Goal: Transaction & Acquisition: Purchase product/service

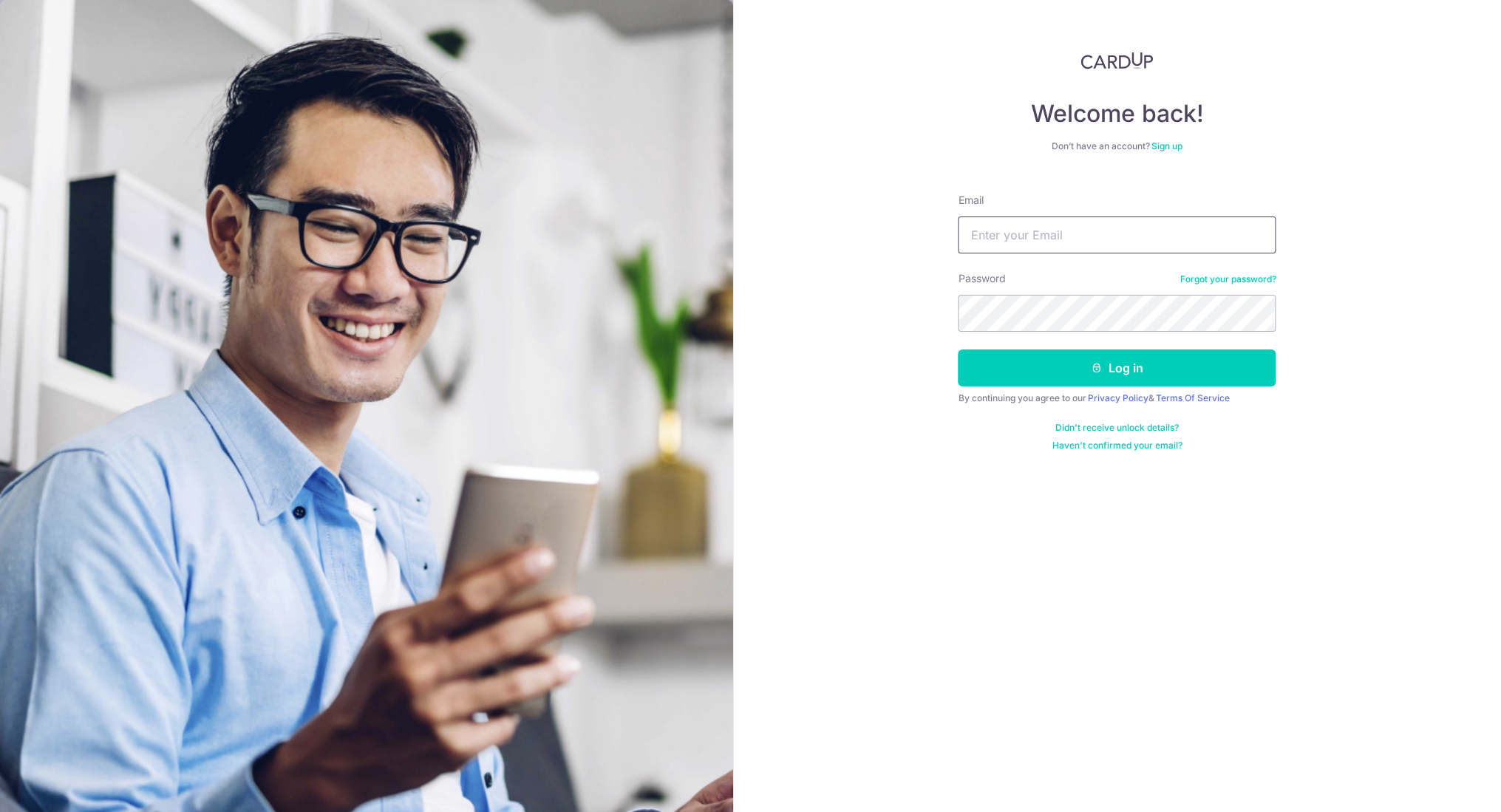
click at [1037, 237] on input "Email" at bounding box center [1117, 234] width 318 height 37
type input "[EMAIL_ADDRESS][DOMAIN_NAME]"
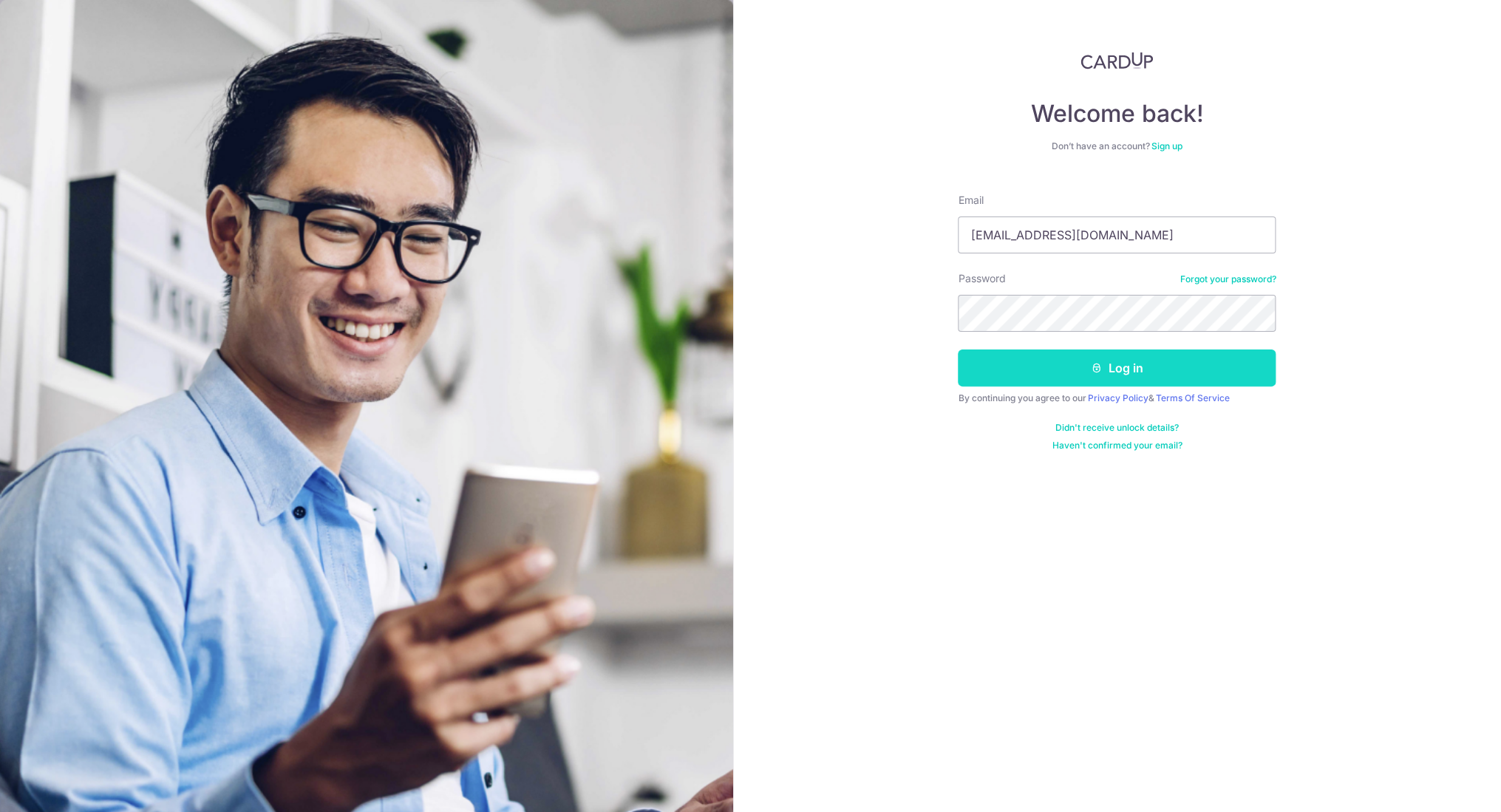
click at [1062, 369] on button "Log in" at bounding box center [1117, 367] width 318 height 37
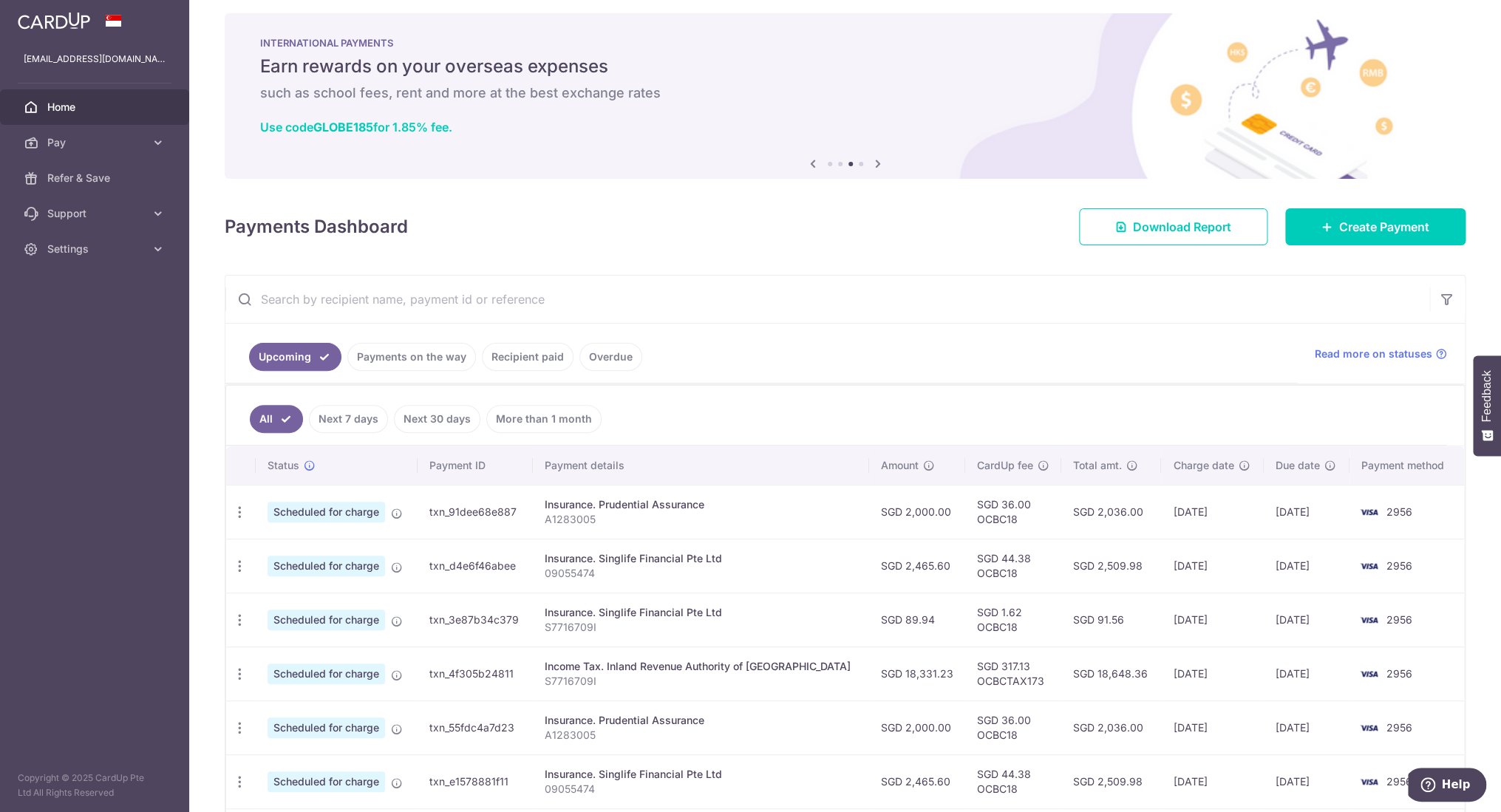
scroll to position [13, 0]
click at [63, 109] on span "Home" at bounding box center [96, 107] width 98 height 15
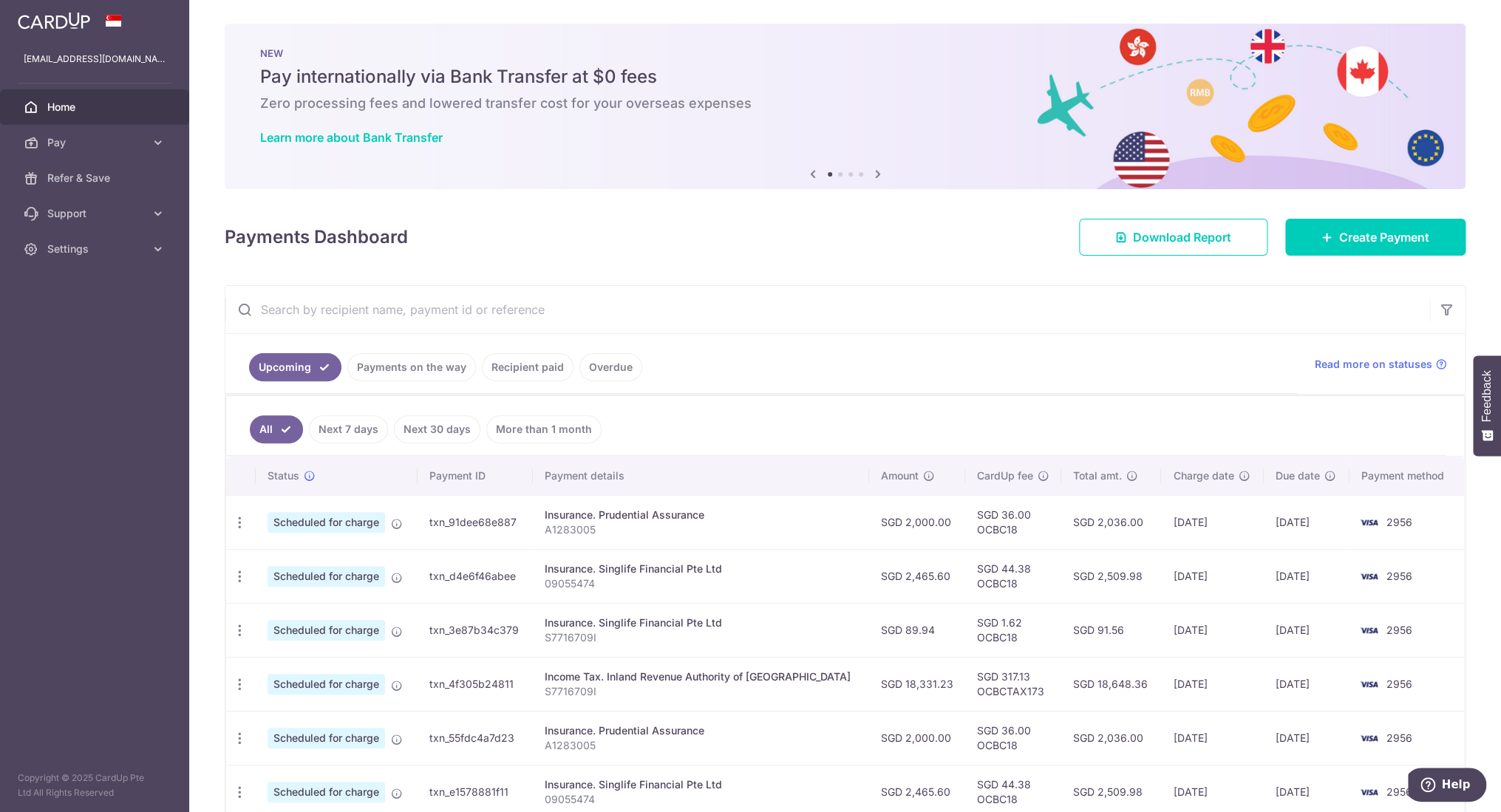
click at [54, 25] on img at bounding box center [54, 20] width 72 height 18
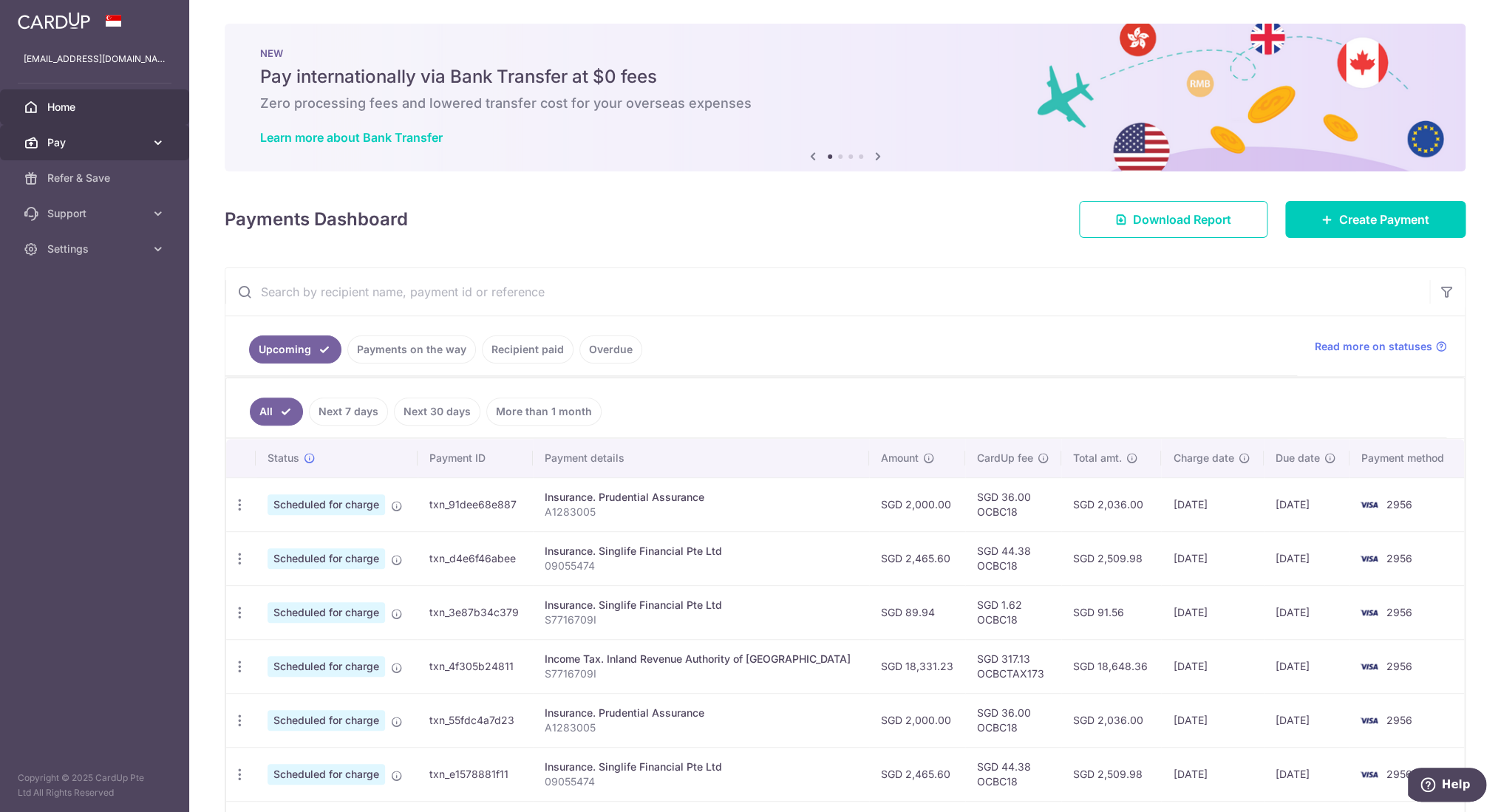
click at [136, 146] on span "Pay" at bounding box center [96, 142] width 98 height 15
click at [109, 248] on span "Cards" at bounding box center [96, 249] width 98 height 15
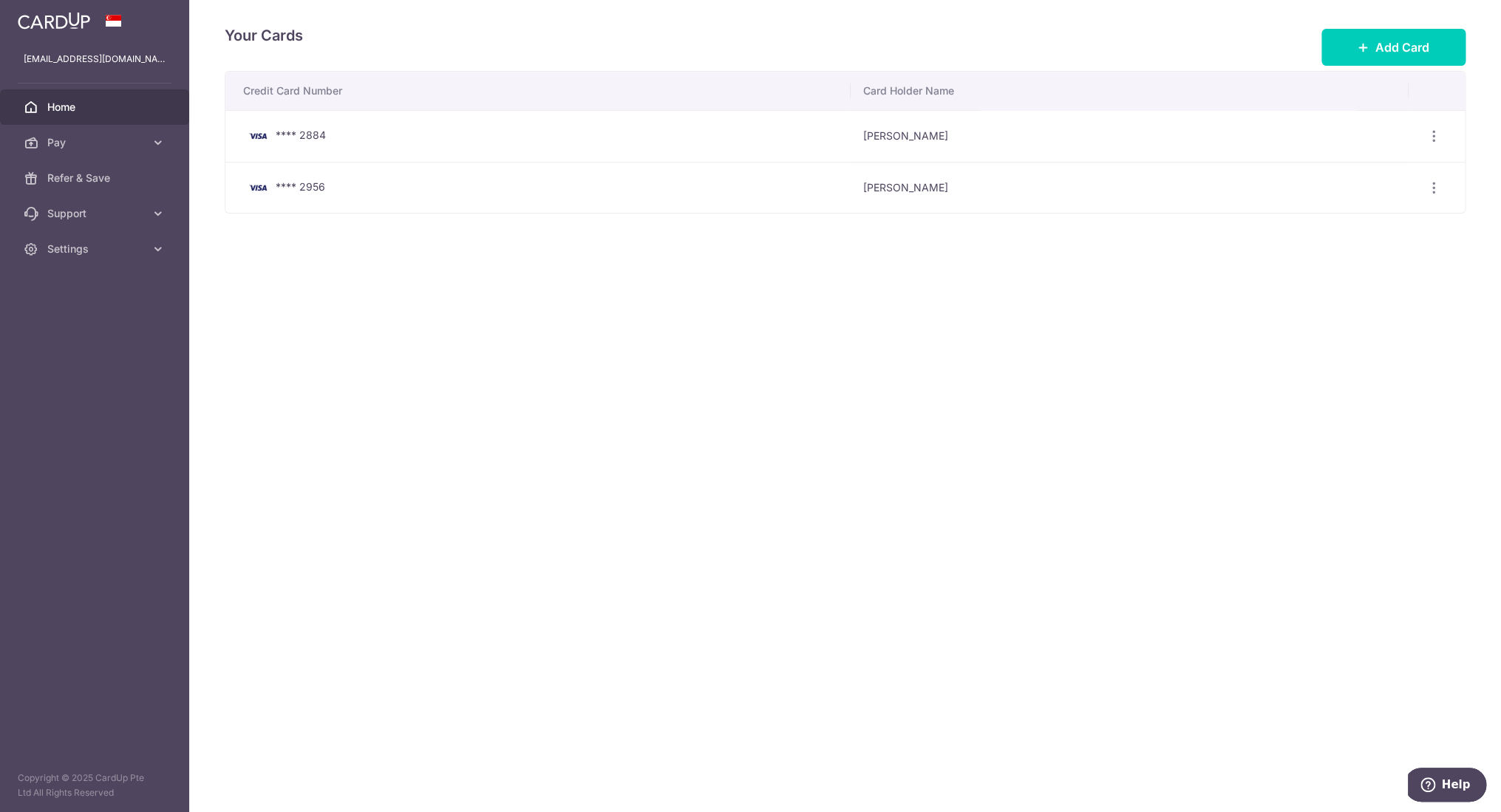
click at [61, 110] on span "Home" at bounding box center [96, 107] width 98 height 15
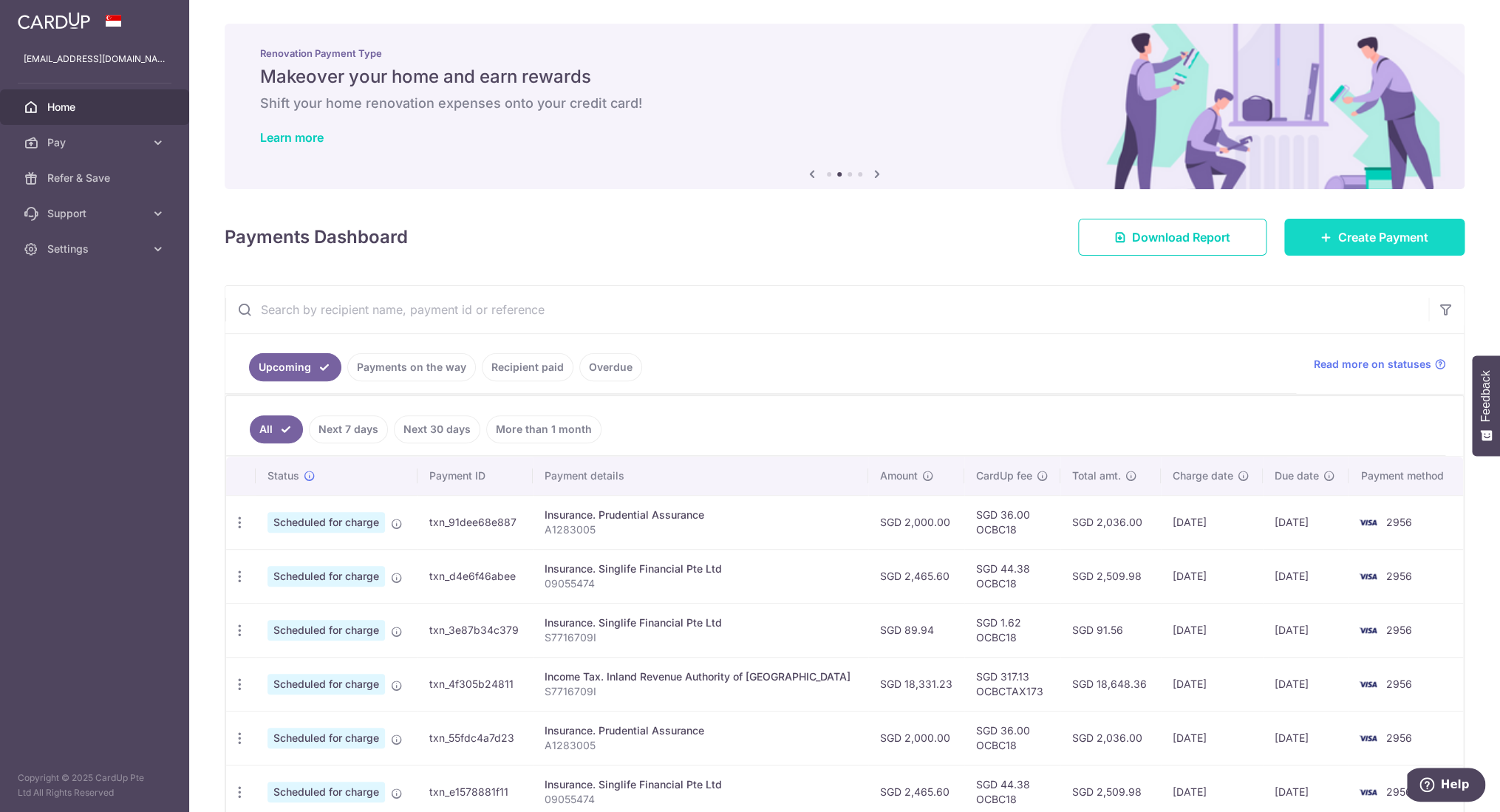
click at [1354, 248] on link "Create Payment" at bounding box center [1374, 237] width 180 height 37
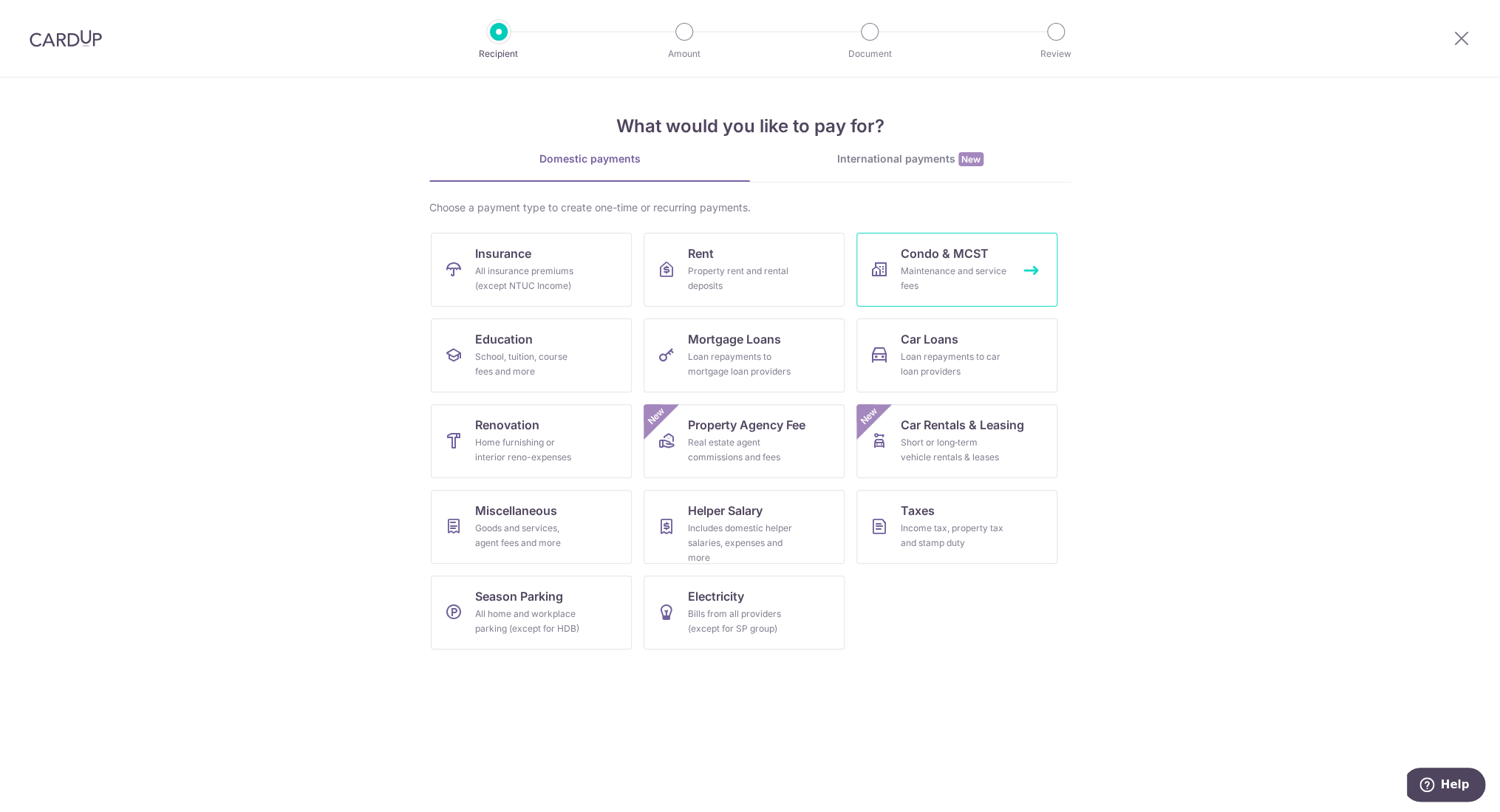
click at [929, 279] on div "Maintenance and service fees" at bounding box center [954, 279] width 106 height 30
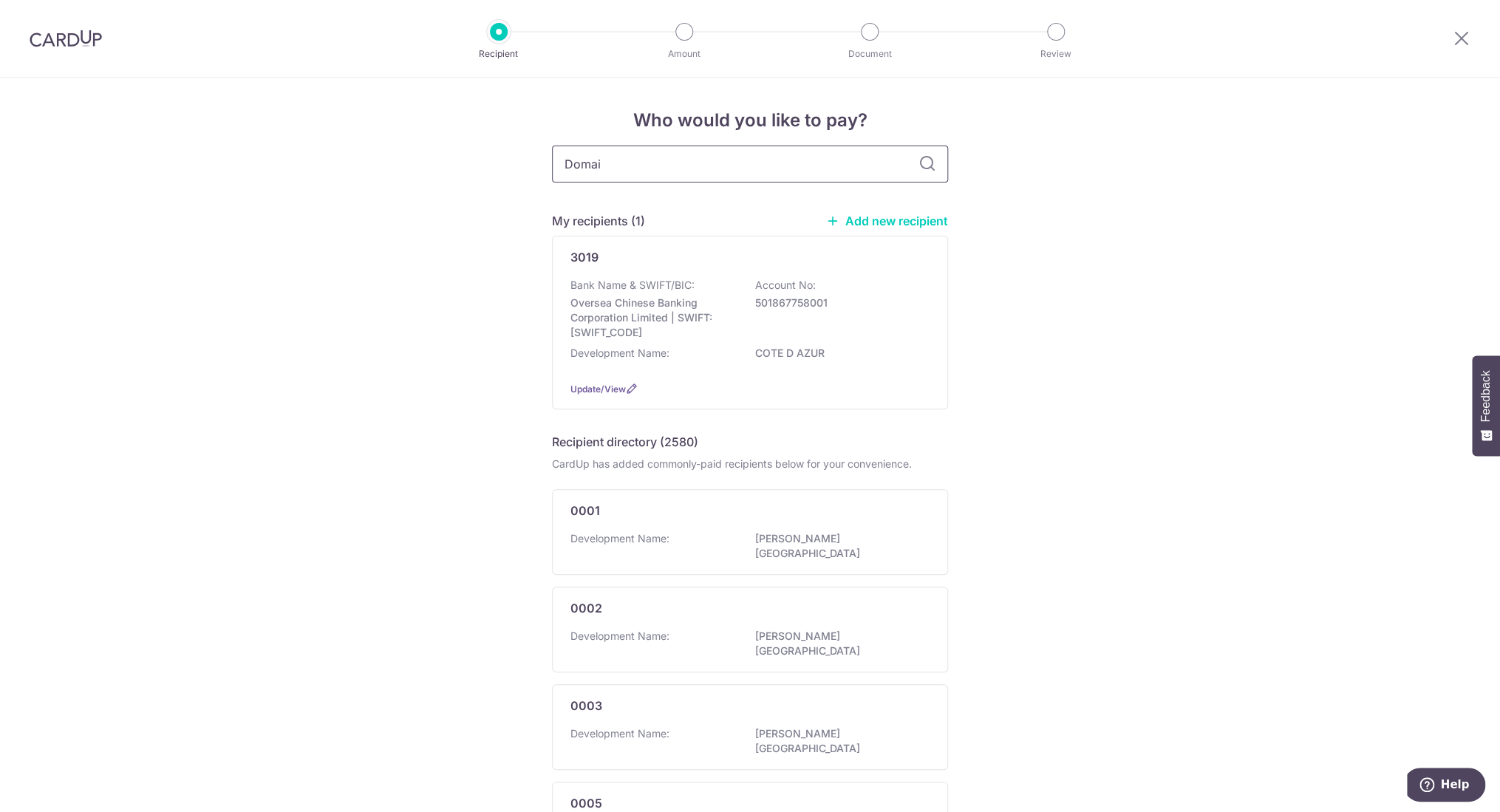
type input "Domain"
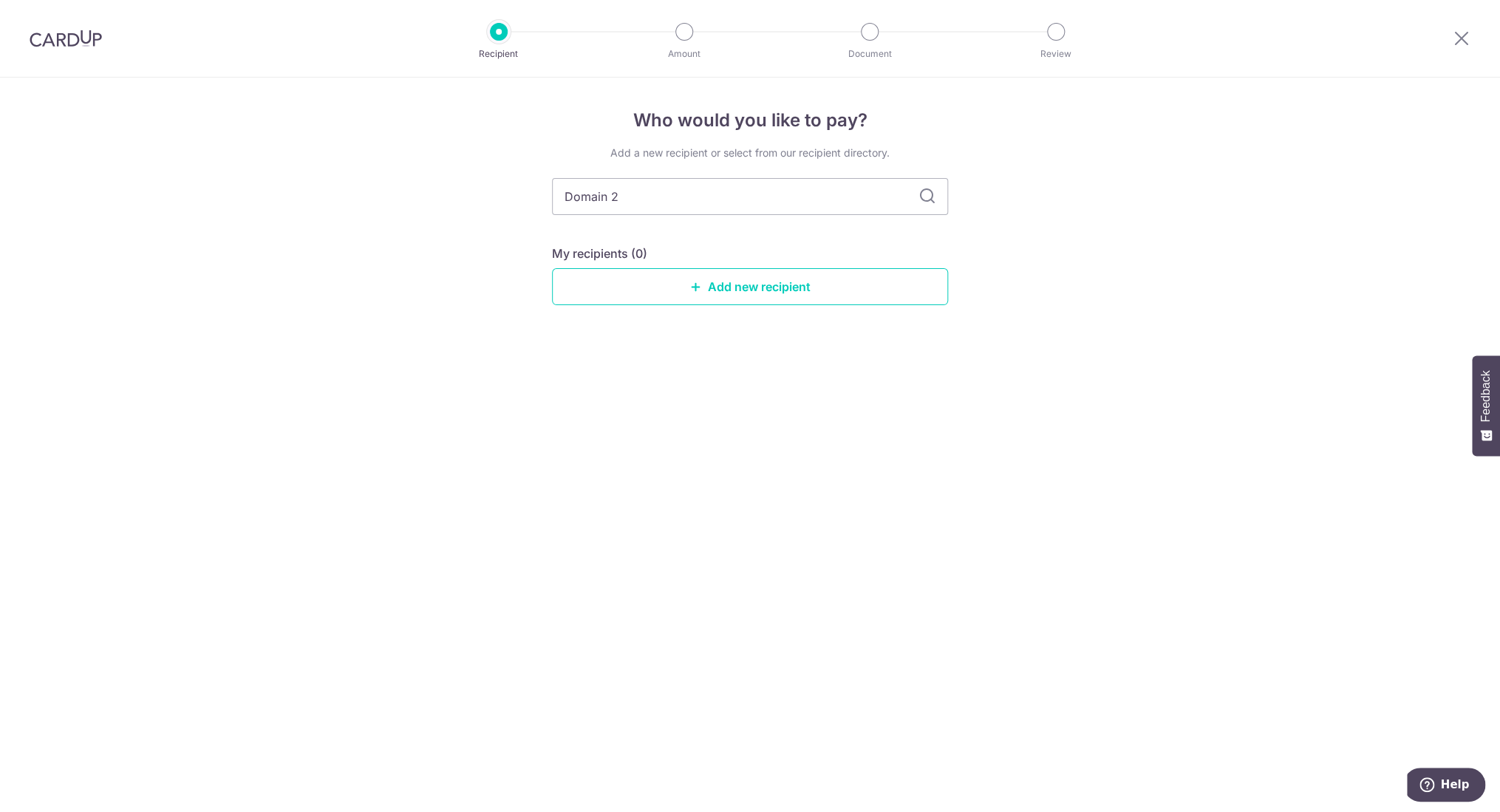
type input "Domain 21"
click at [721, 290] on link "Add new recipient" at bounding box center [750, 286] width 396 height 37
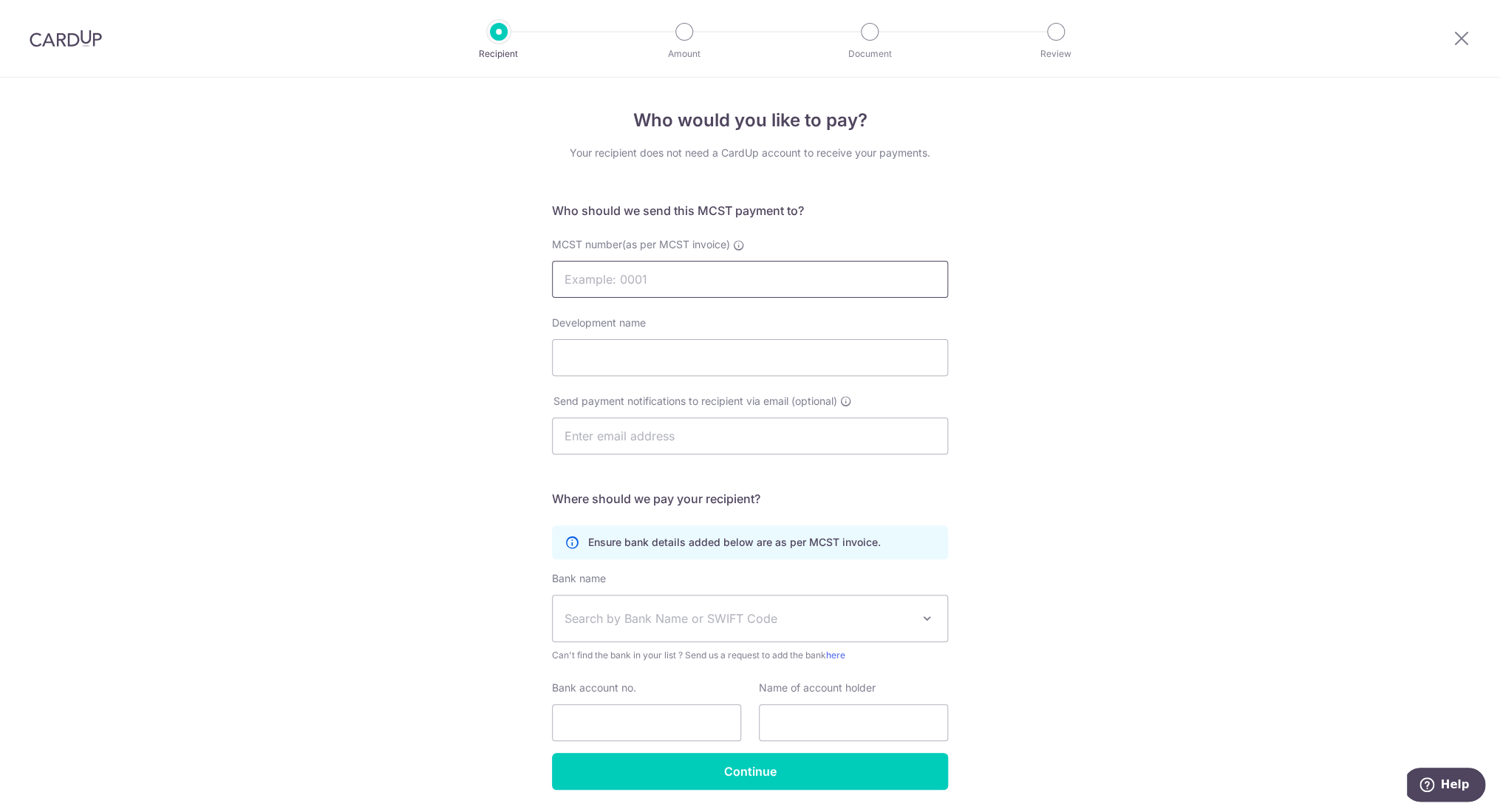
click at [682, 286] on input "MCST number(as per MCST invoice)" at bounding box center [750, 279] width 396 height 37
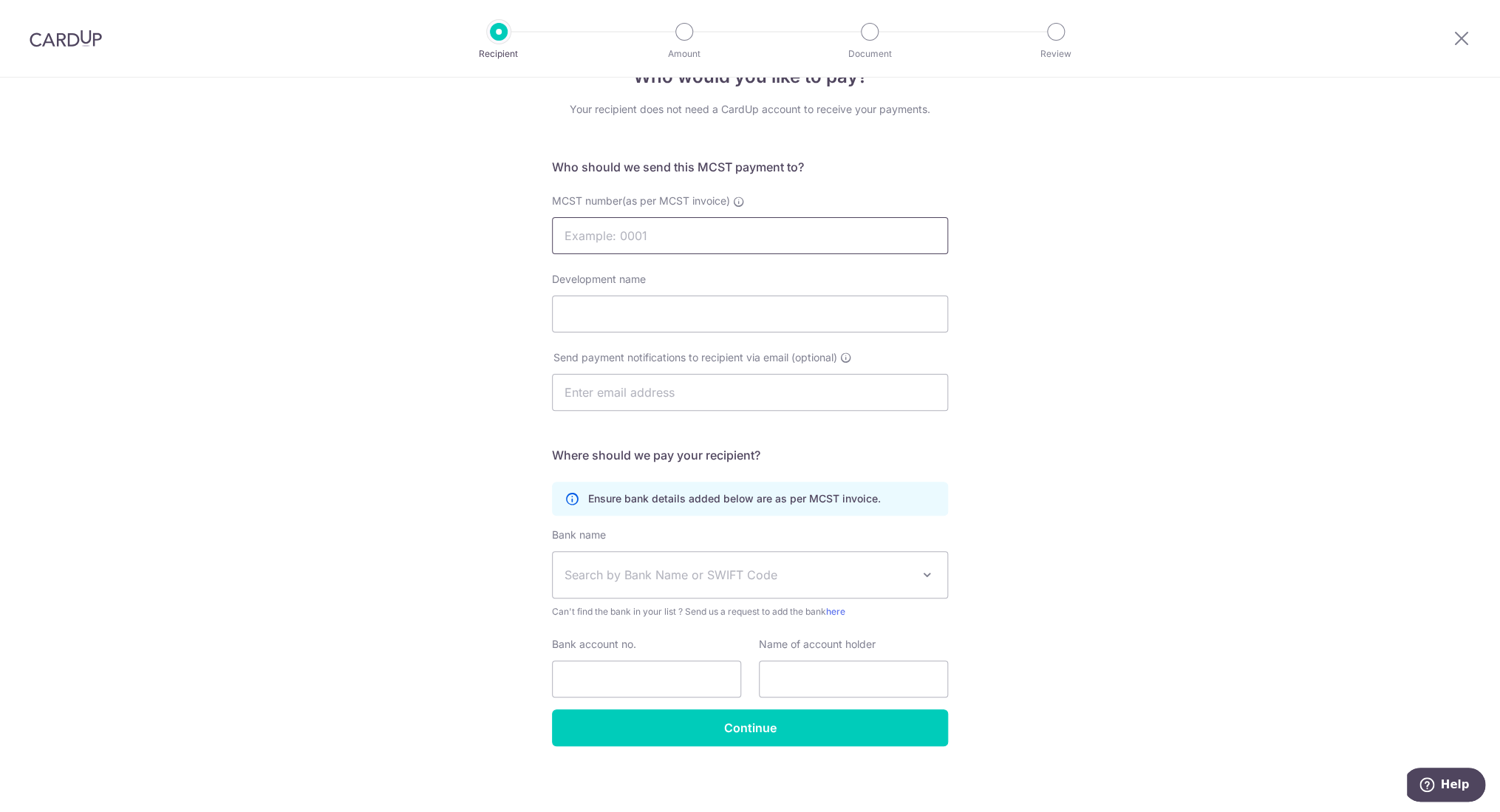
scroll to position [47, 0]
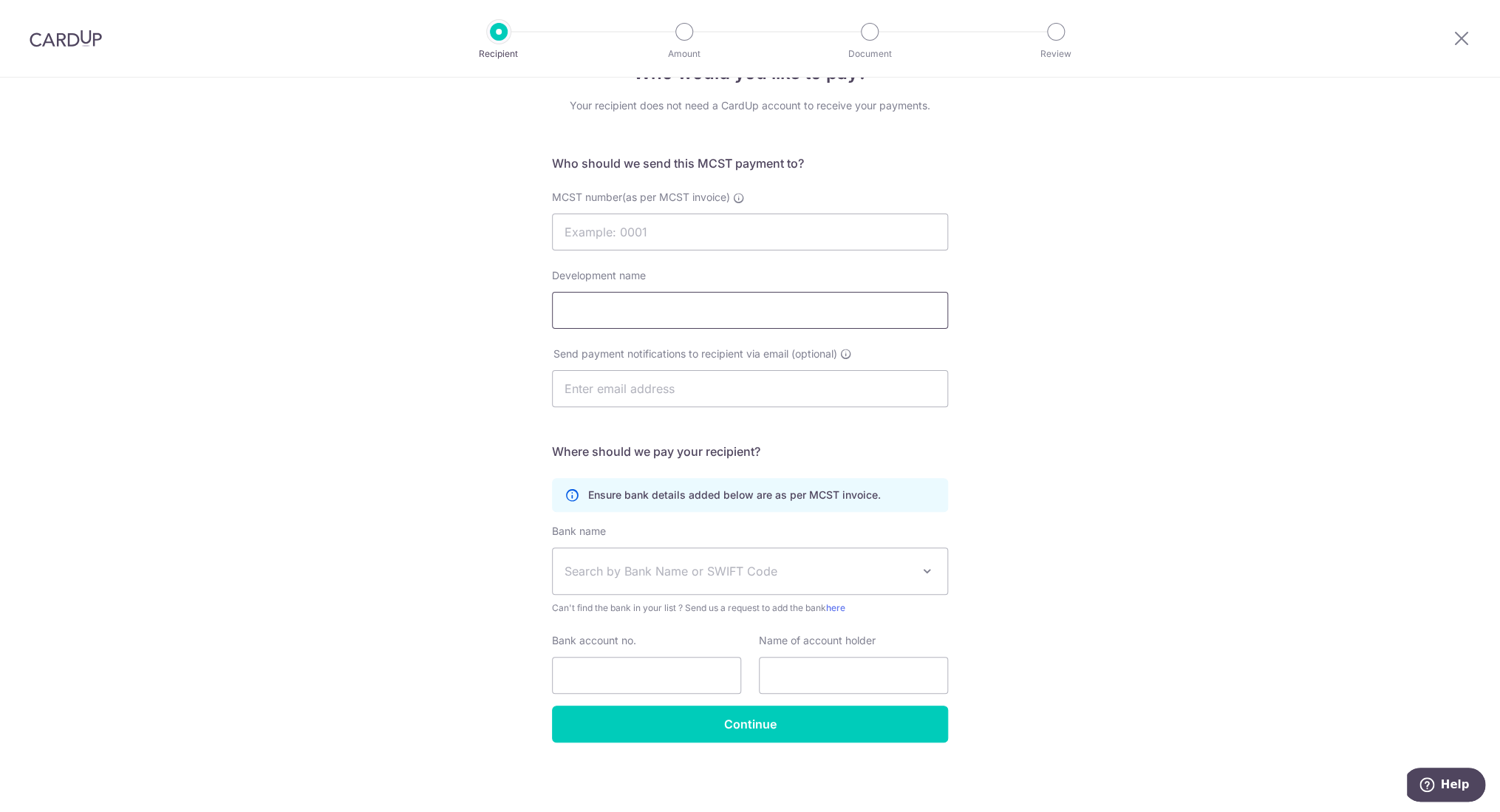
click at [689, 304] on input "Development name" at bounding box center [750, 310] width 396 height 37
type input "Domain 21"
click at [598, 235] on input "MCST number(as per MCST invoice)" at bounding box center [750, 231] width 396 height 37
click at [597, 234] on input "MCST3257" at bounding box center [750, 231] width 396 height 37
type input "MCST 3257"
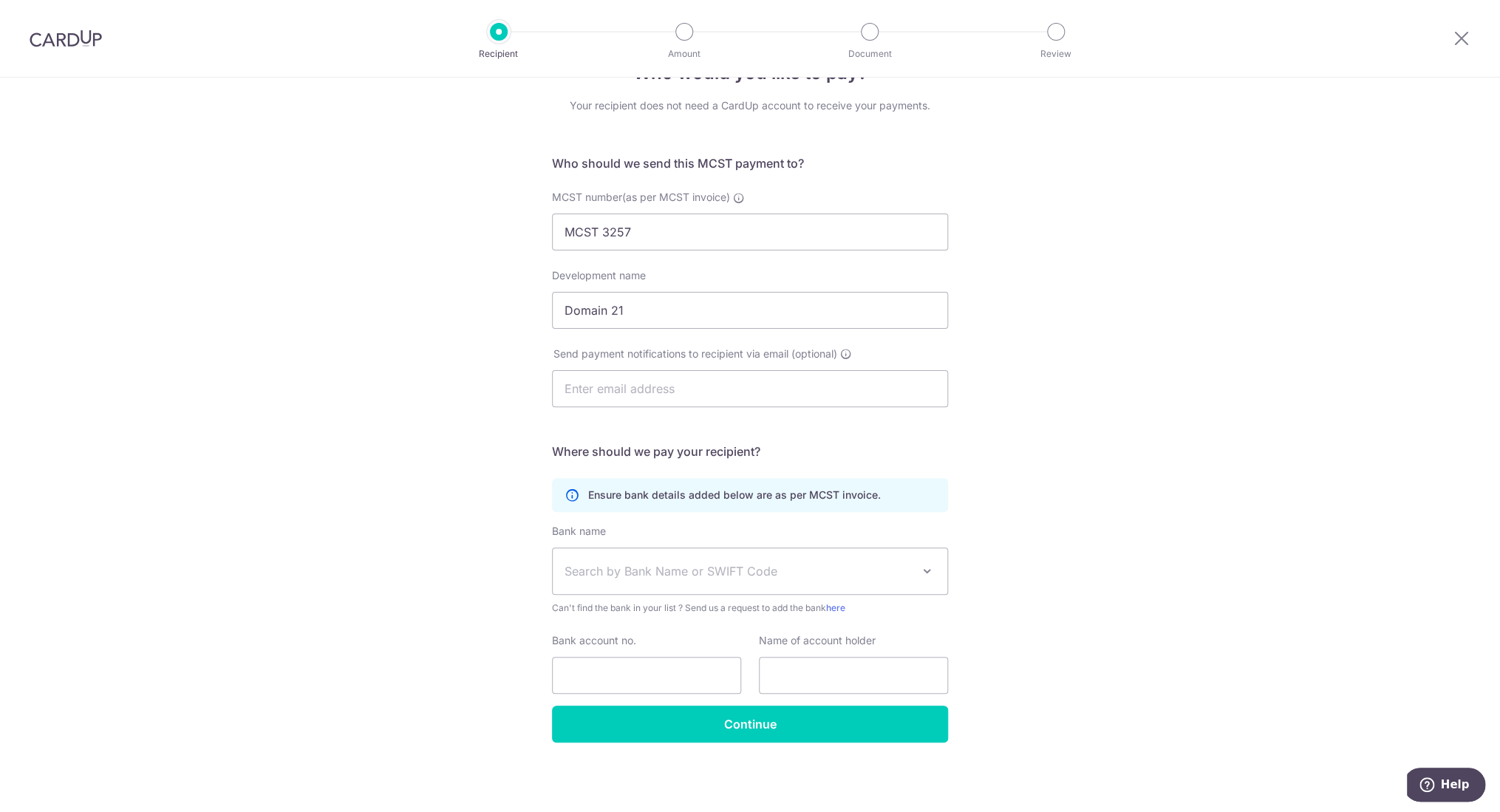
click at [958, 237] on div "Who would you like to pay? Your recipient does not need a CardUp account to rec…" at bounding box center [750, 422] width 1500 height 782
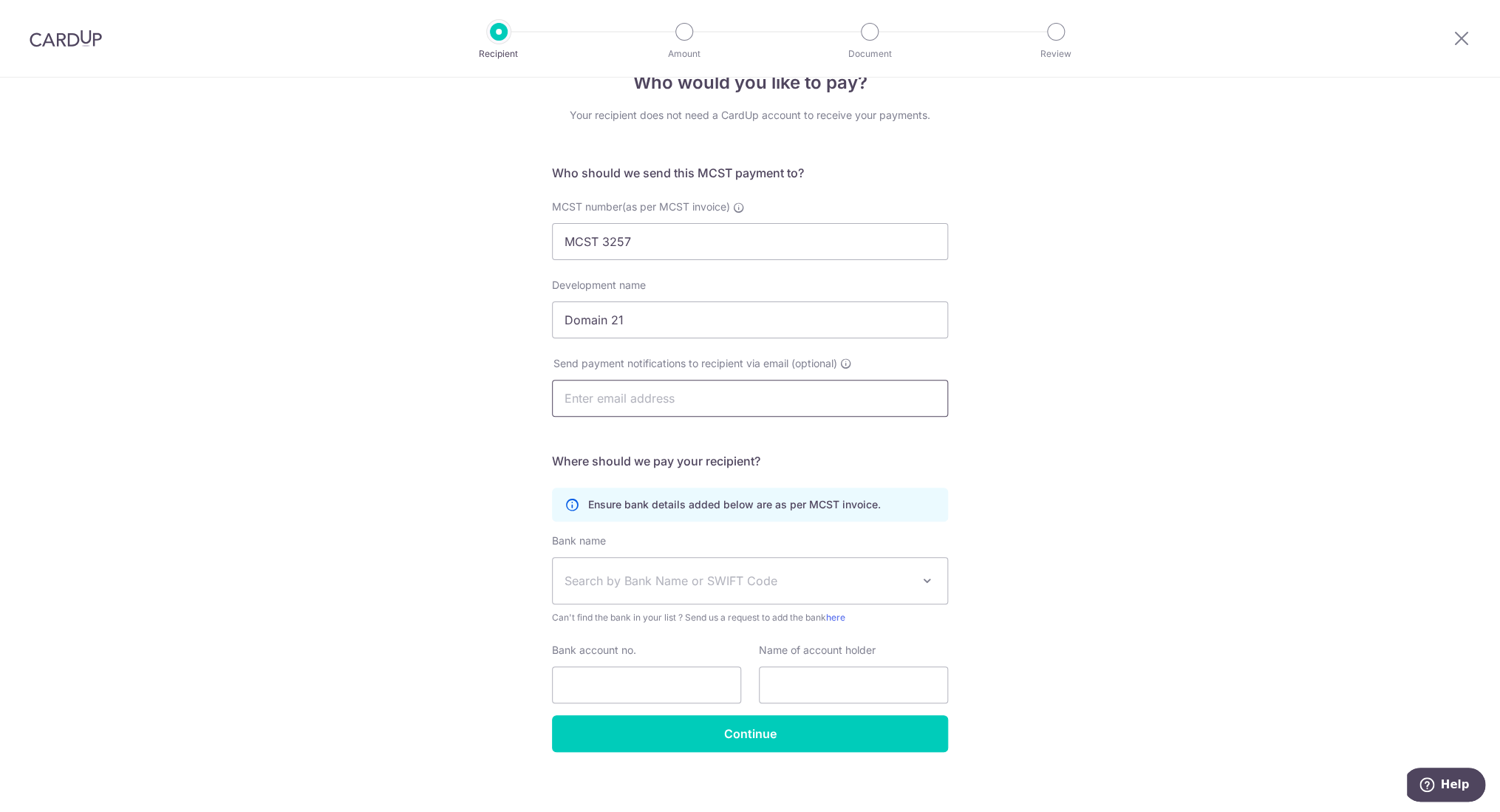
scroll to position [35, 0]
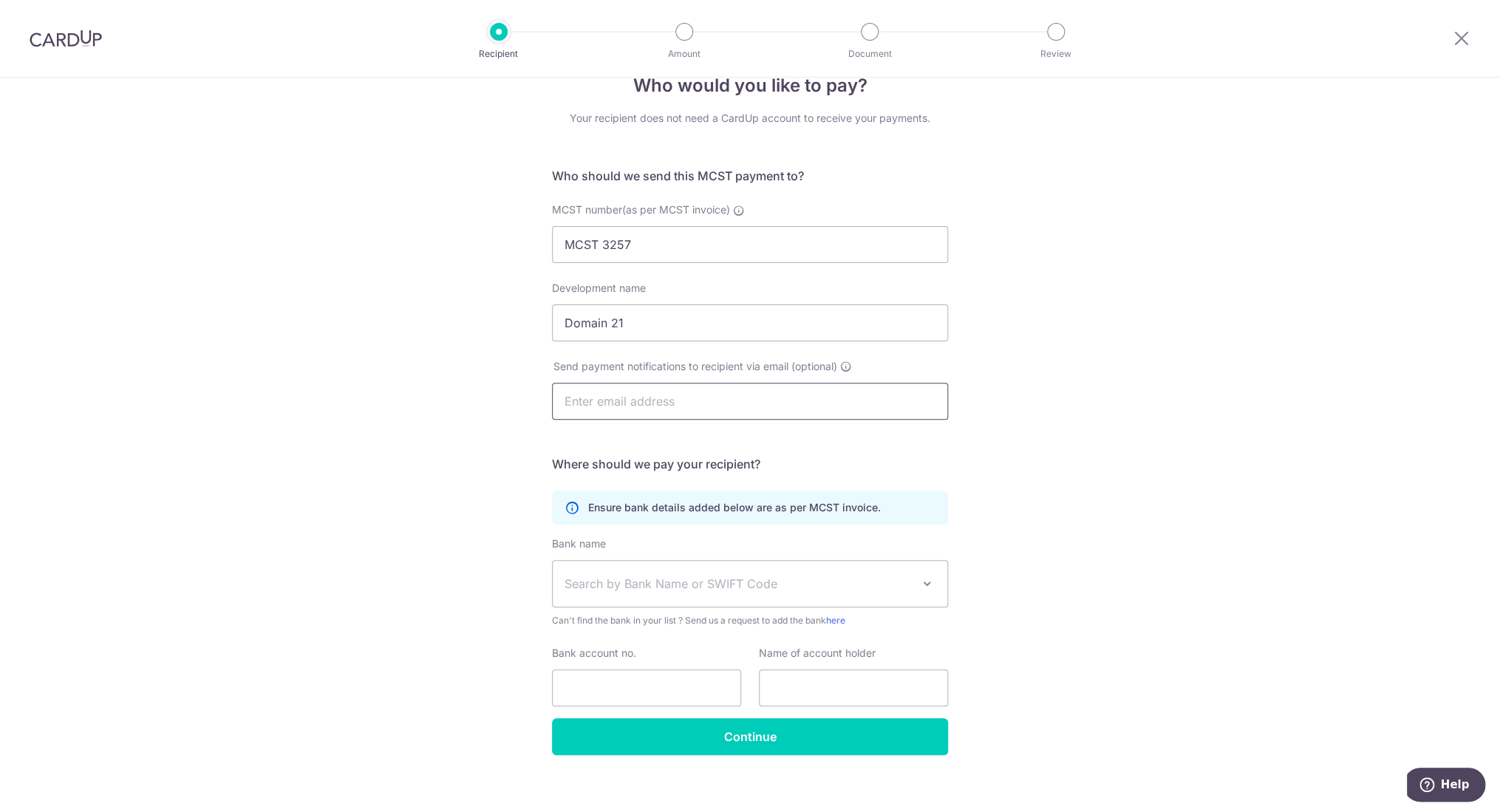
click at [607, 405] on input "text" at bounding box center [750, 400] width 396 height 37
type input "m"
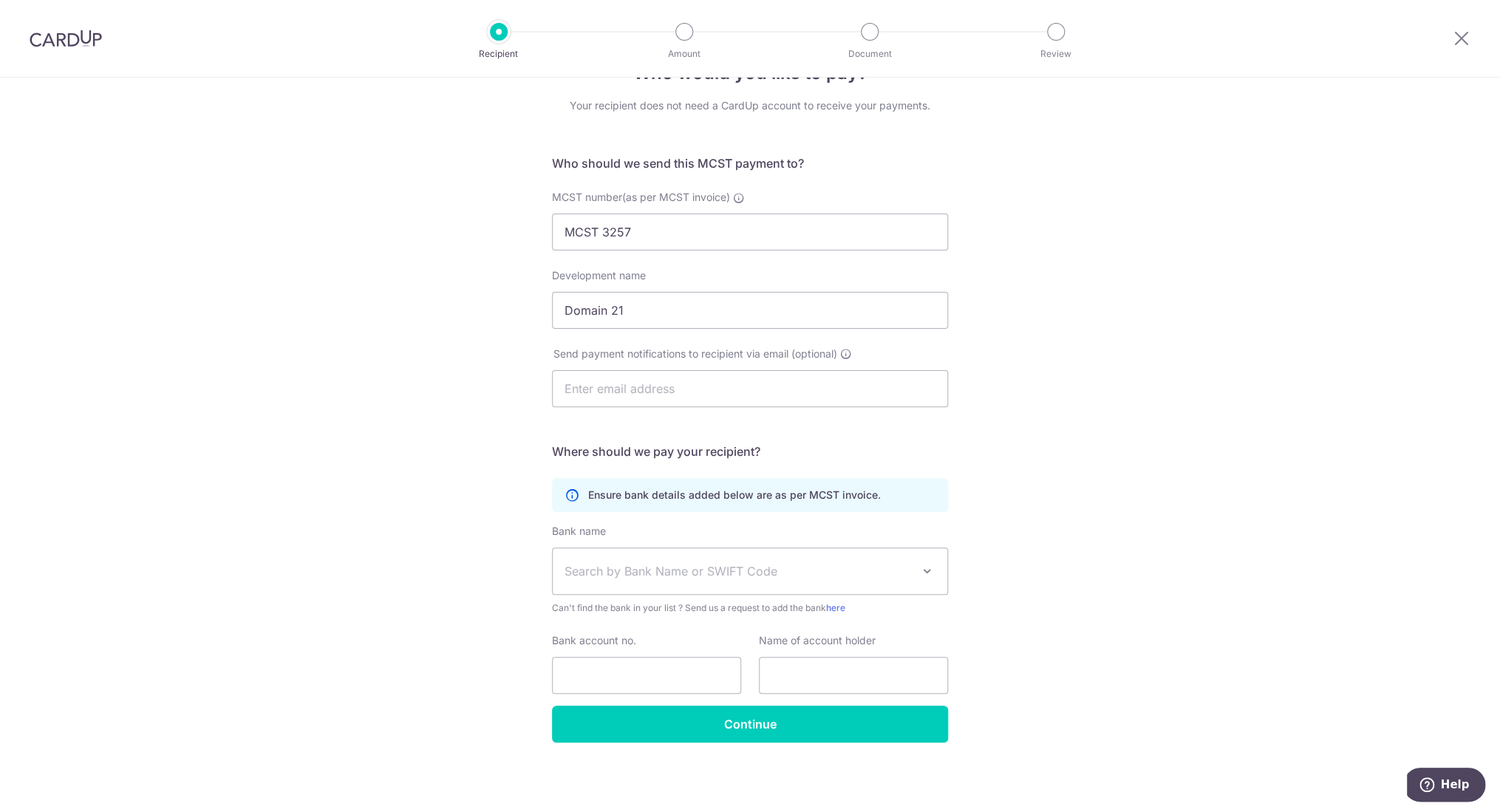
click at [907, 574] on span "Search by Bank Name or SWIFT Code" at bounding box center [738, 571] width 347 height 18
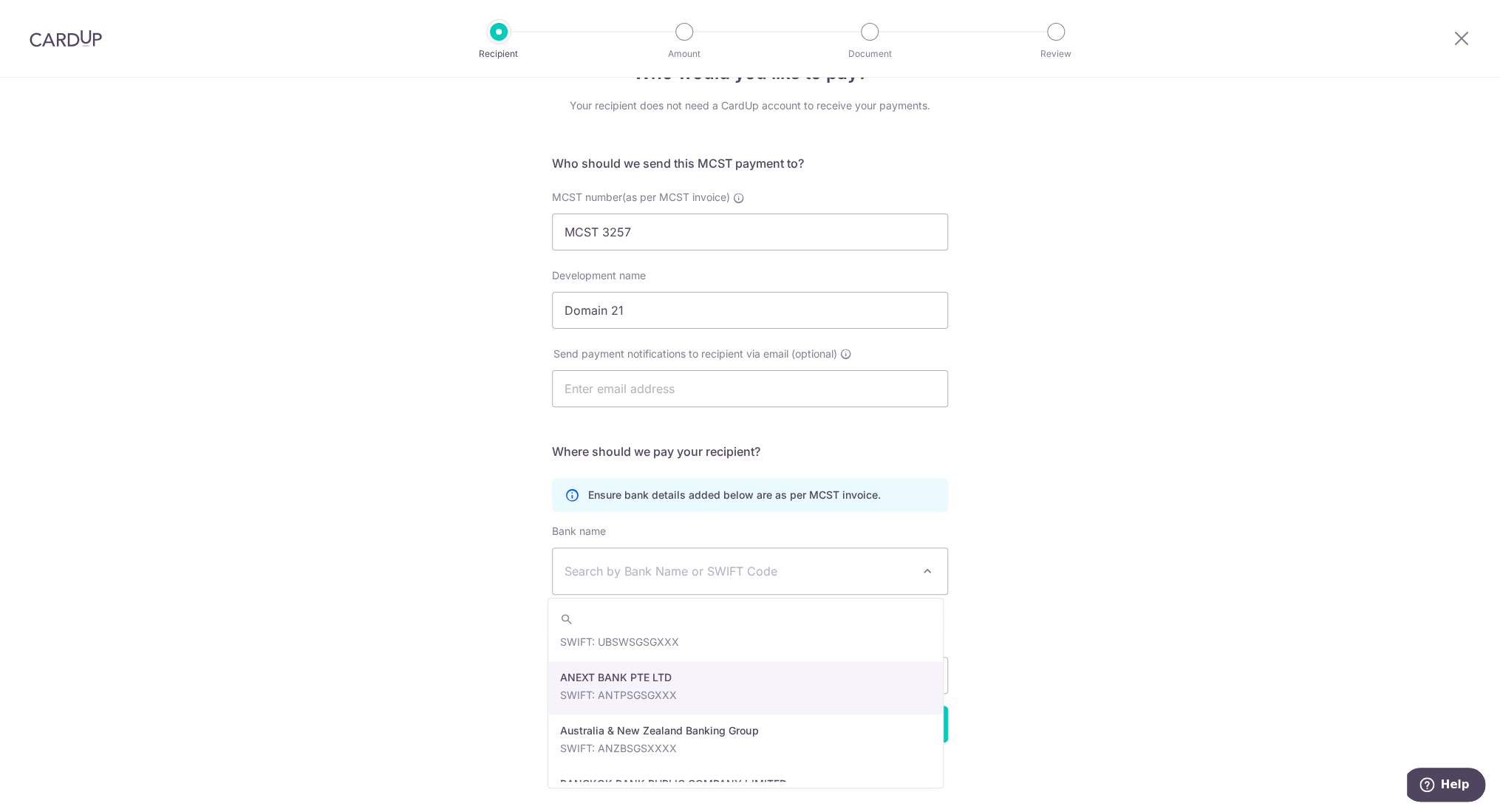
scroll to position [168, 0]
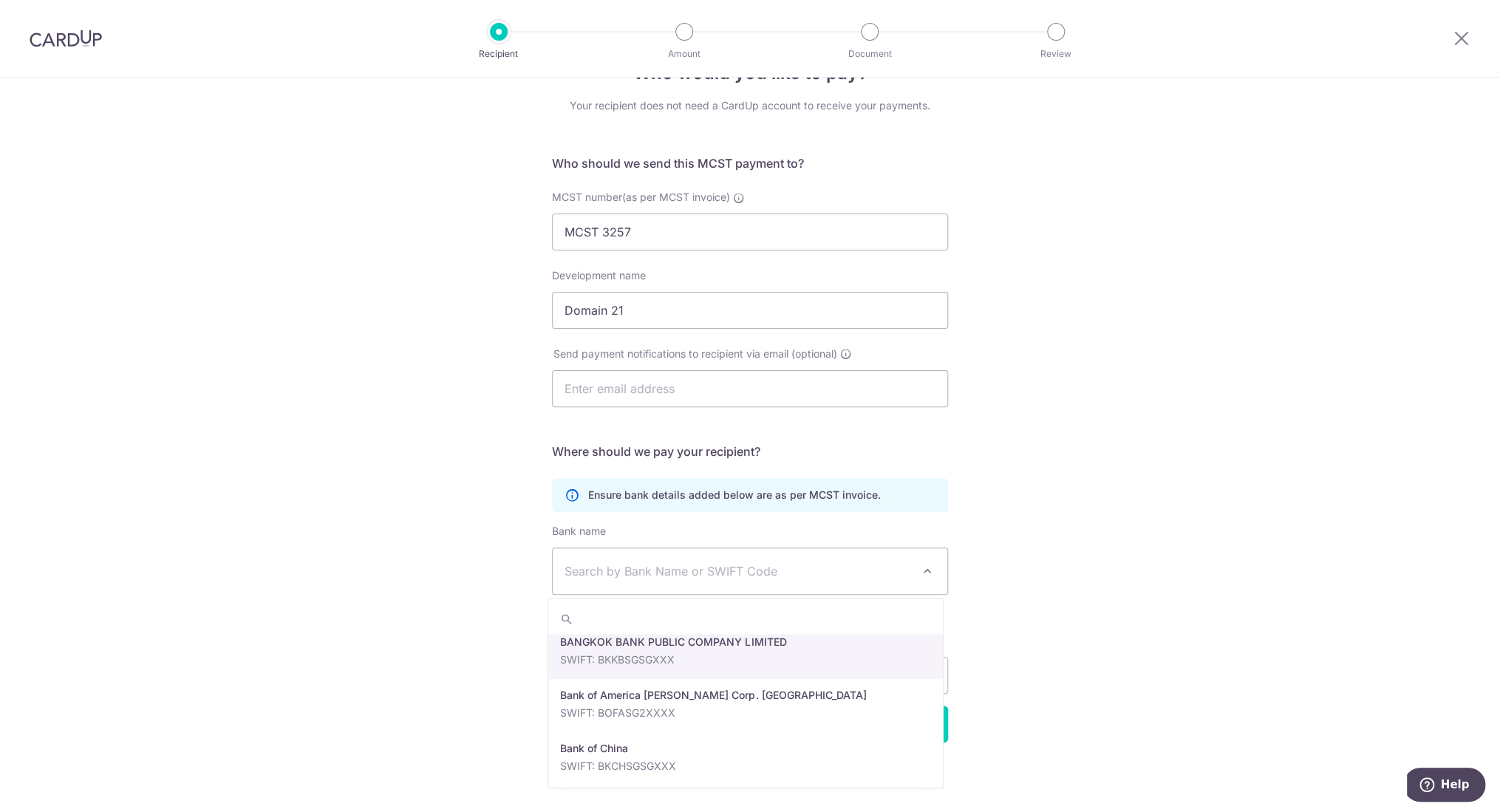
click at [613, 572] on span "Search by Bank Name or SWIFT Code" at bounding box center [738, 571] width 347 height 18
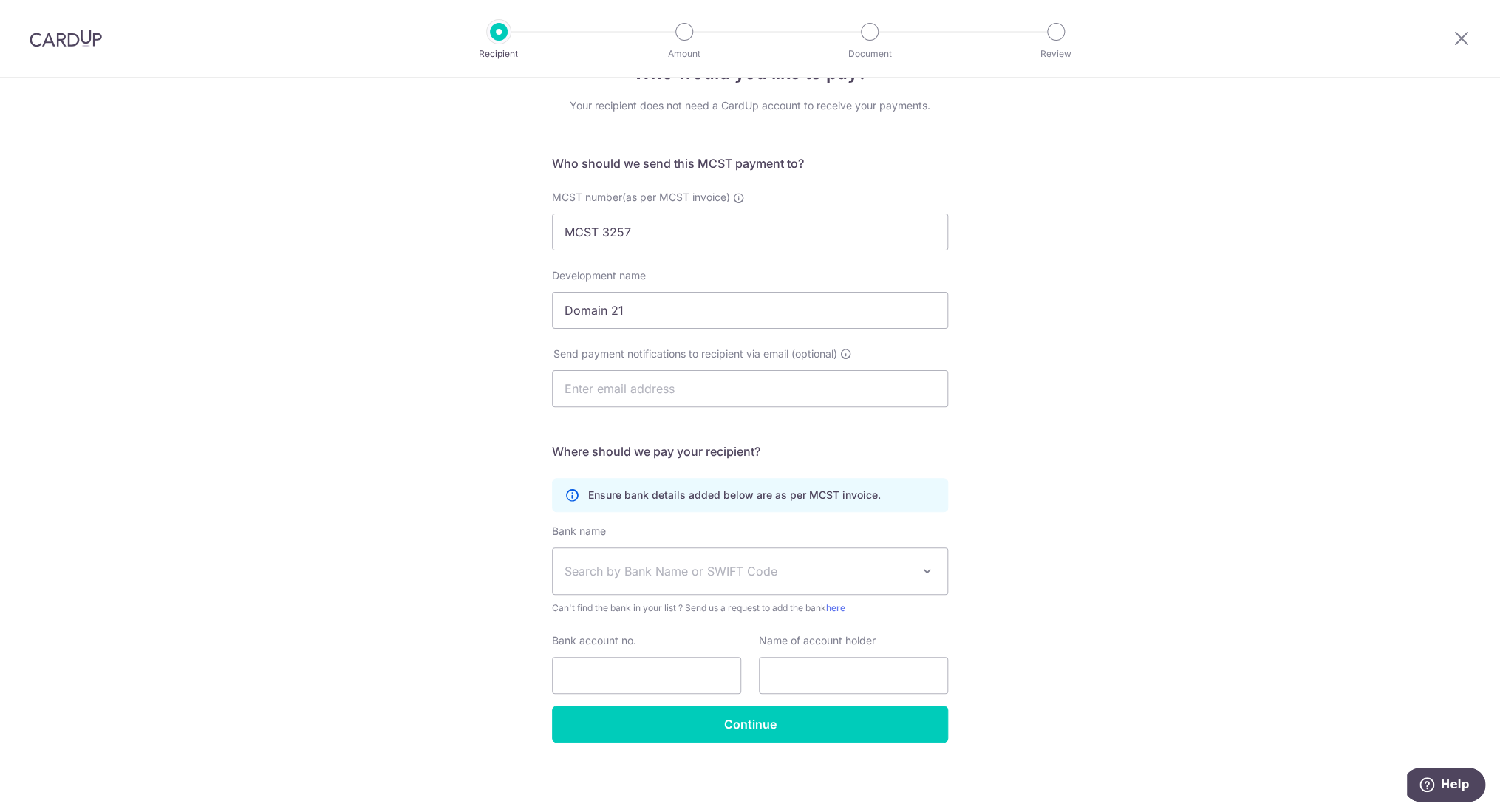
click at [613, 572] on span "Search by Bank Name or SWIFT Code" at bounding box center [738, 571] width 347 height 18
type input "uob"
select select "18"
click at [622, 674] on input "Bank account no." at bounding box center [647, 675] width 189 height 37
type input "3013510359"
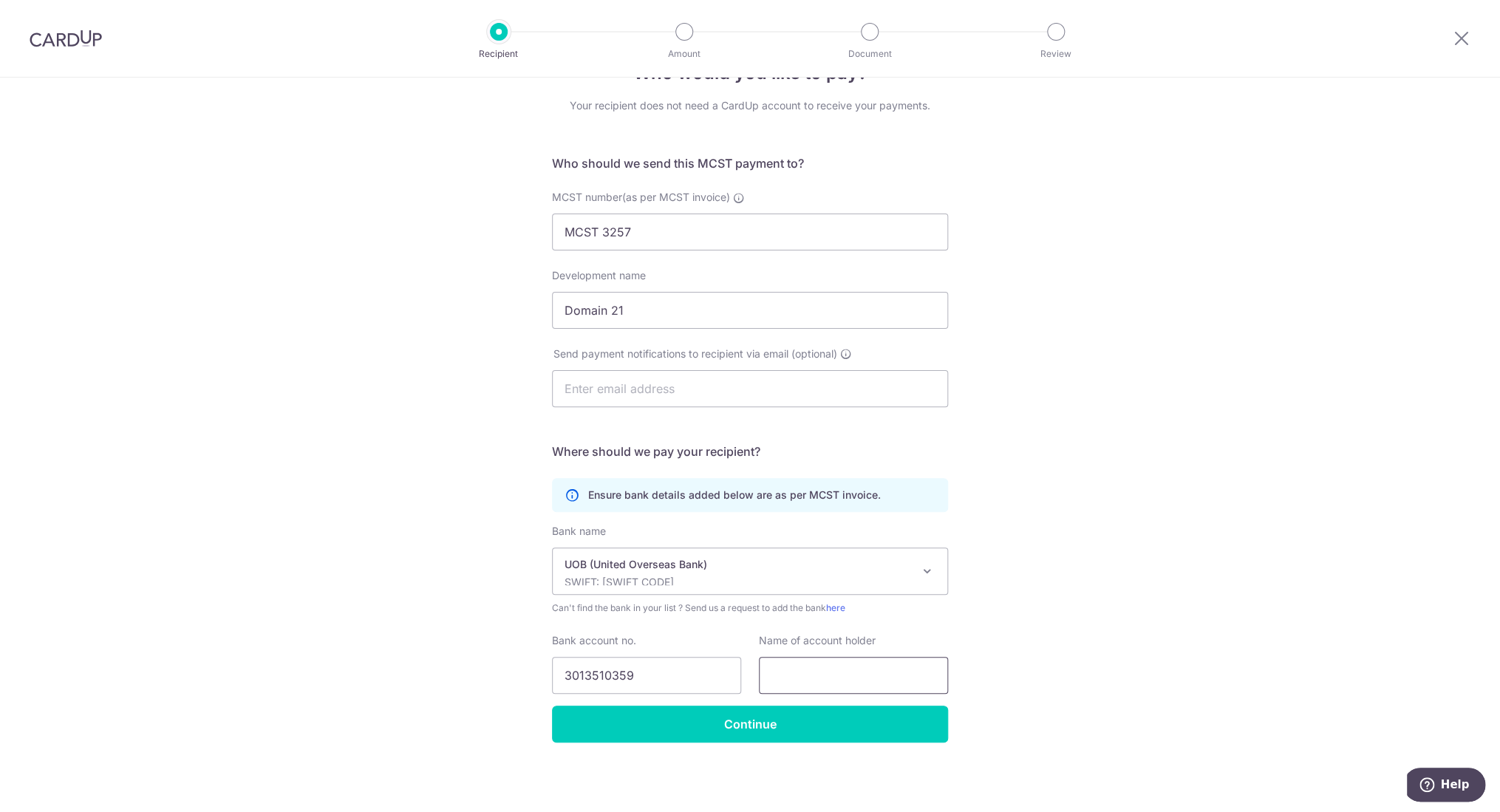
click at [797, 671] on input "text" at bounding box center [854, 675] width 189 height 37
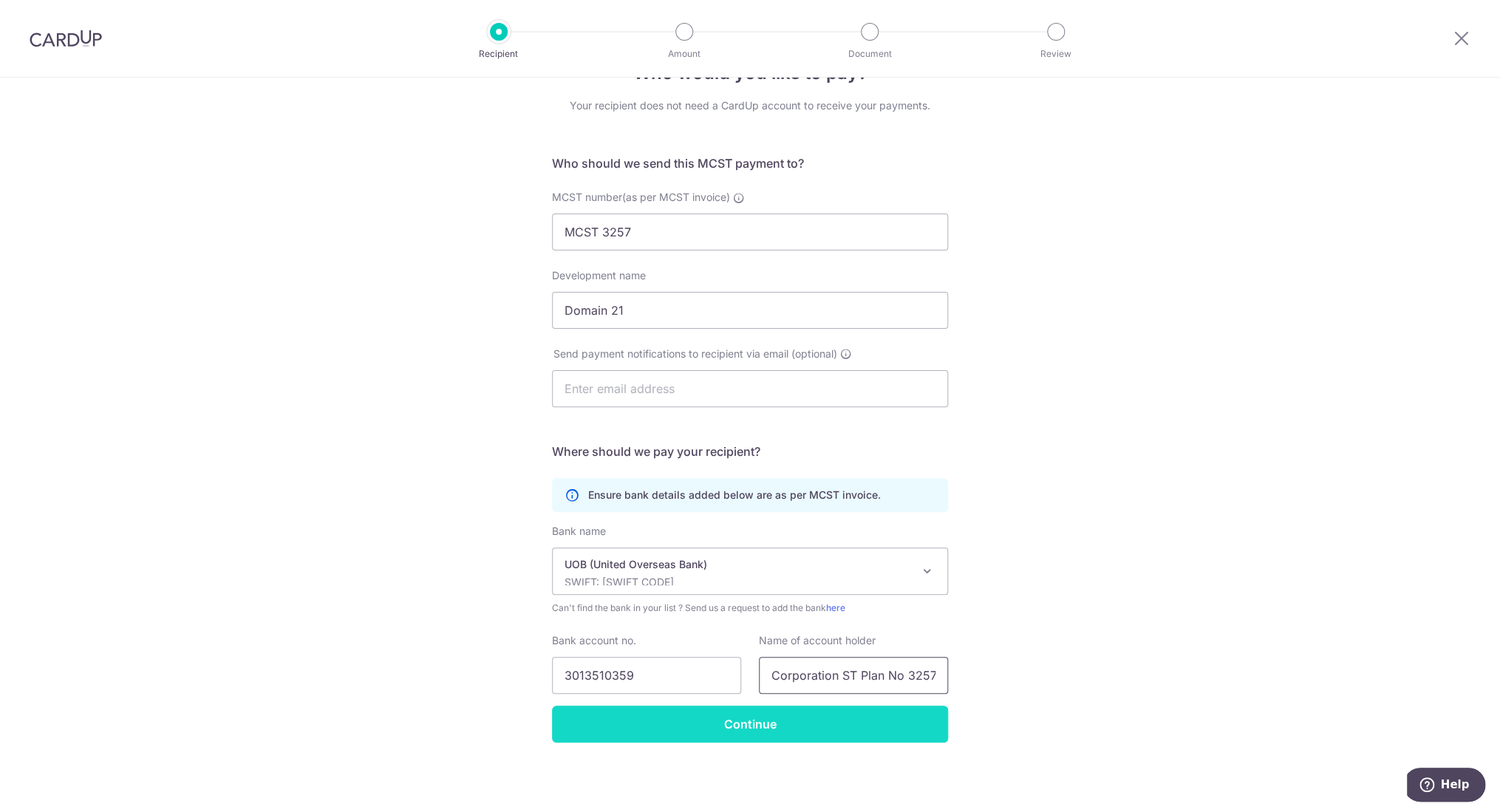
type input "Management Corporation ST Plan No 3257"
click at [748, 737] on input "Continue" at bounding box center [750, 724] width 396 height 37
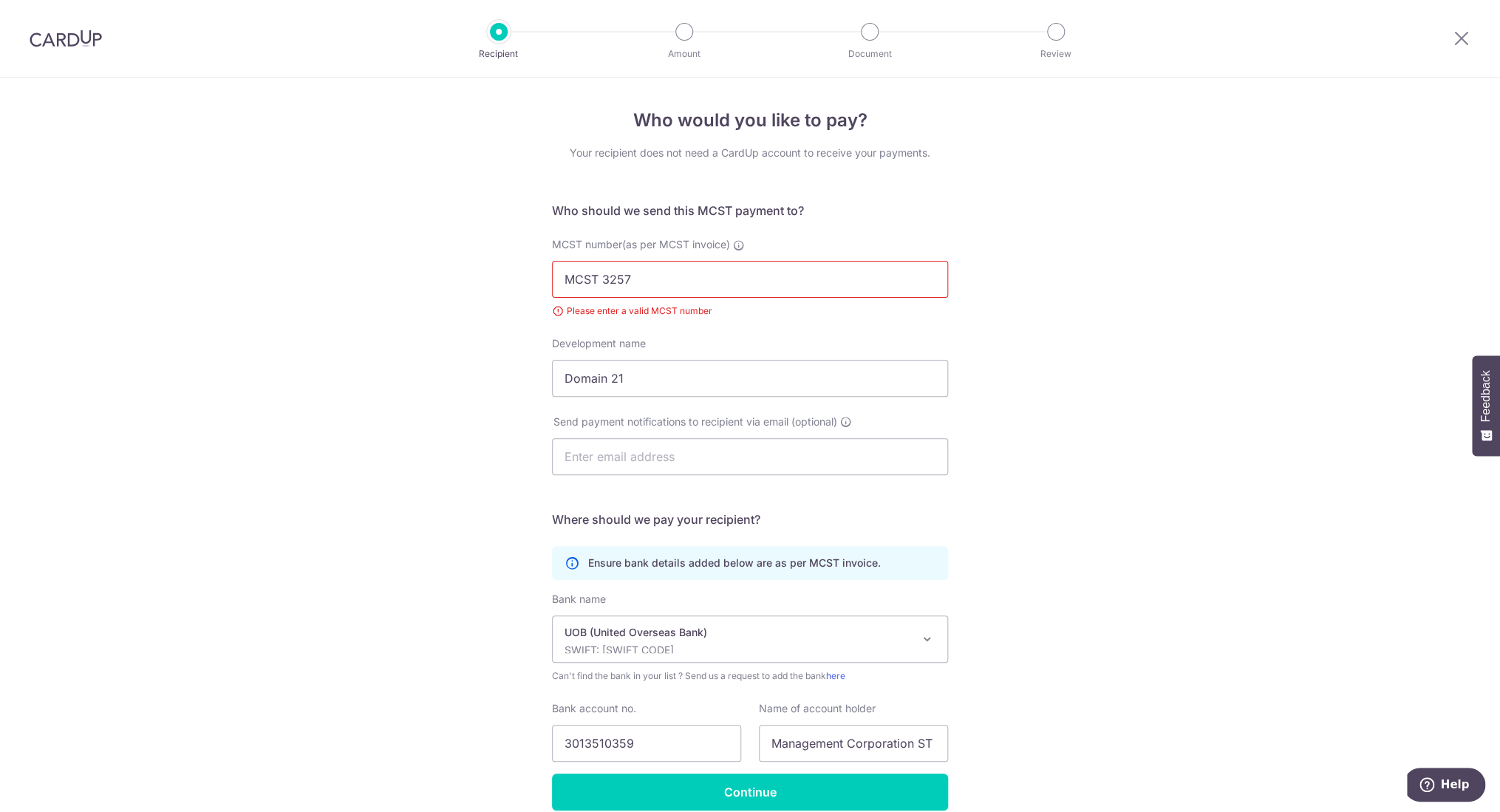
scroll to position [68, 0]
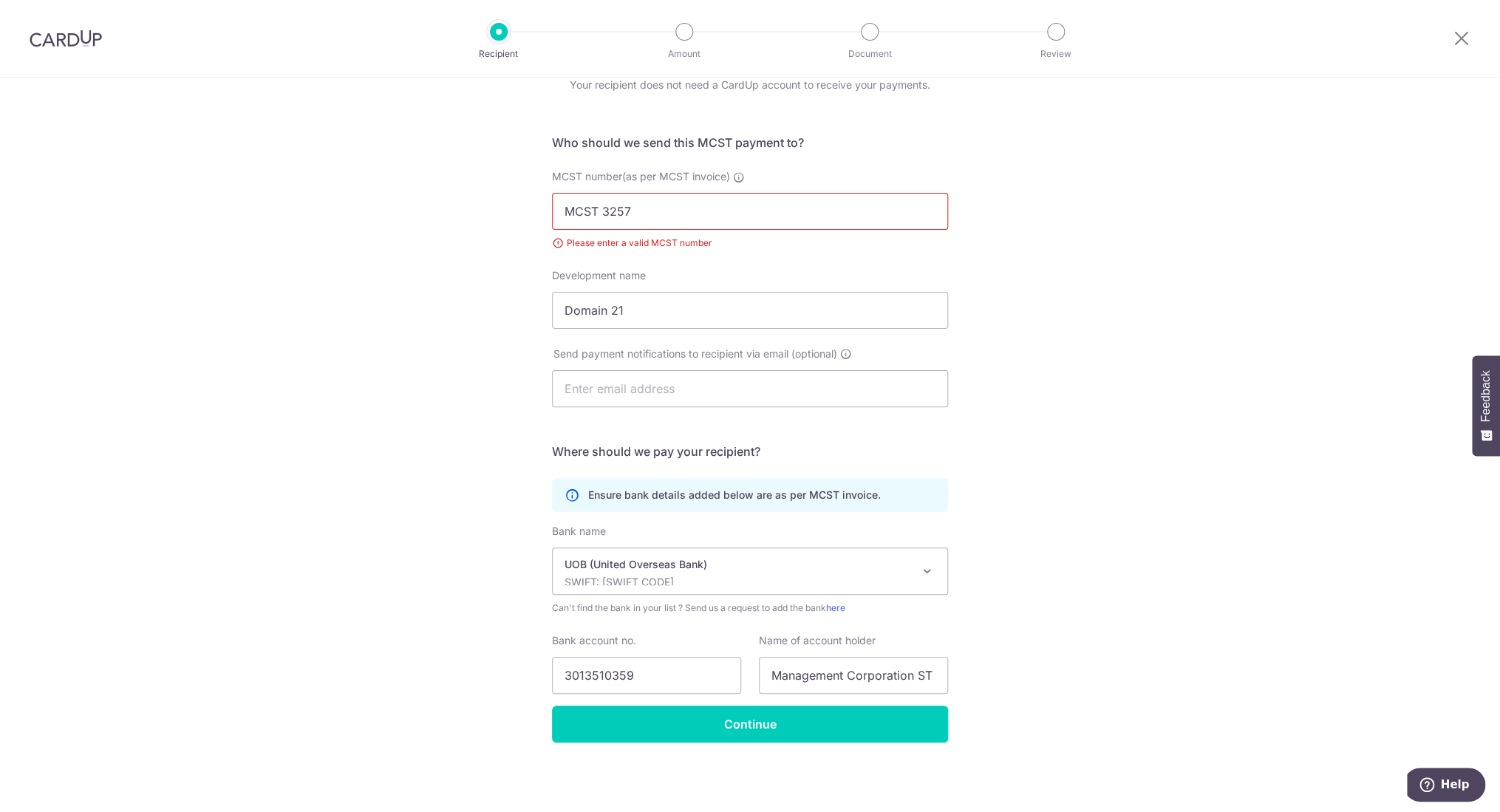
click at [601, 210] on input "MCST 3257" at bounding box center [750, 211] width 396 height 37
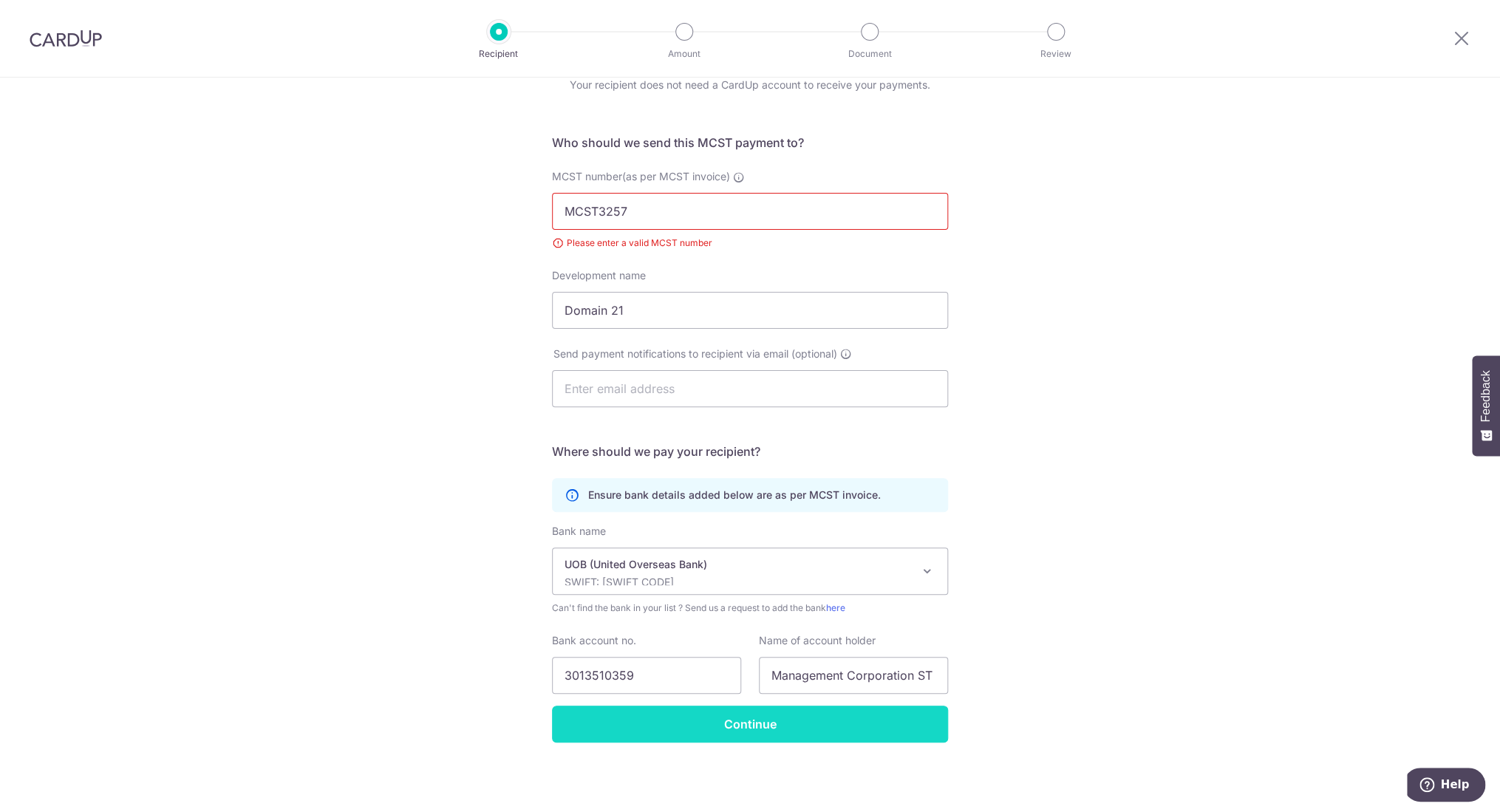
type input "MCST3257"
click at [752, 732] on input "Continue" at bounding box center [750, 724] width 396 height 37
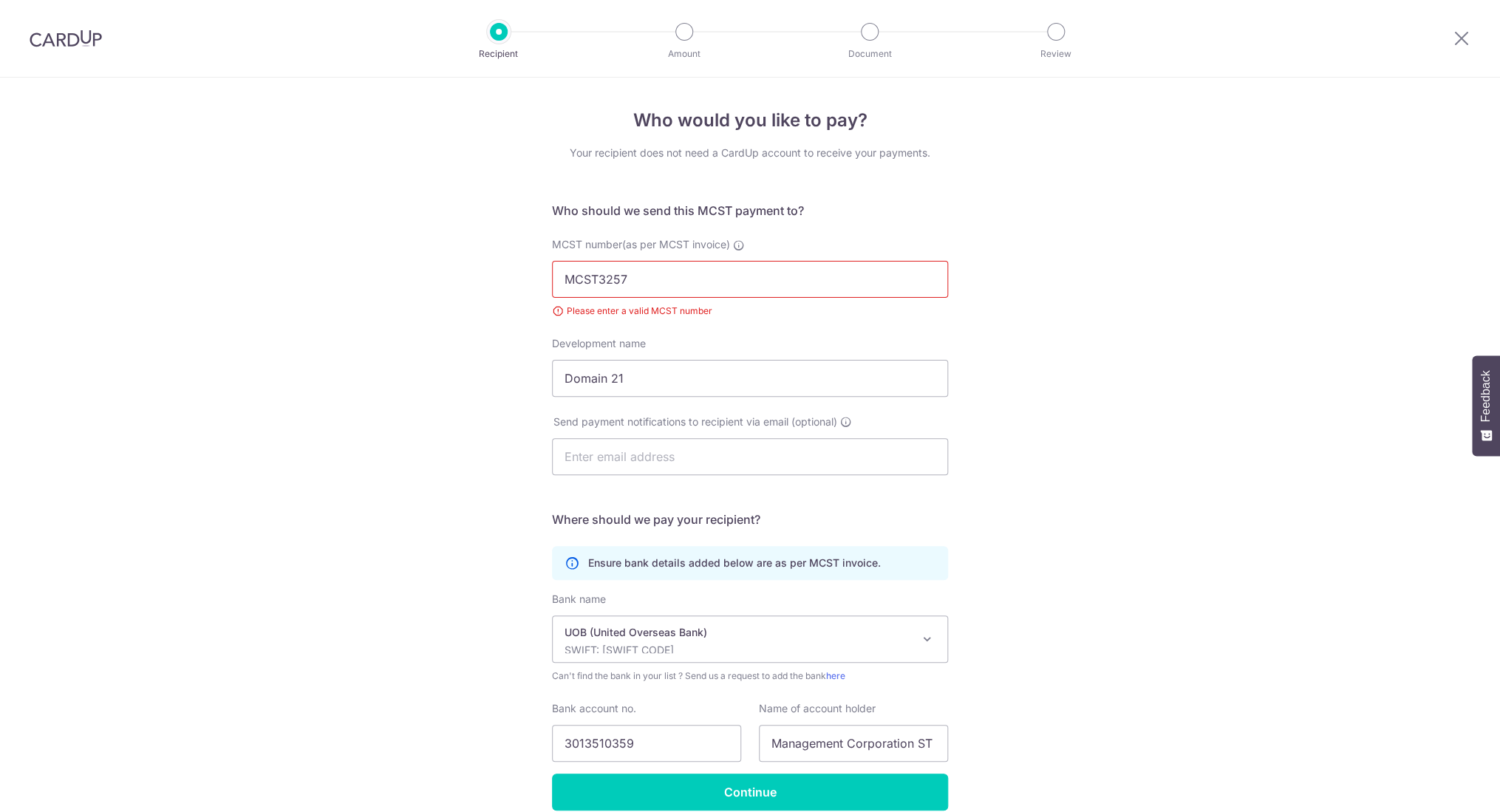
scroll to position [68, 0]
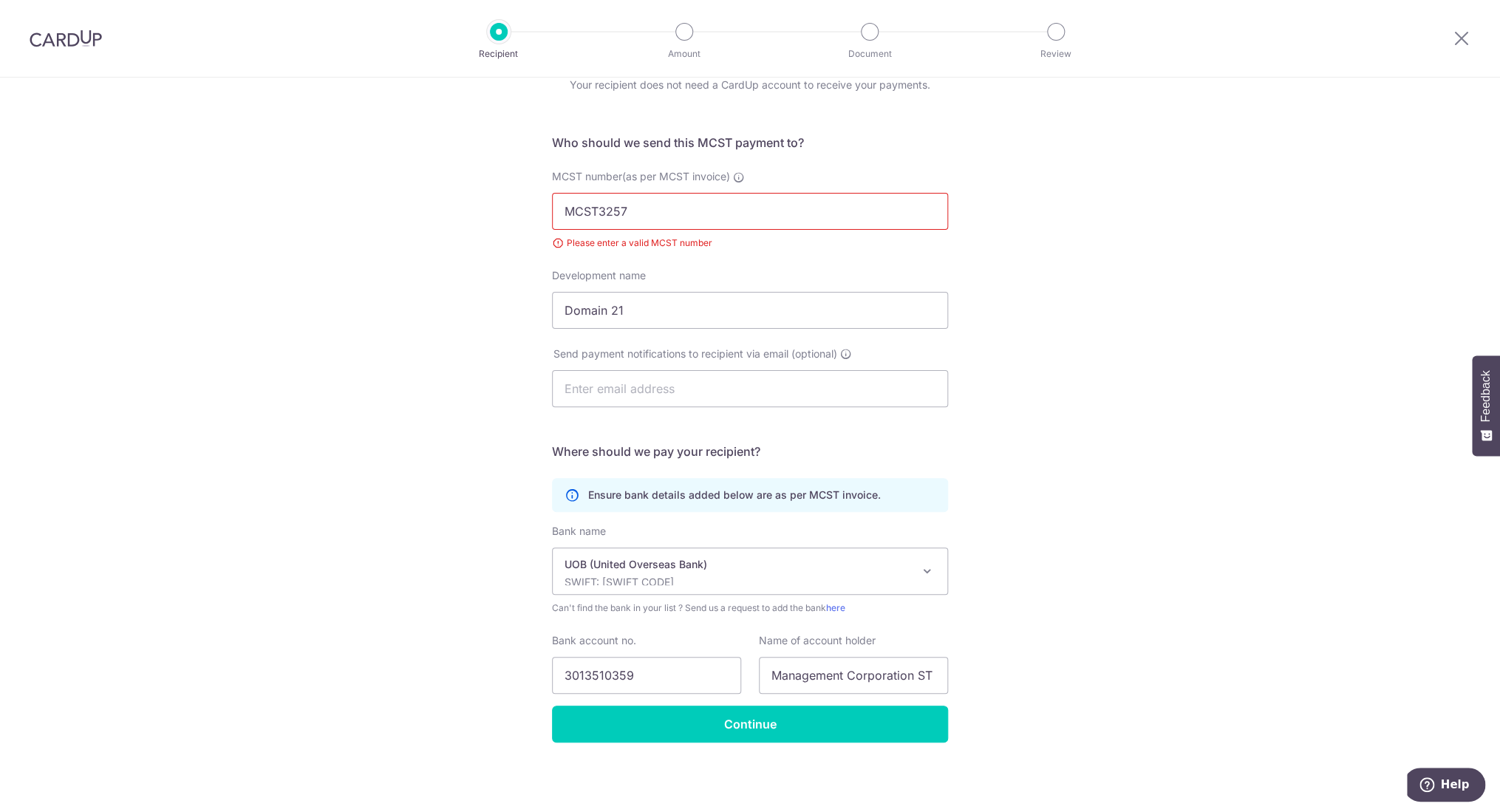
drag, startPoint x: 596, startPoint y: 210, endPoint x: 515, endPoint y: 203, distance: 81.3
click at [515, 203] on div "Who would you like to pay? Your recipient does not need a CardUp account to rec…" at bounding box center [750, 411] width 1500 height 803
type input "3257"
click at [1011, 196] on div "Who would you like to pay? Your recipient does not need a CardUp account to rec…" at bounding box center [750, 411] width 1500 height 803
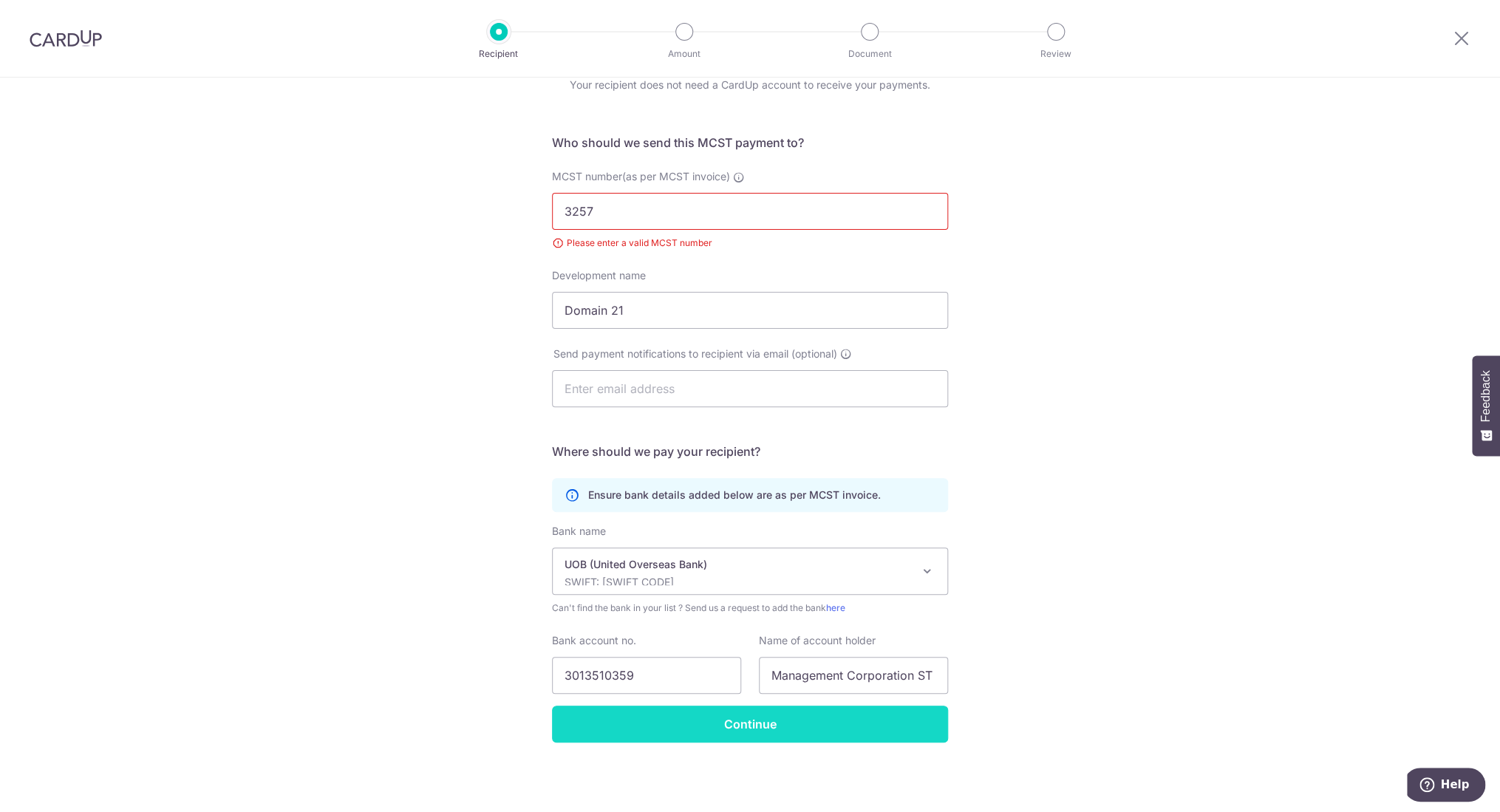
click at [741, 739] on input "Continue" at bounding box center [750, 724] width 396 height 37
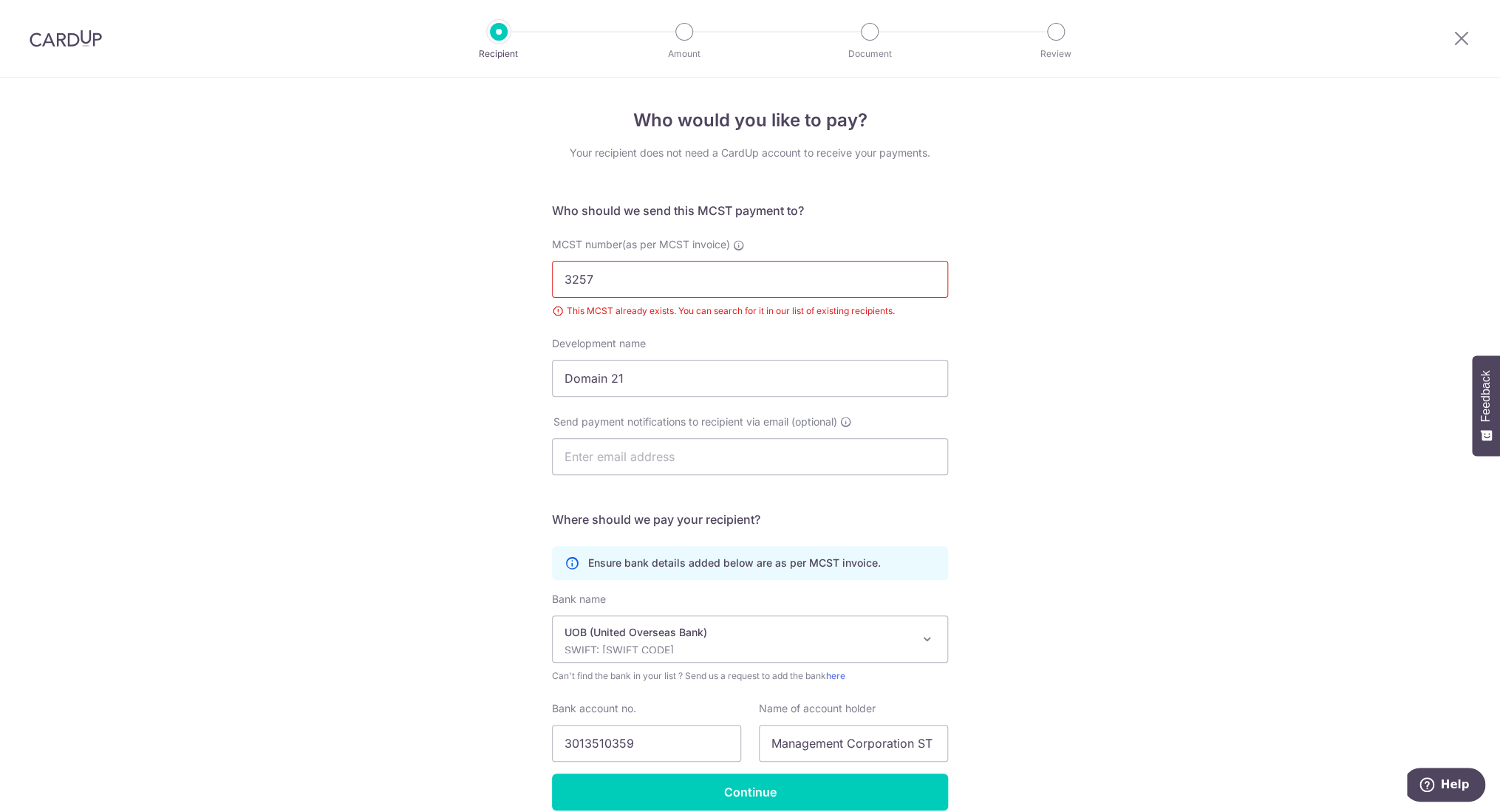
drag, startPoint x: 625, startPoint y: 286, endPoint x: 502, endPoint y: 280, distance: 123.1
click at [502, 280] on div "Who would you like to pay? Your recipient does not need a CardUp account to rec…" at bounding box center [750, 479] width 1500 height 803
drag, startPoint x: 610, startPoint y: 281, endPoint x: 496, endPoint y: 270, distance: 114.5
click at [552, 270] on input "3257" at bounding box center [750, 279] width 396 height 37
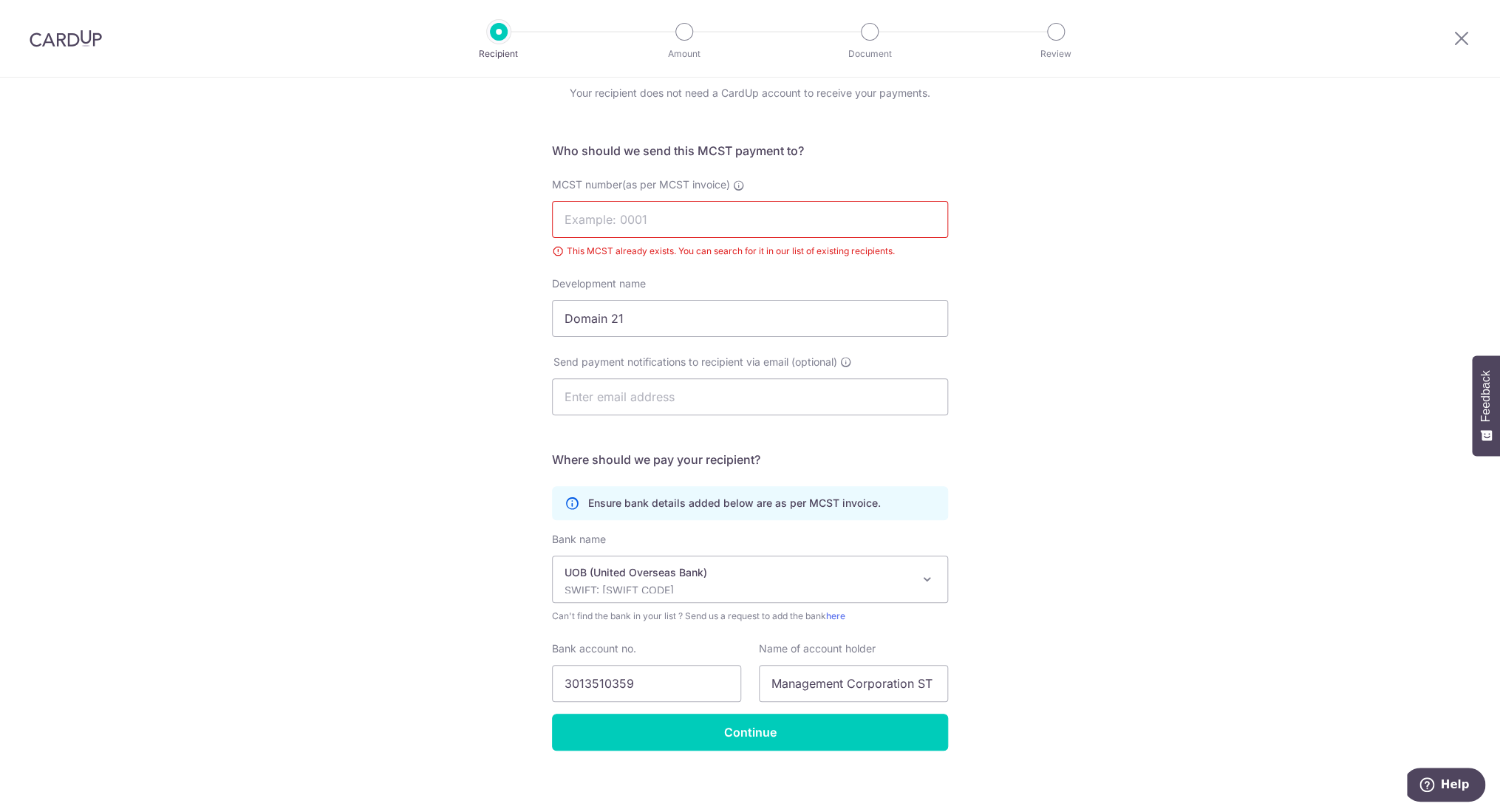
scroll to position [68, 0]
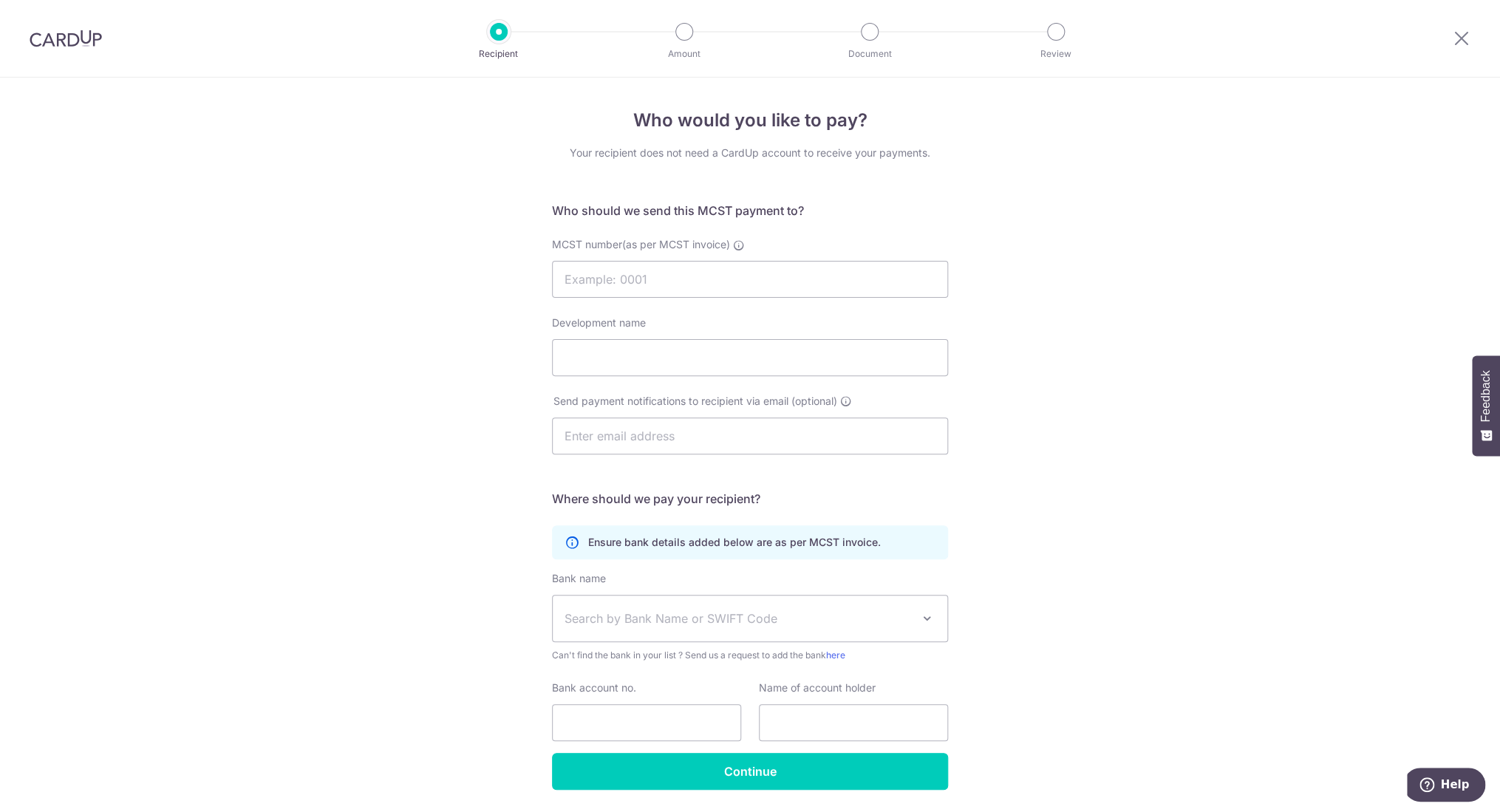
scroll to position [47, 0]
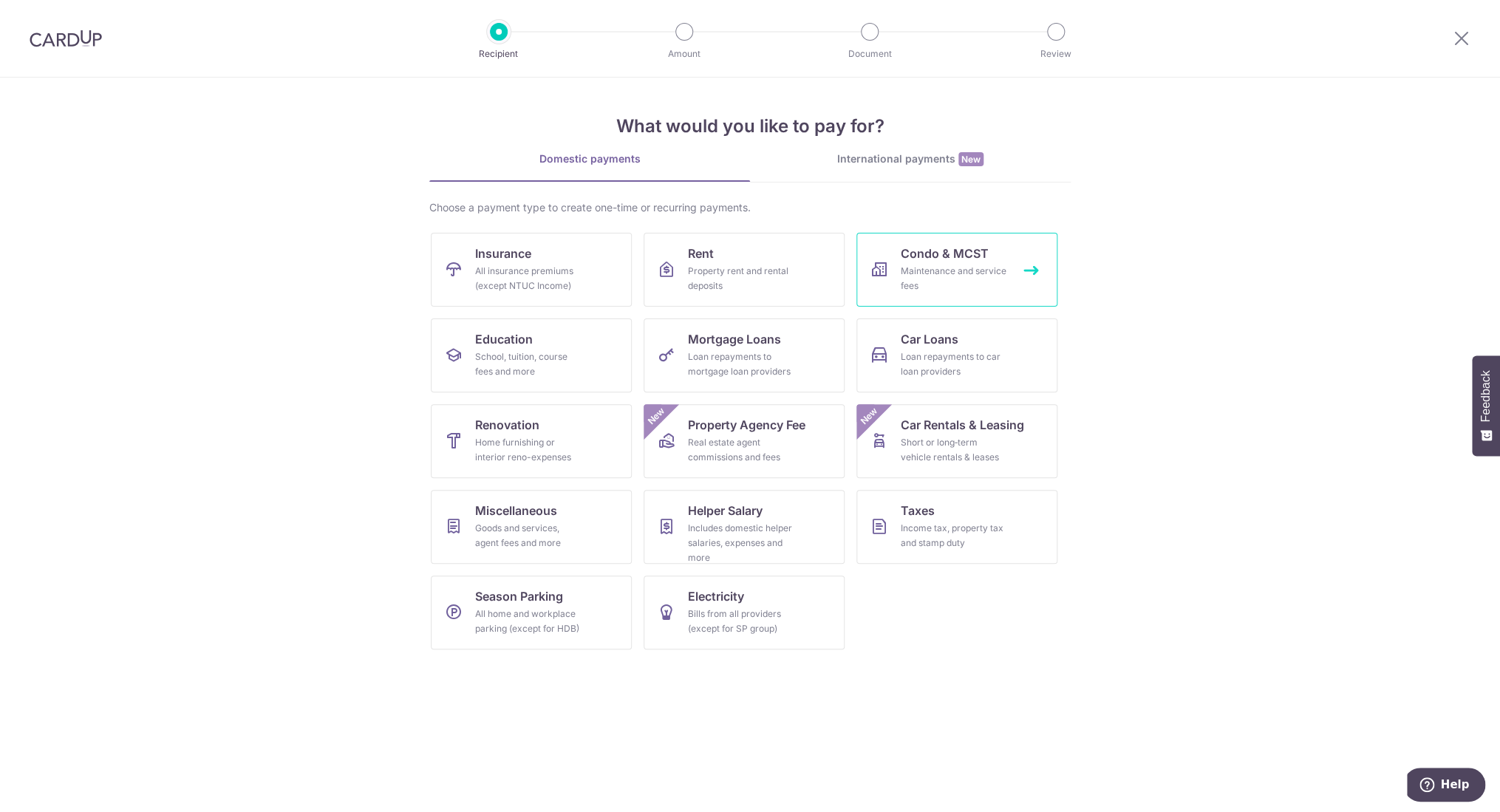
click at [926, 278] on div "Maintenance and service fees" at bounding box center [954, 279] width 106 height 30
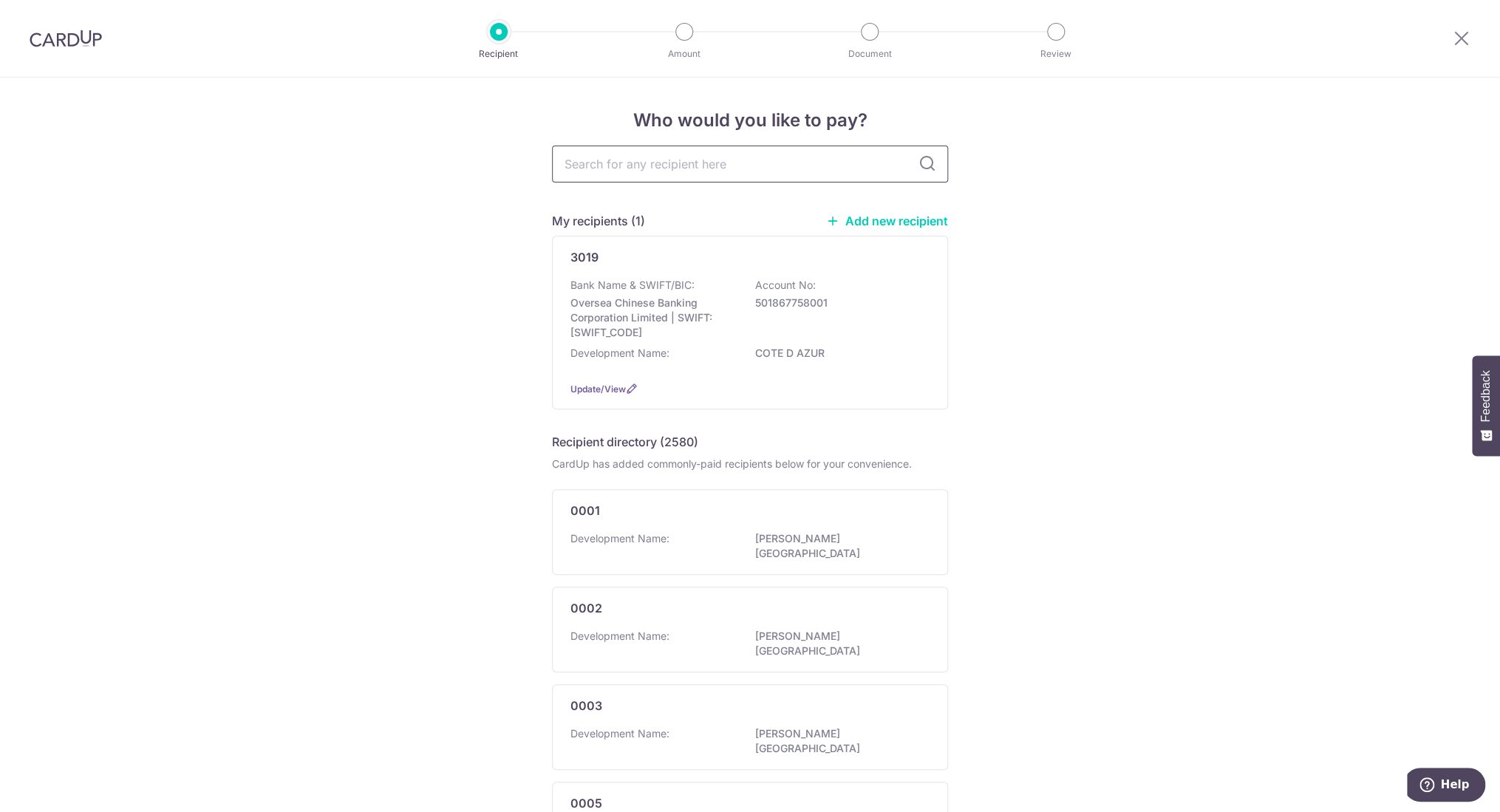
click at [623, 161] on input "text" at bounding box center [750, 164] width 396 height 37
type input "3257"
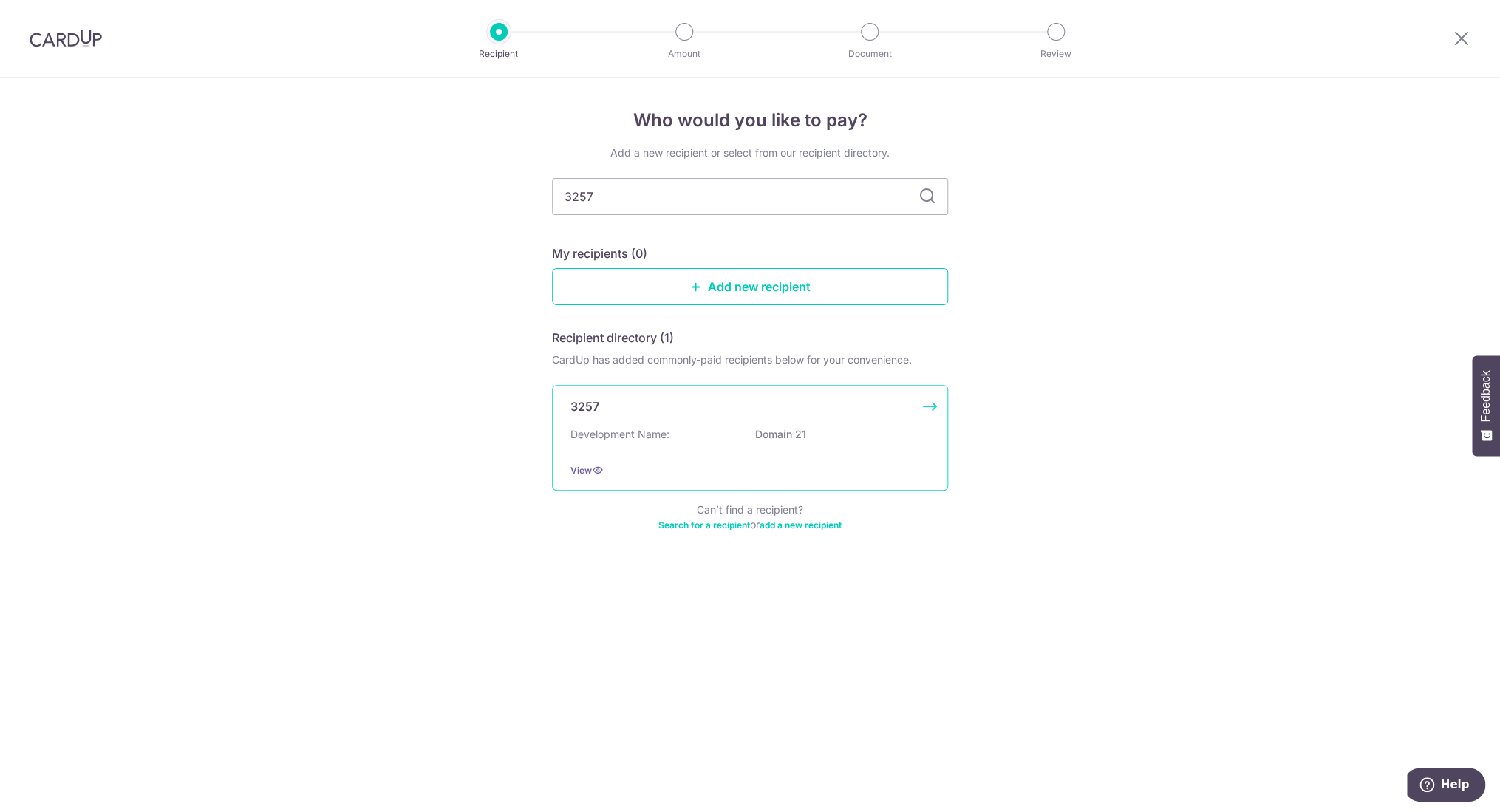
click at [933, 407] on div "3257 Development Name: Domain 21 View" at bounding box center [750, 437] width 396 height 105
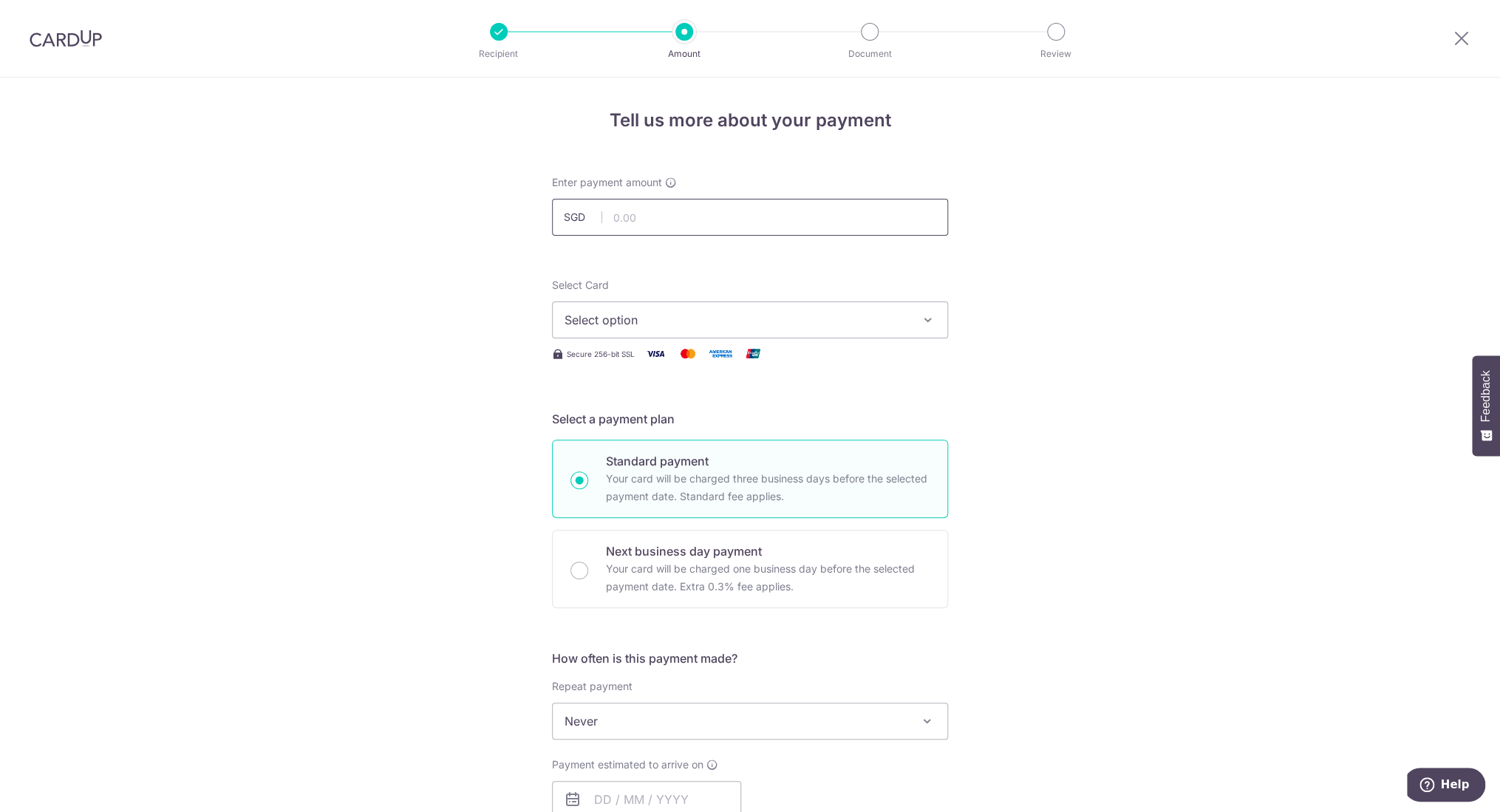
click at [641, 219] on input "text" at bounding box center [750, 217] width 396 height 37
type input "1,494.00"
click at [837, 325] on span "Select option" at bounding box center [737, 319] width 345 height 18
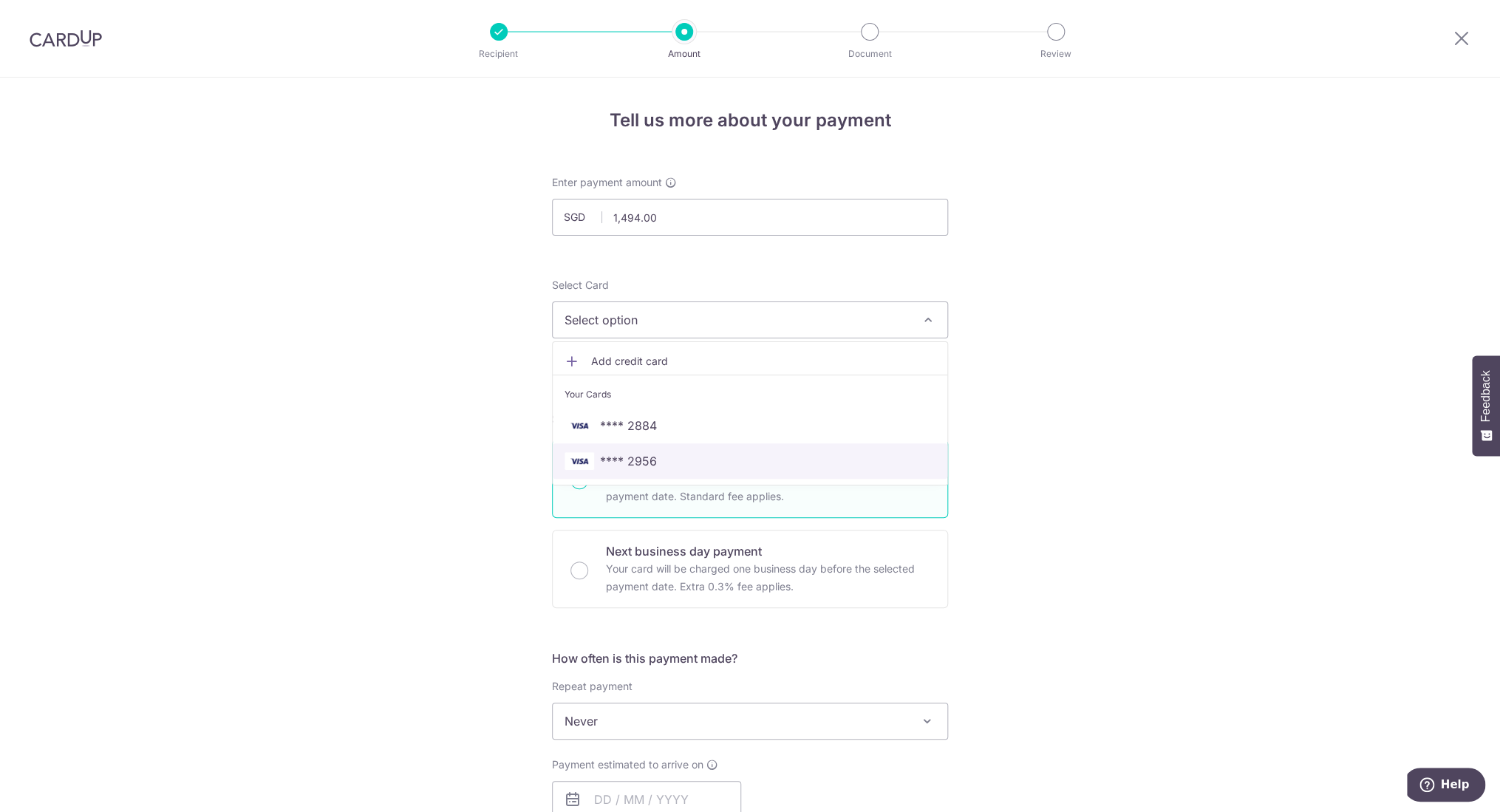
click at [674, 457] on span "**** 2956" at bounding box center [750, 461] width 371 height 18
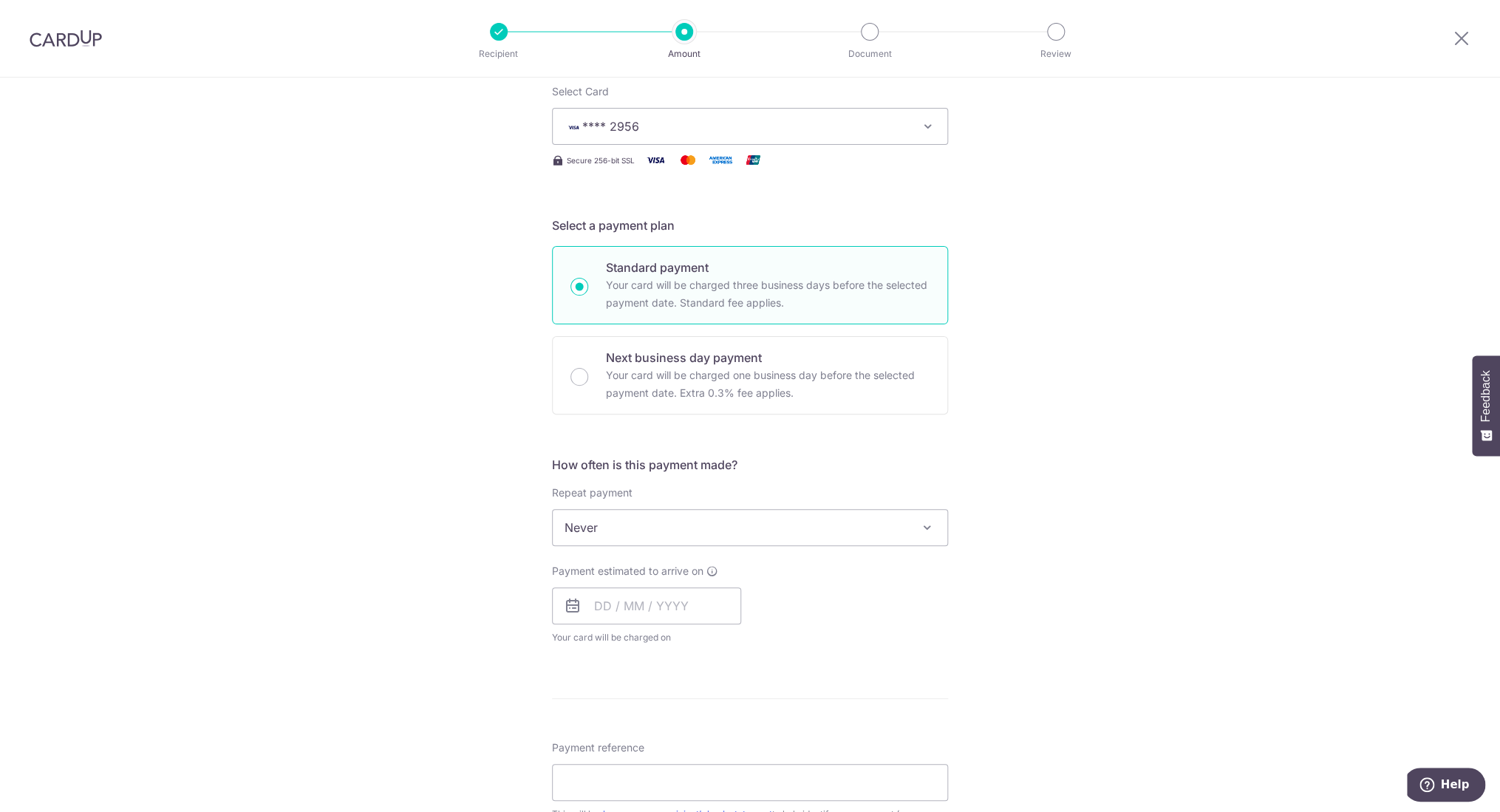
scroll to position [259, 0]
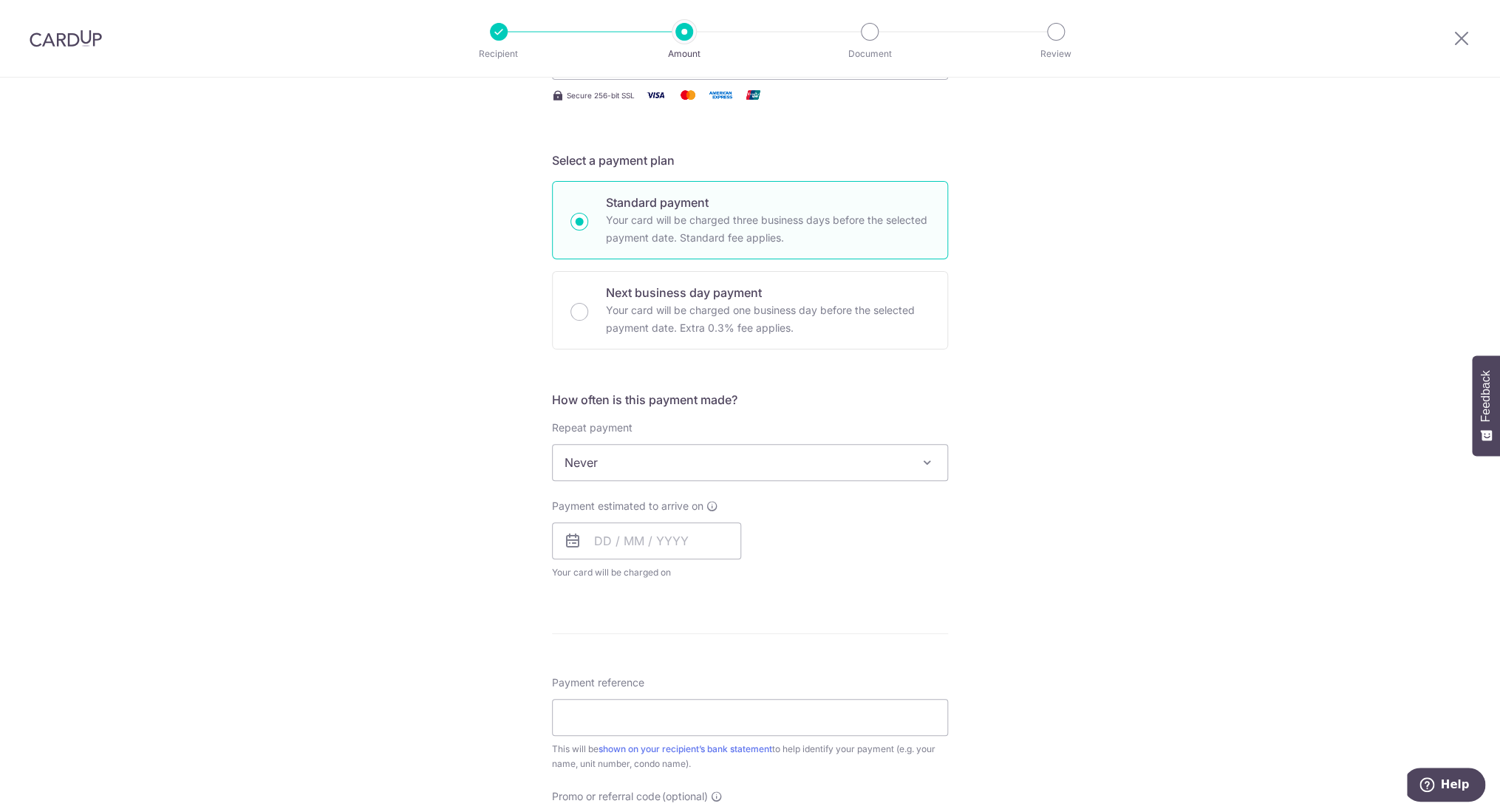
click at [896, 456] on span "Never" at bounding box center [750, 462] width 395 height 35
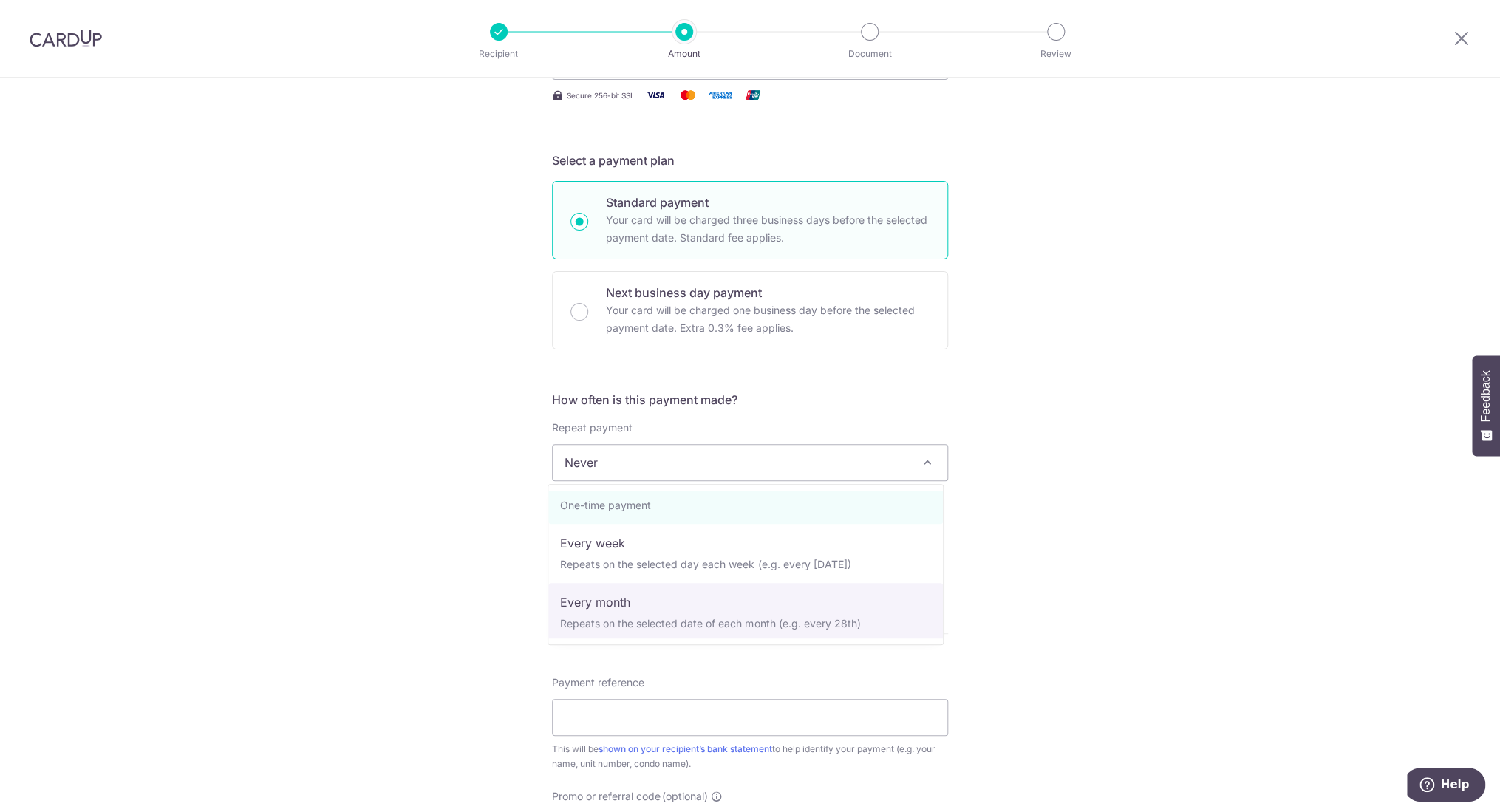
scroll to position [148, 0]
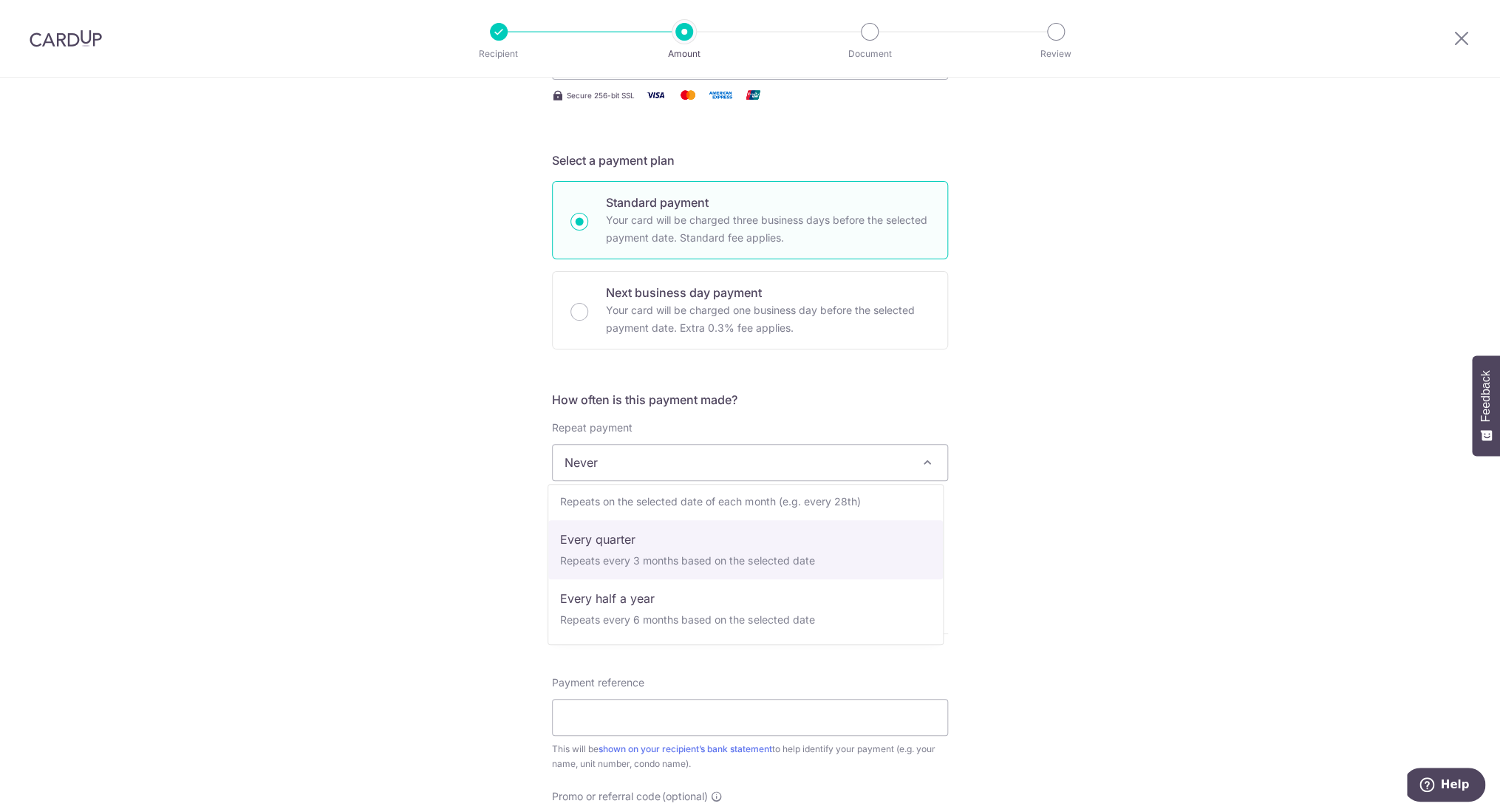
select select "4"
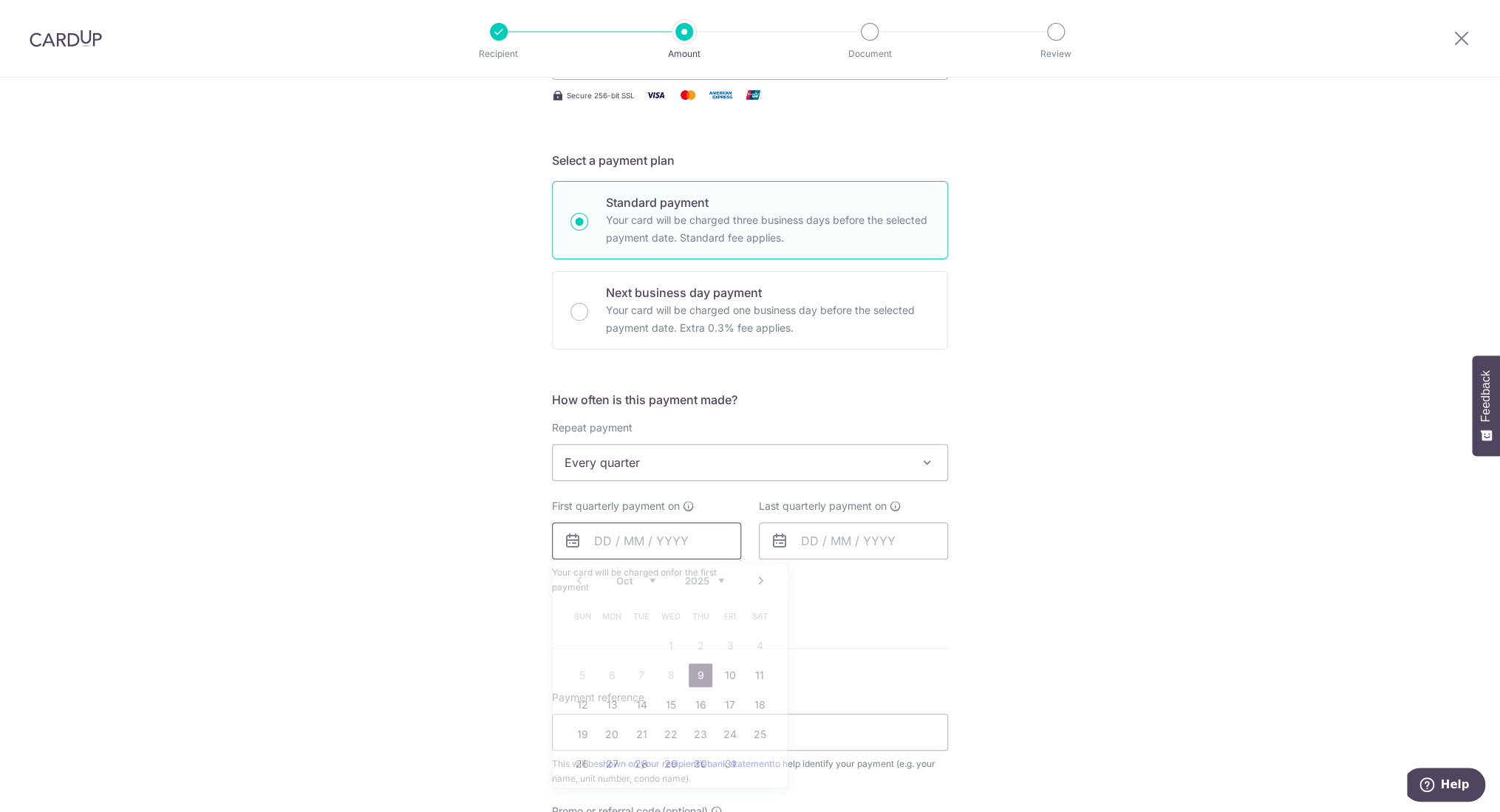
click at [625, 541] on input "text" at bounding box center [647, 541] width 189 height 37
type input "0"
click at [693, 644] on link "1" at bounding box center [700, 646] width 24 height 24
type input "[DATE]"
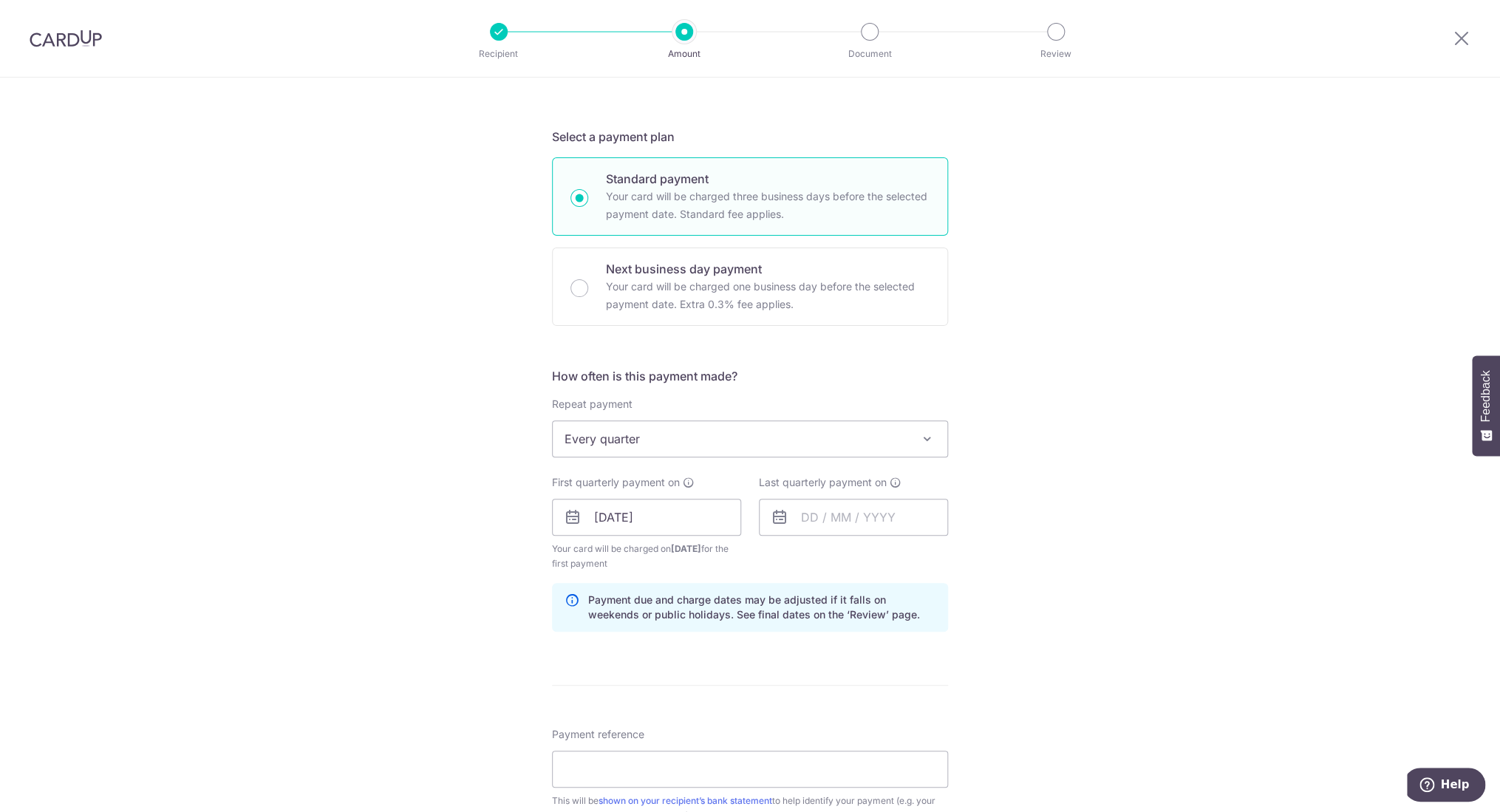
scroll to position [285, 0]
click at [807, 519] on input "text" at bounding box center [854, 515] width 189 height 37
click at [819, 620] on link "1" at bounding box center [819, 620] width 24 height 24
type input "01/01/2035"
click at [1036, 538] on div "Tell us more about your payment Enter payment amount SGD 1,494.00 1494.00 Selec…" at bounding box center [750, 499] width 1500 height 1412
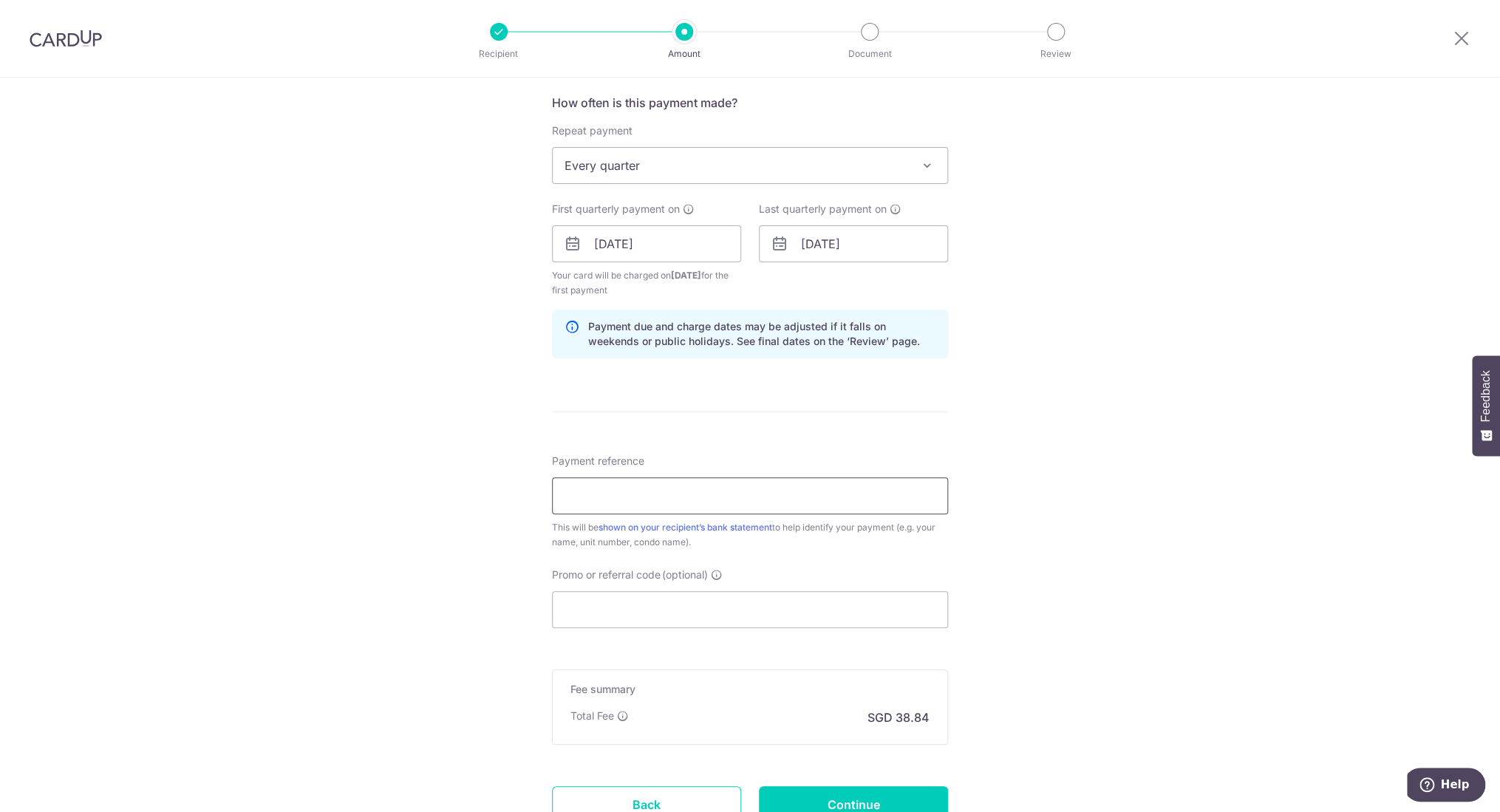
scroll to position [633, 0]
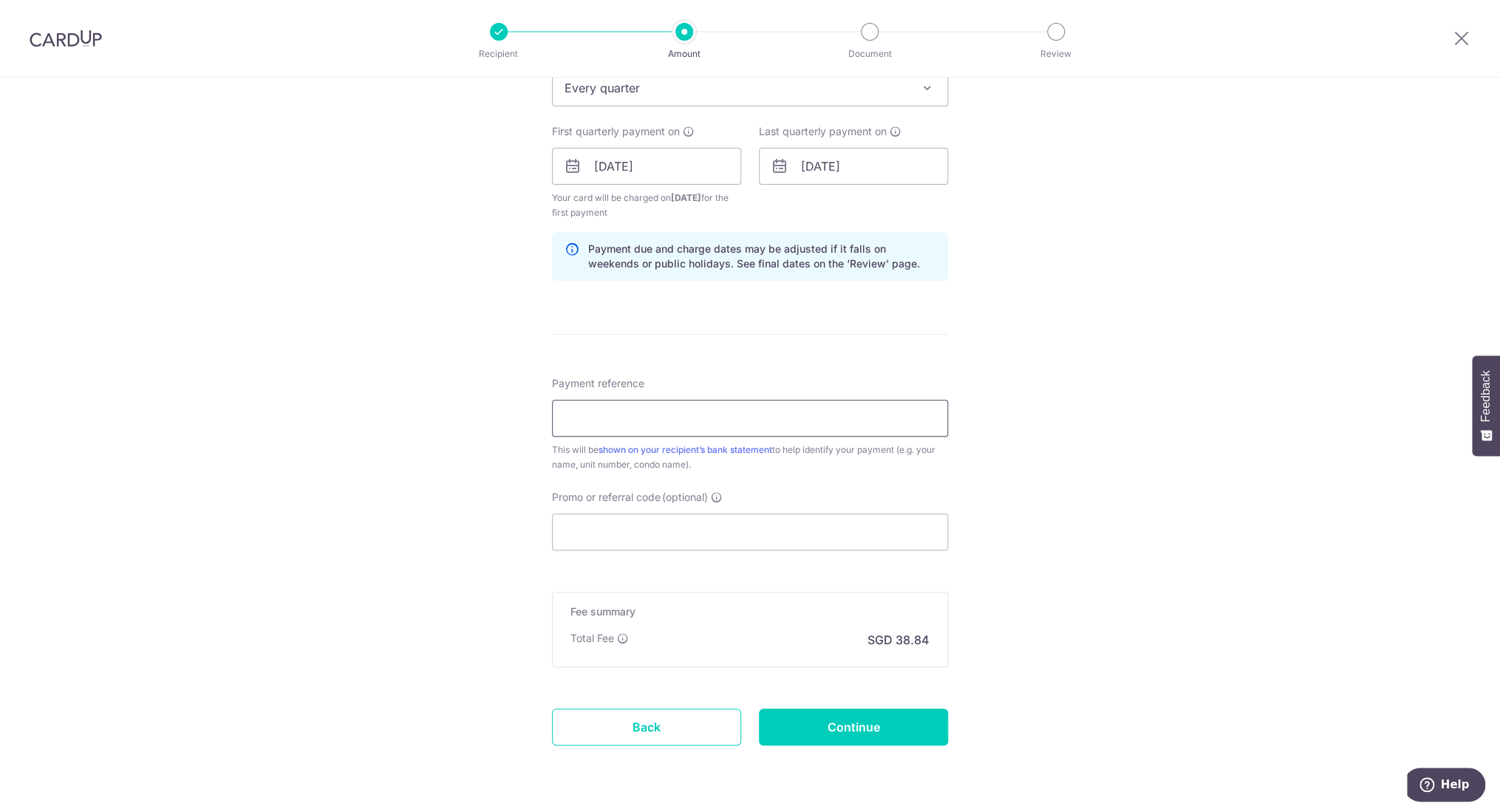
click at [586, 420] on input "Payment reference" at bounding box center [750, 418] width 396 height 37
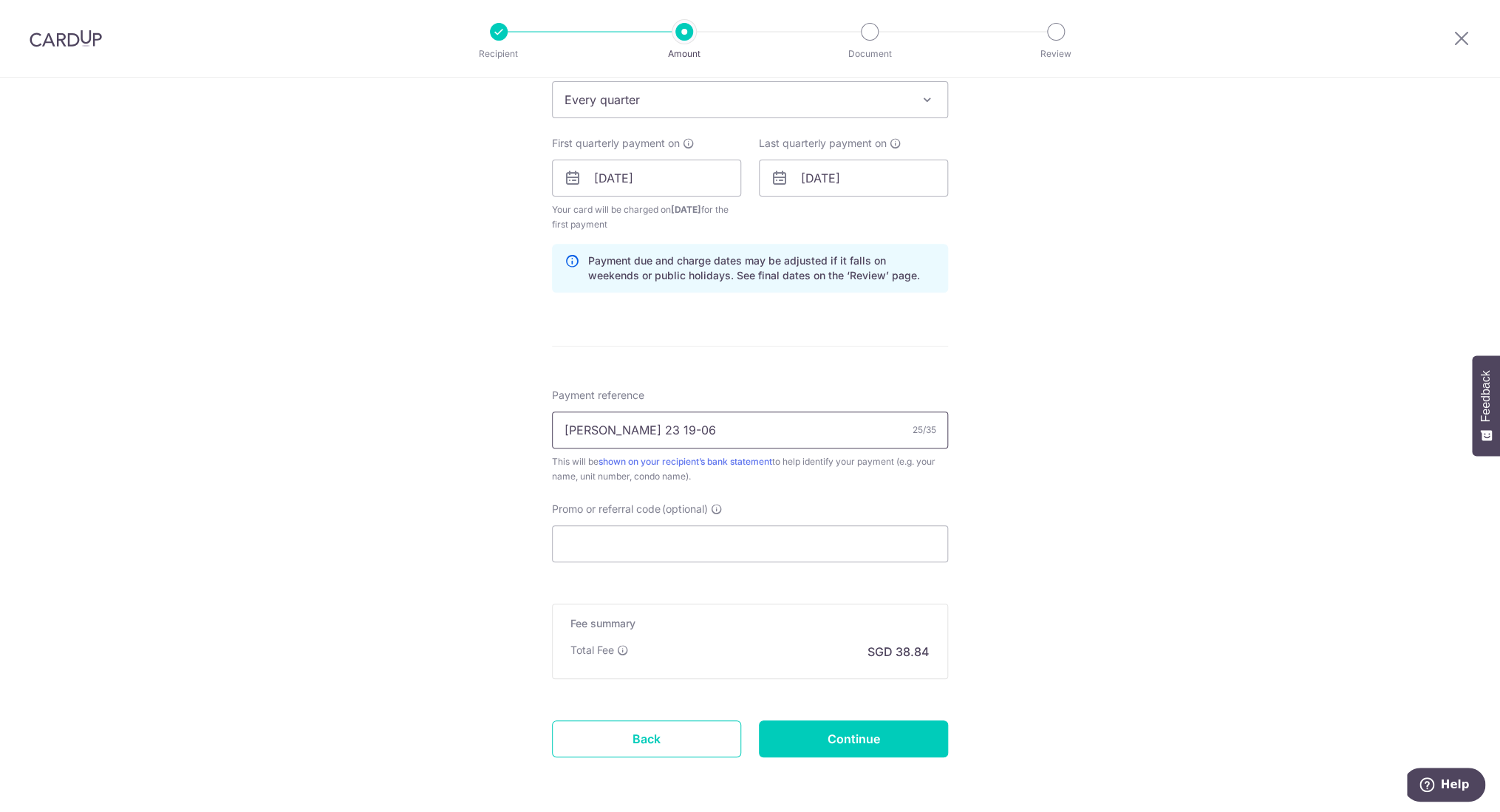
scroll to position [647, 0]
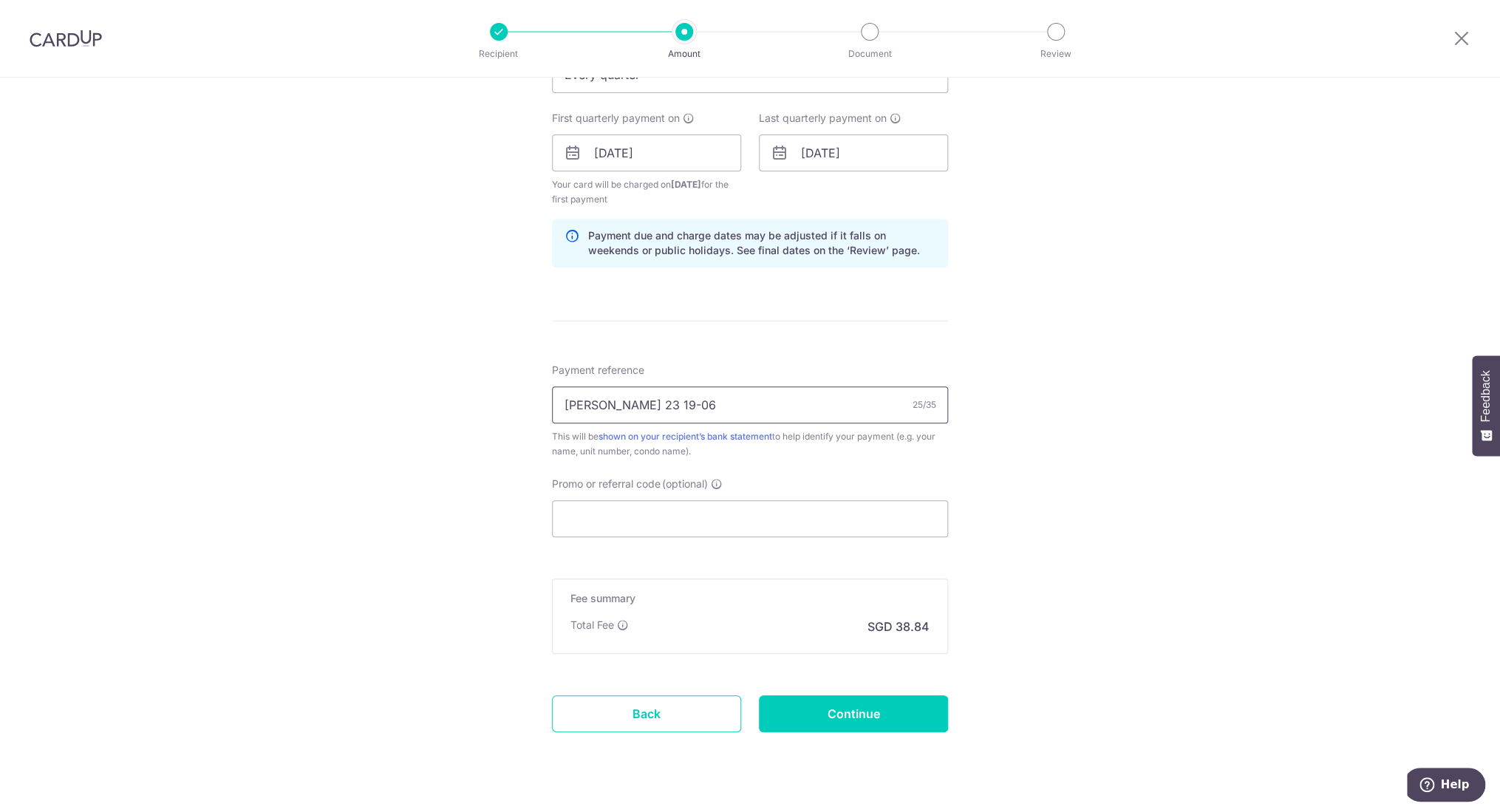
type input "[PERSON_NAME] 23 19-06"
paste input "3HOME25R"
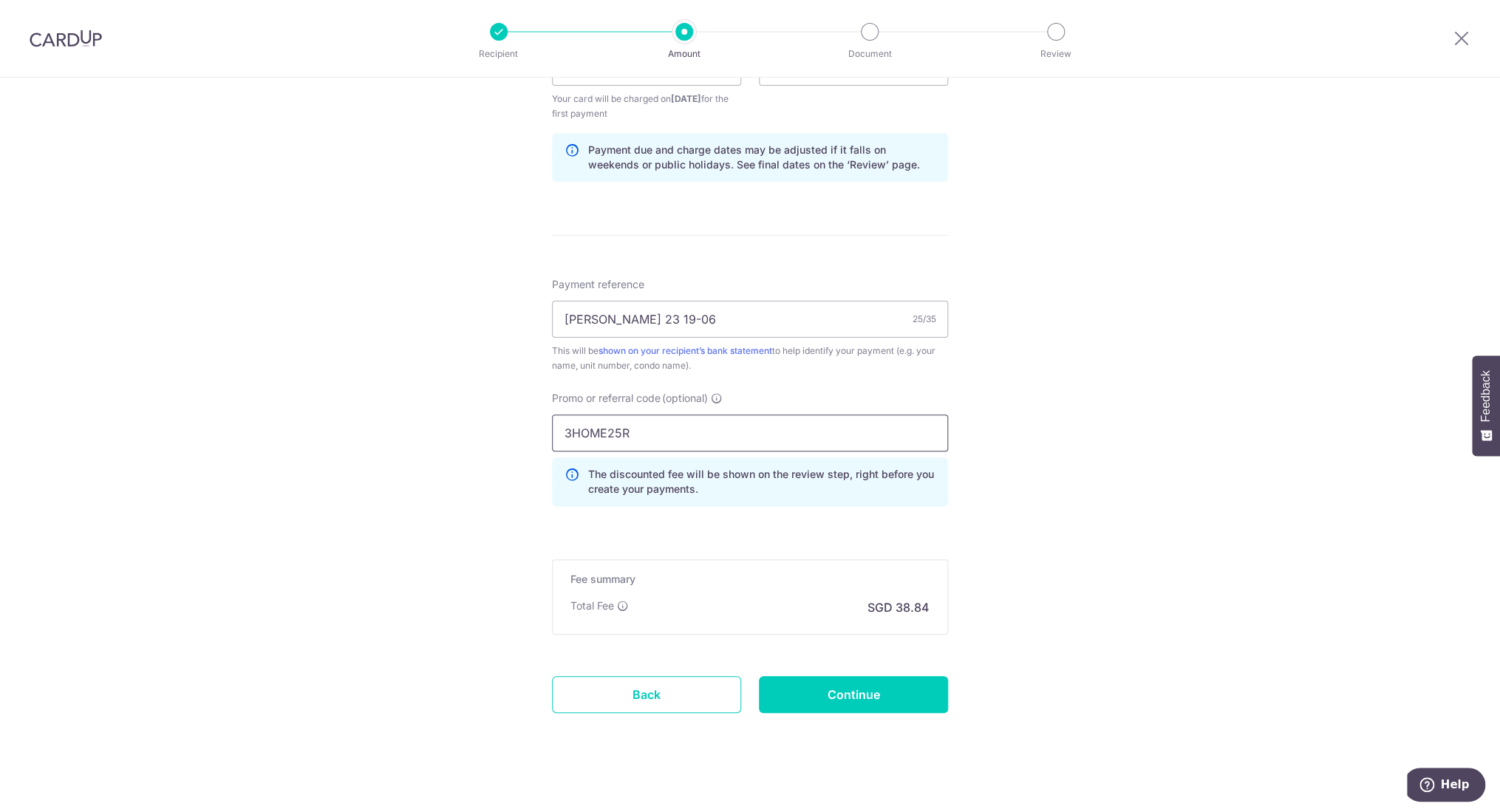
scroll to position [744, 0]
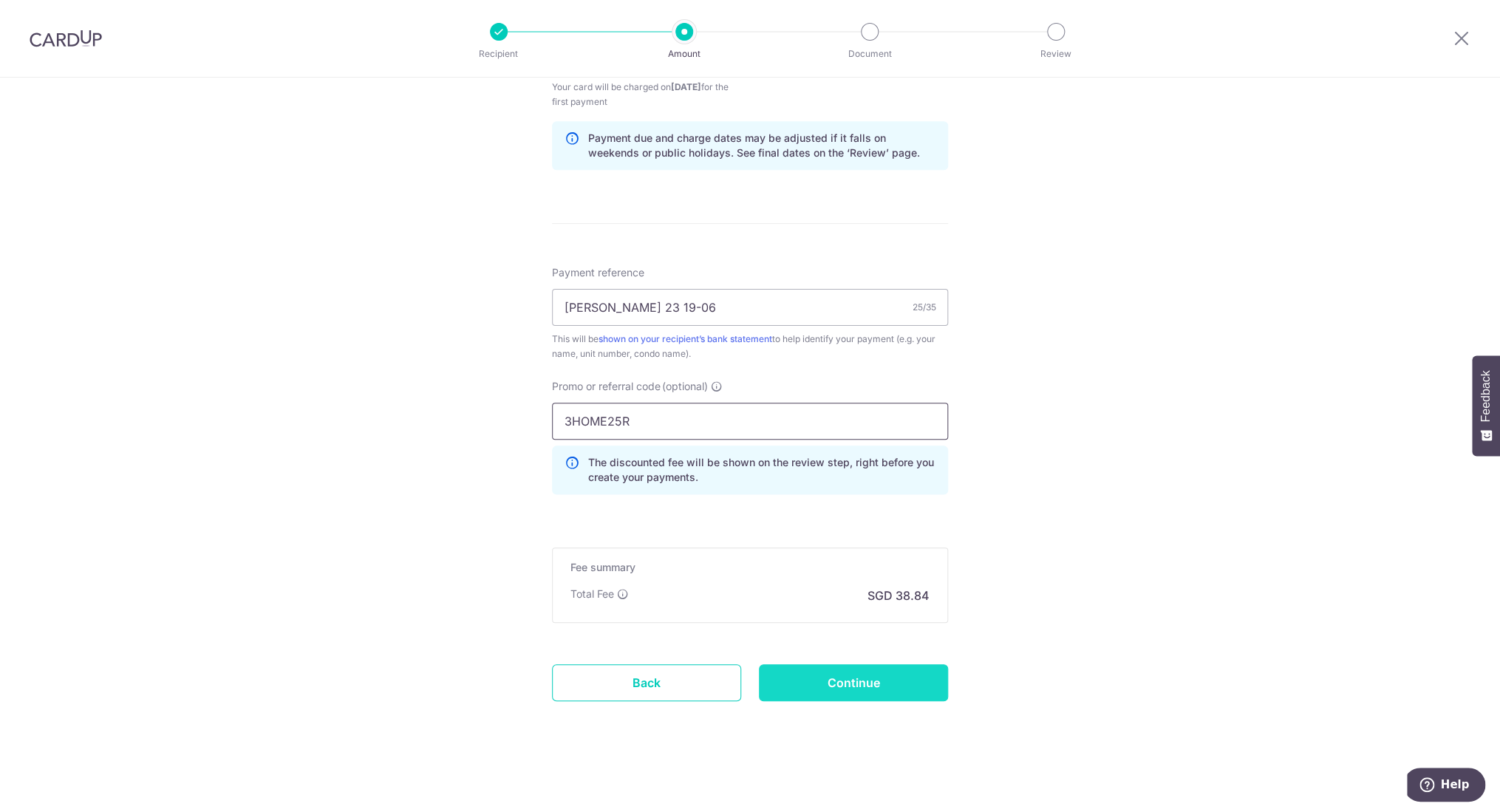
type input "3HOME25R"
click at [809, 682] on input "Continue" at bounding box center [854, 682] width 189 height 37
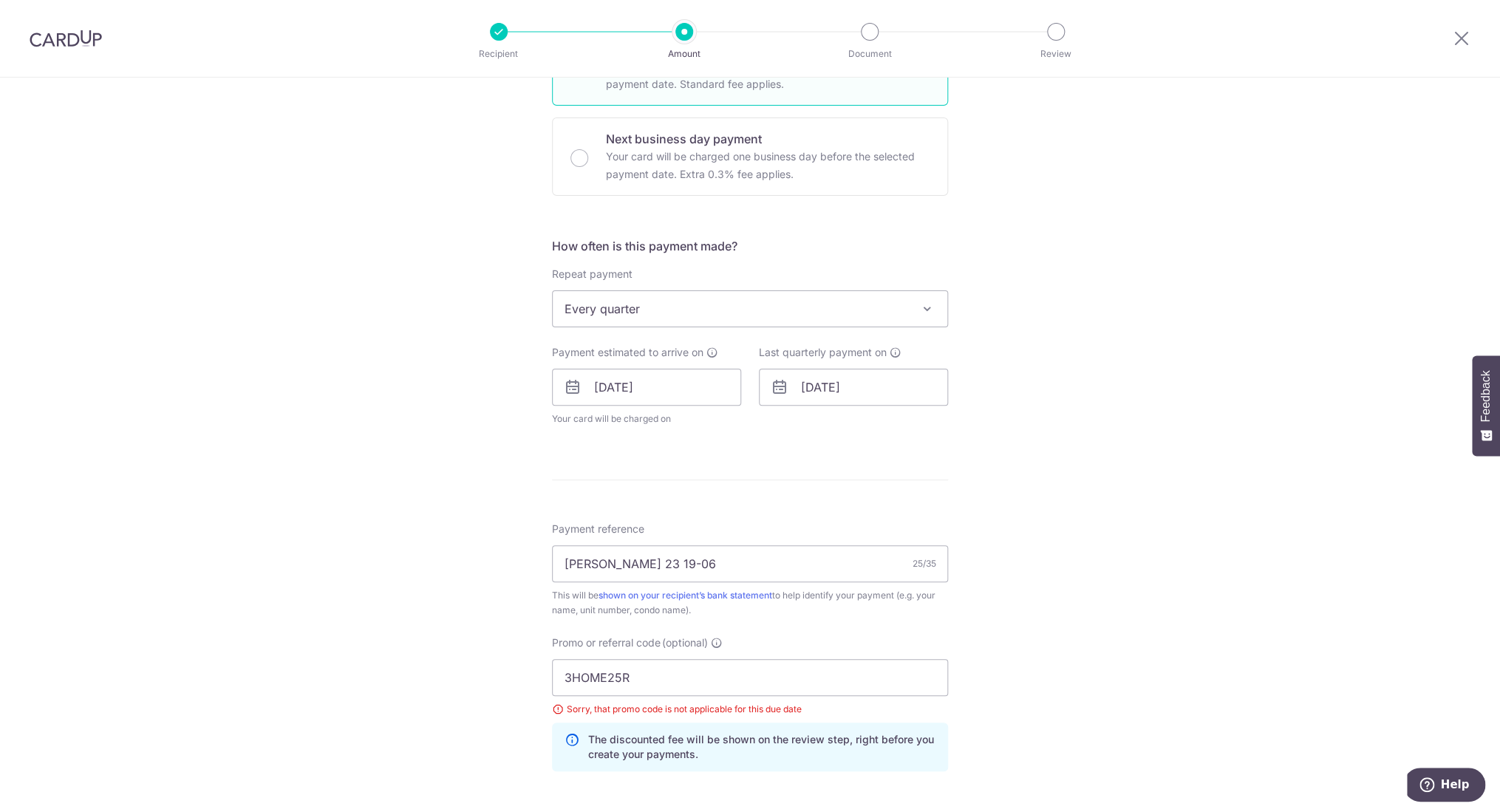
scroll to position [456, 0]
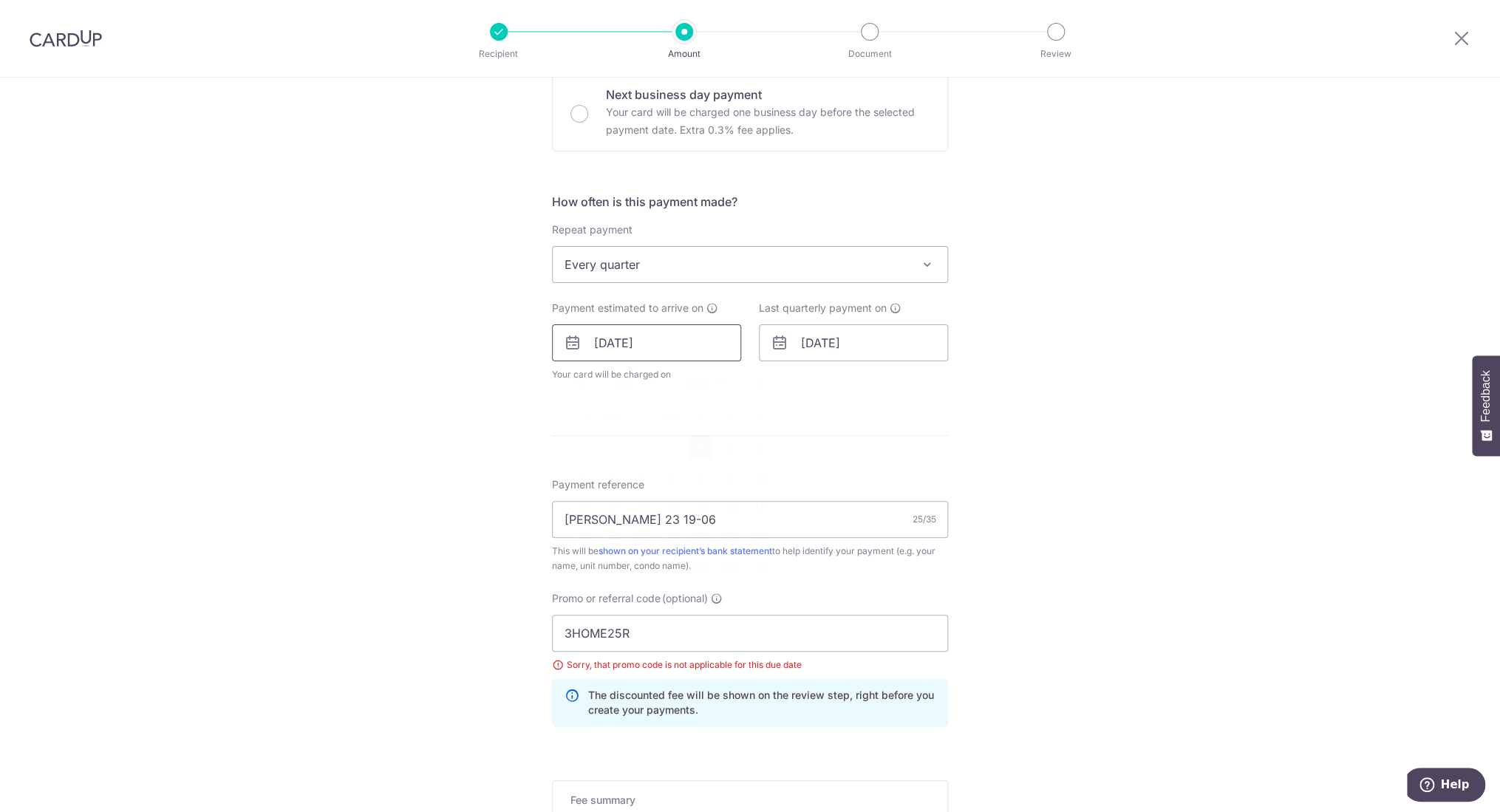
click at [676, 342] on input "[DATE]" at bounding box center [647, 342] width 189 height 37
click at [756, 386] on link "Next" at bounding box center [761, 382] width 18 height 18
click at [722, 541] on link "26" at bounding box center [730, 537] width 24 height 24
type input "26/12/2025"
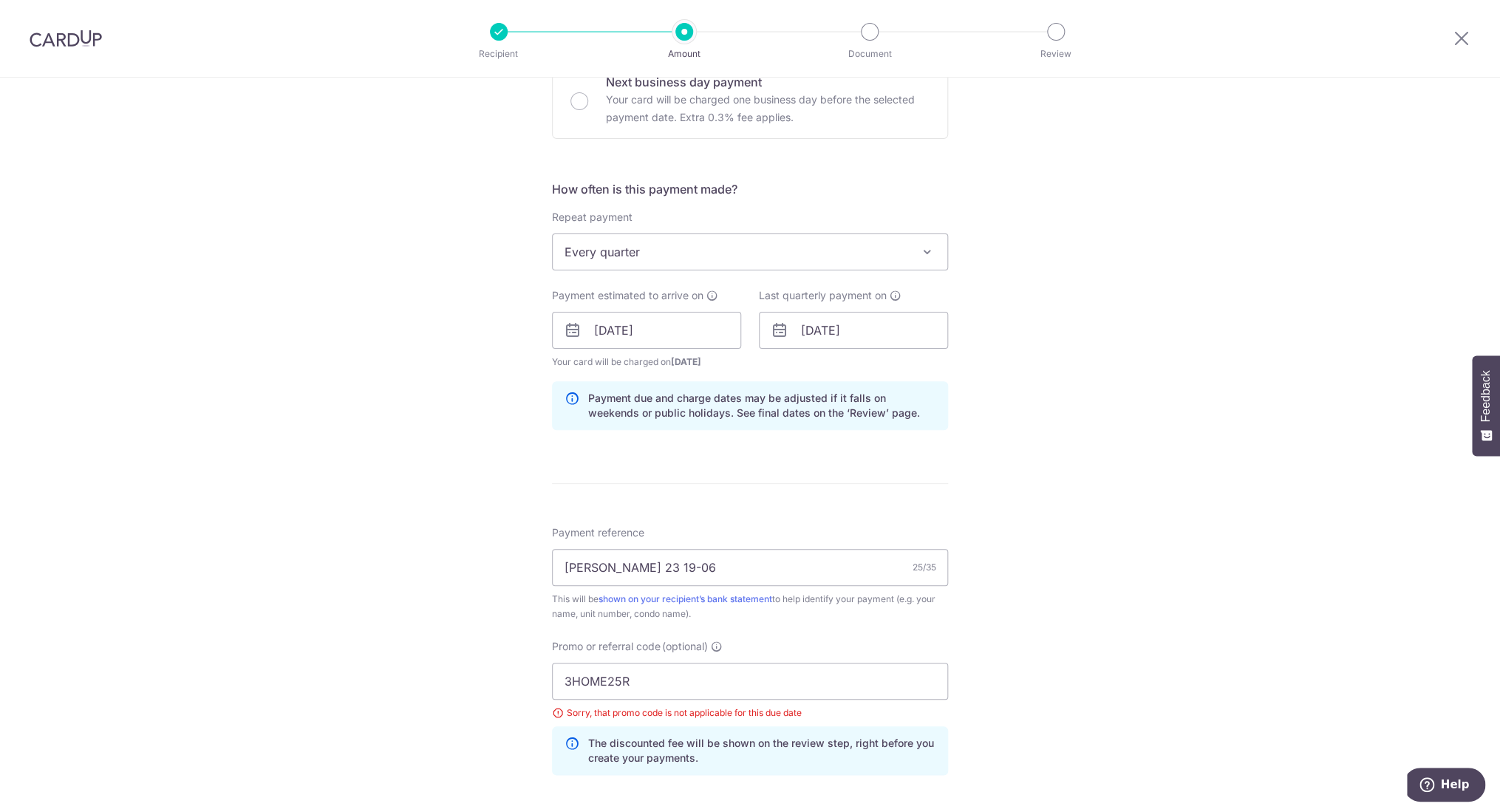
scroll to position [522, 0]
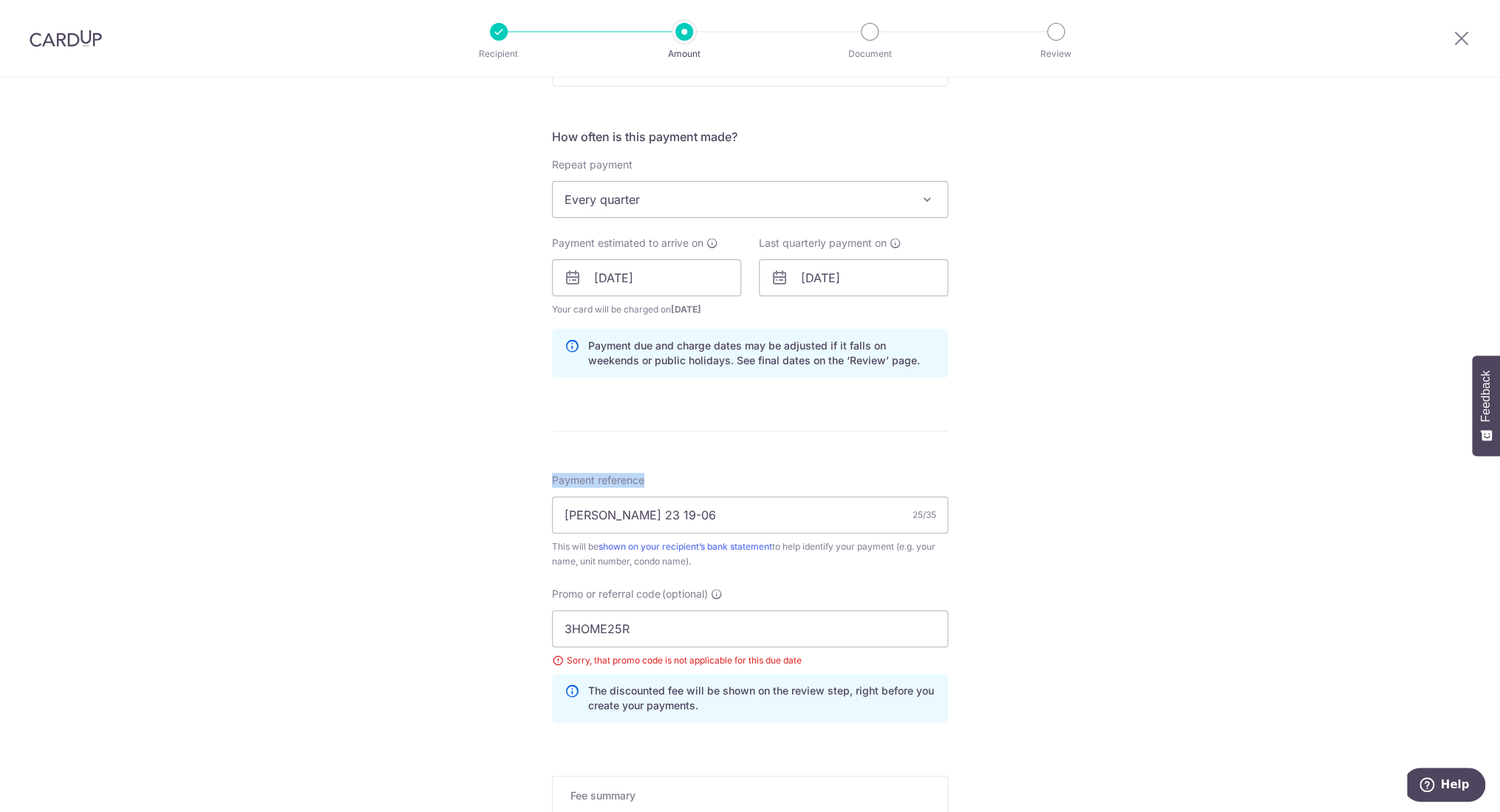
click at [1068, 473] on div "Tell us more about your payment Enter payment amount SGD 1,494.00 1494.00 Selec…" at bounding box center [750, 298] width 1500 height 1485
click at [1033, 443] on div "Tell us more about your payment Enter payment amount SGD 1,494.00 1494.00 Selec…" at bounding box center [750, 298] width 1500 height 1485
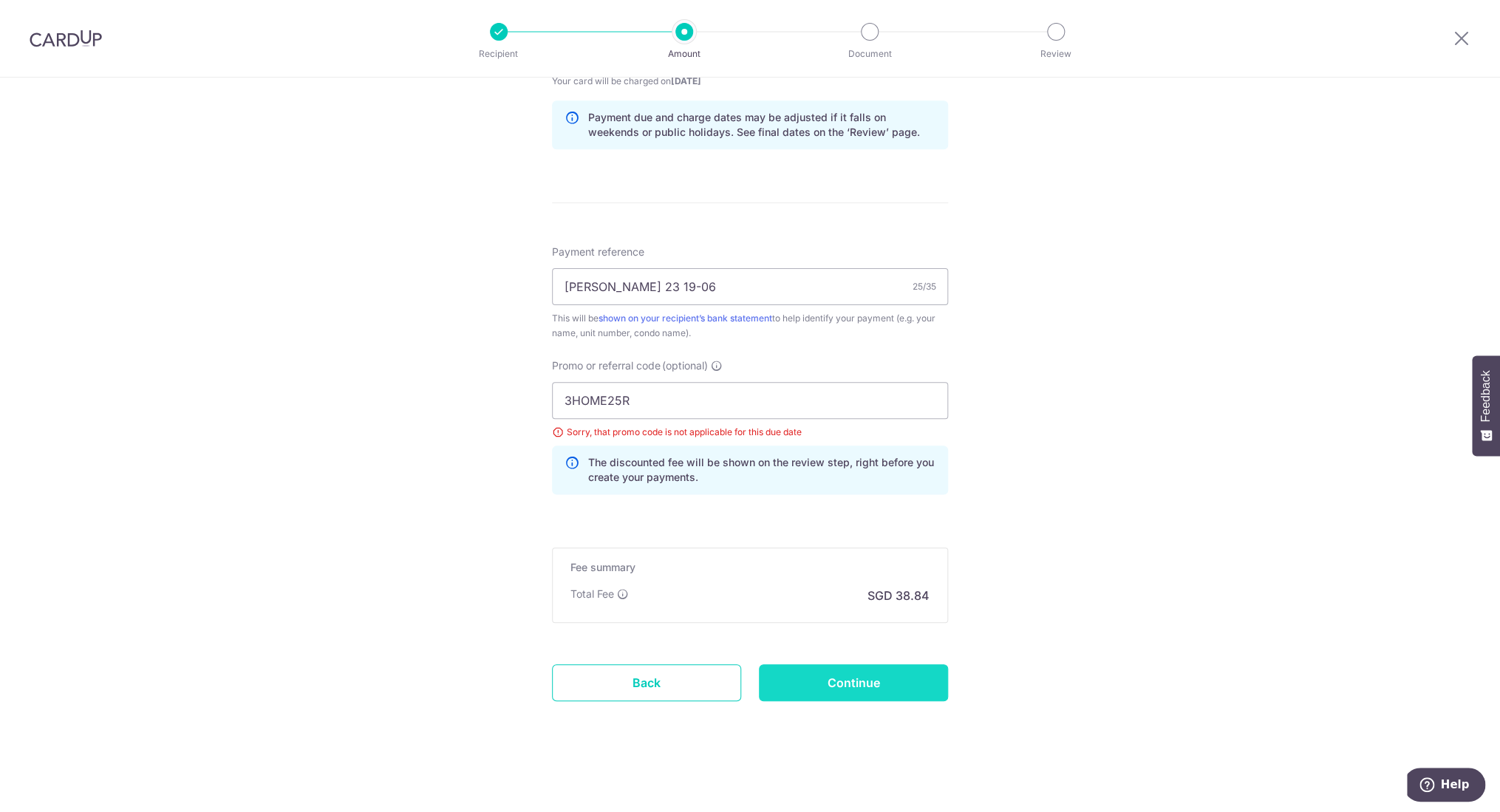
click at [851, 677] on input "Continue" at bounding box center [854, 682] width 189 height 37
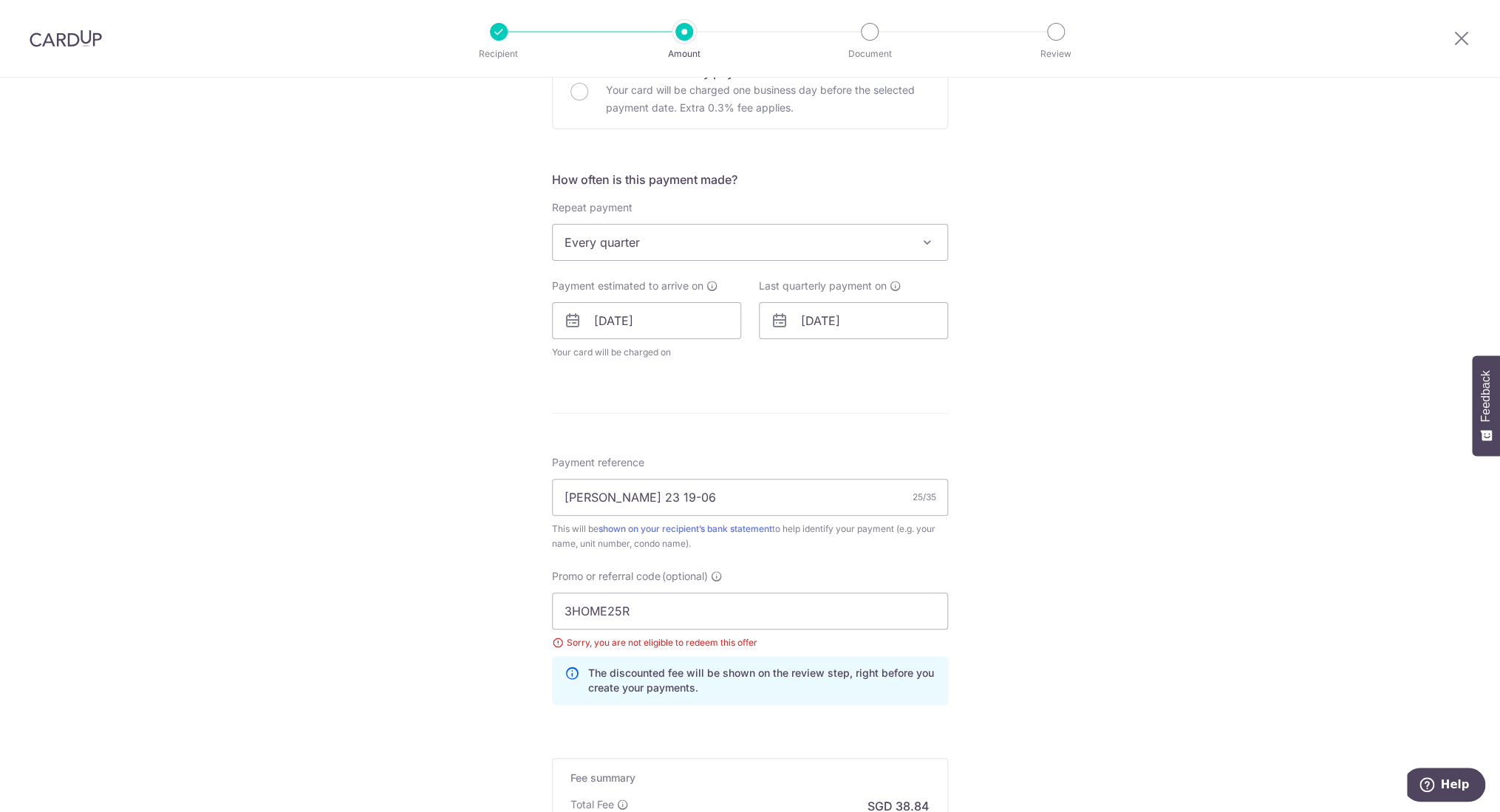
scroll to position [621, 0]
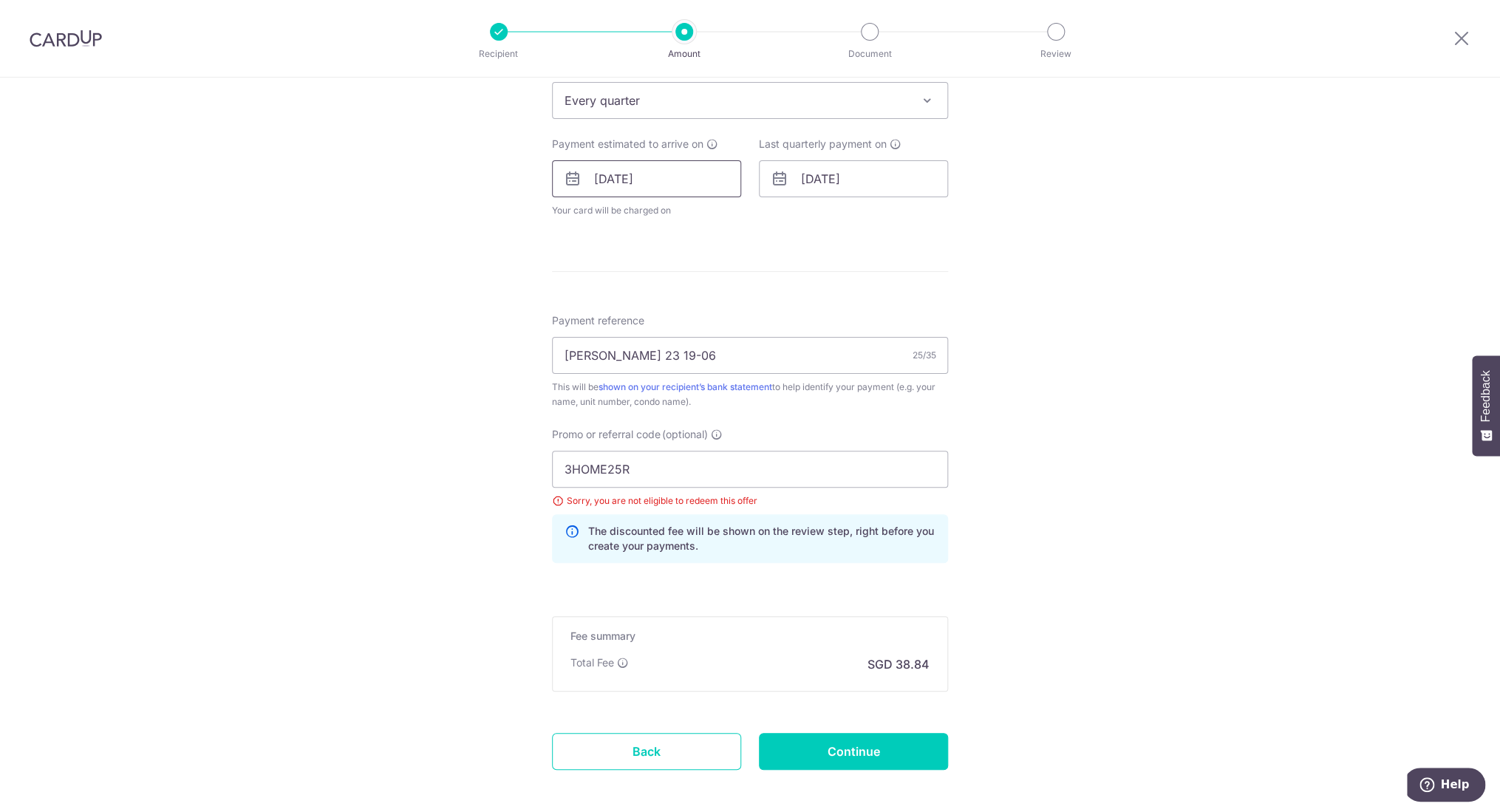
click at [667, 176] on input "26/12/2025" at bounding box center [647, 179] width 189 height 37
click at [637, 289] on link "1" at bounding box center [641, 284] width 24 height 24
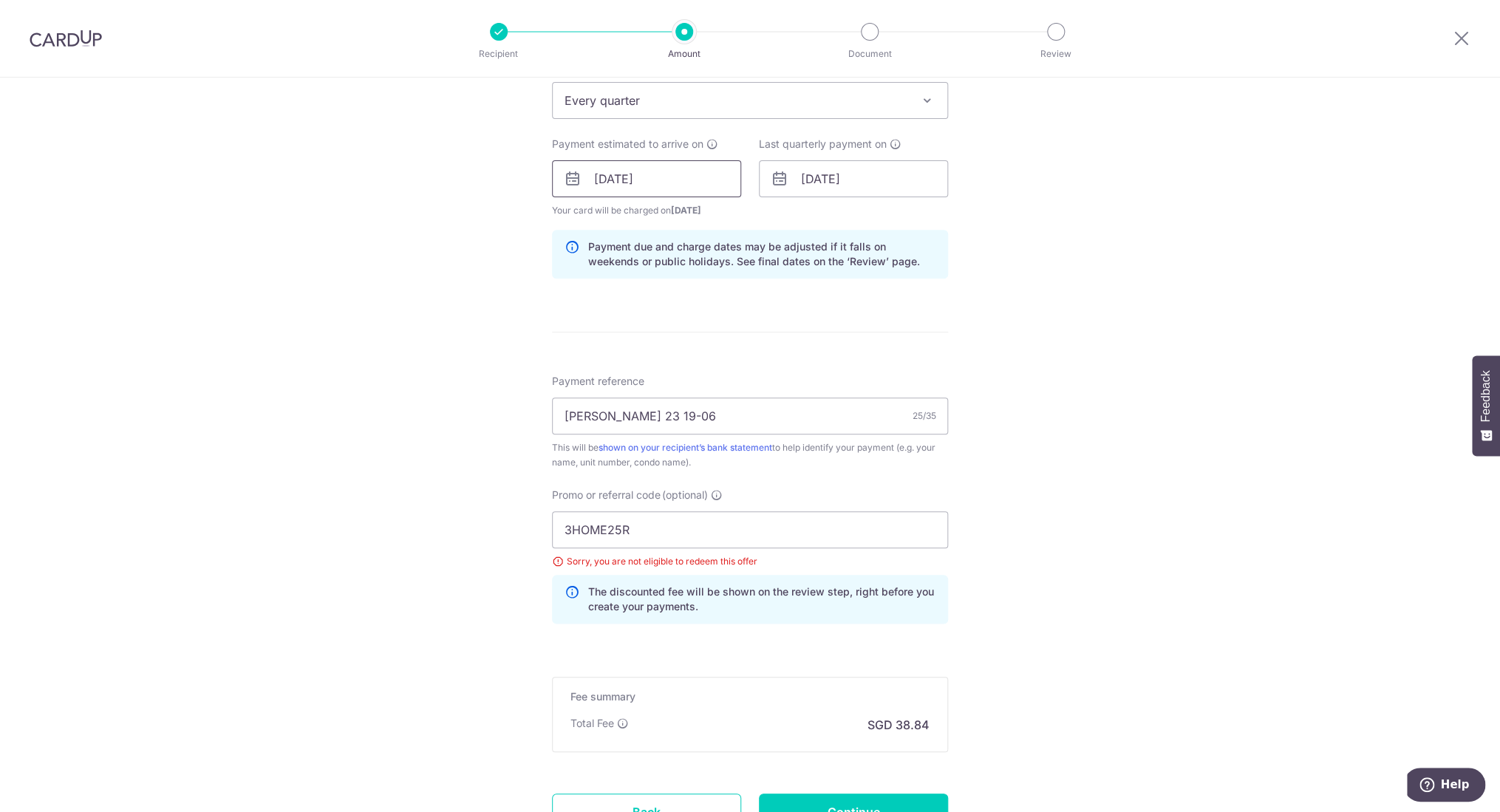
click at [626, 184] on input "01/12/2026" at bounding box center [647, 179] width 189 height 37
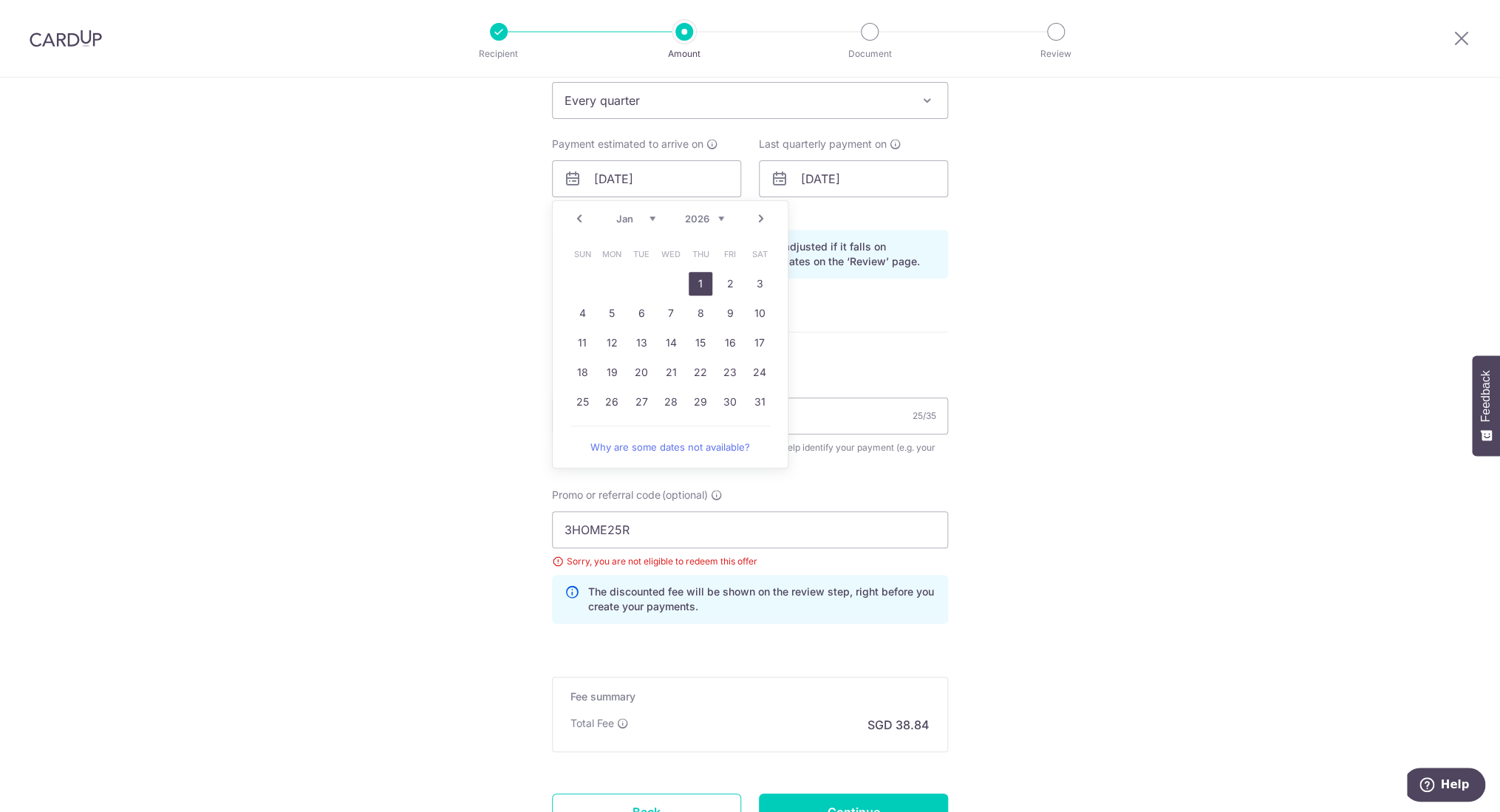
click at [696, 286] on link "1" at bounding box center [700, 284] width 24 height 24
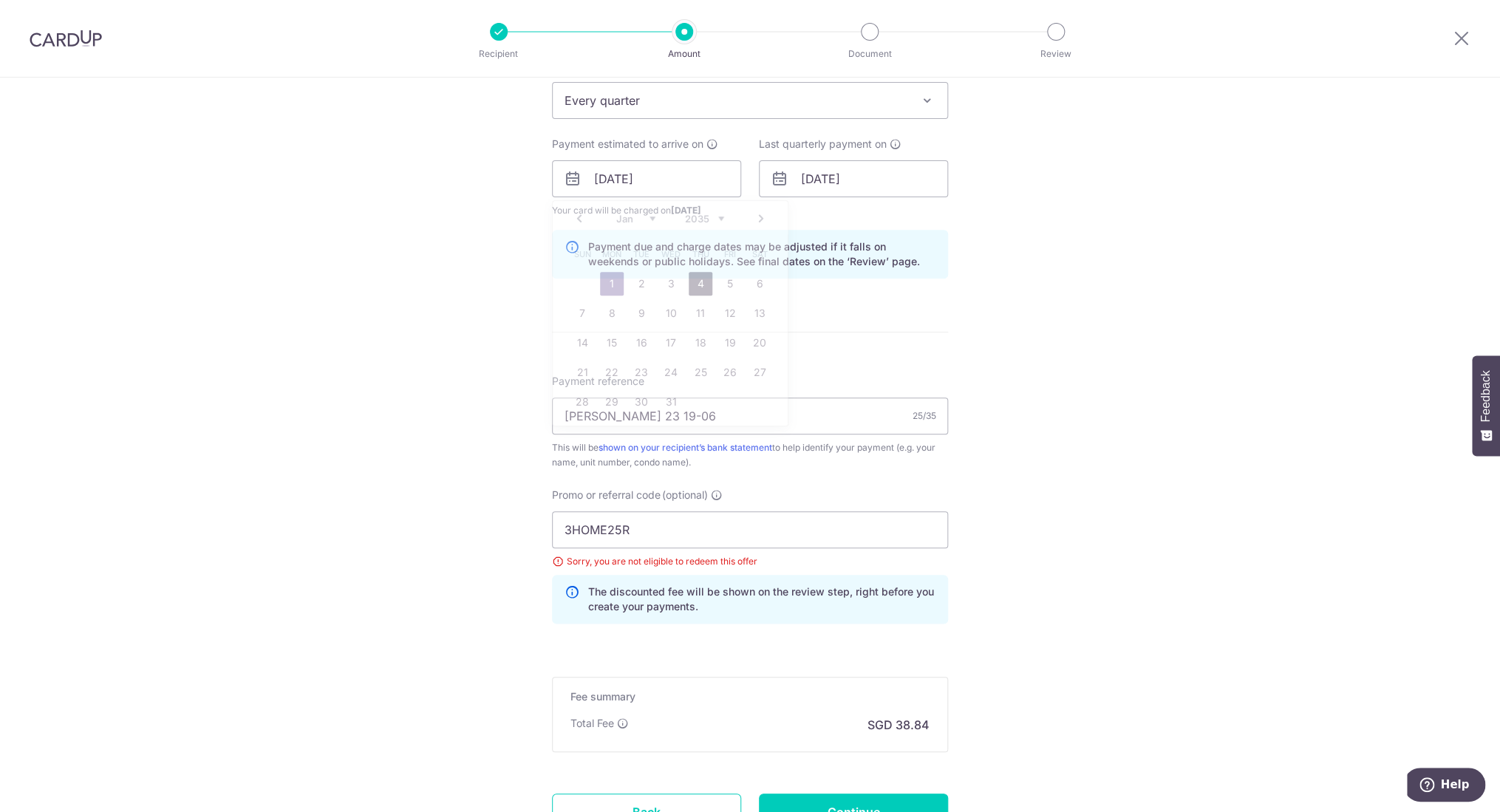
type input "[DATE]"
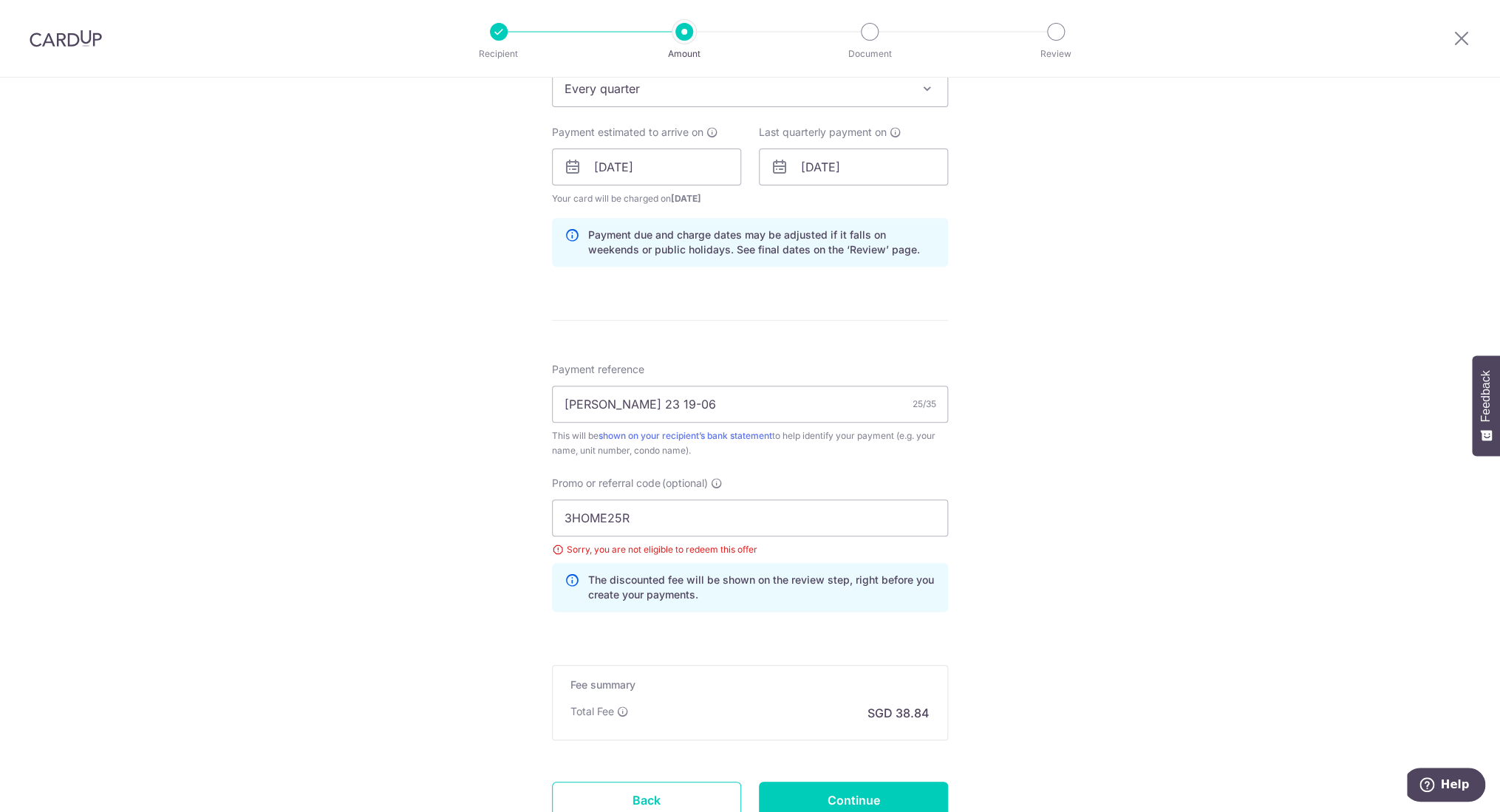
scroll to position [750, 0]
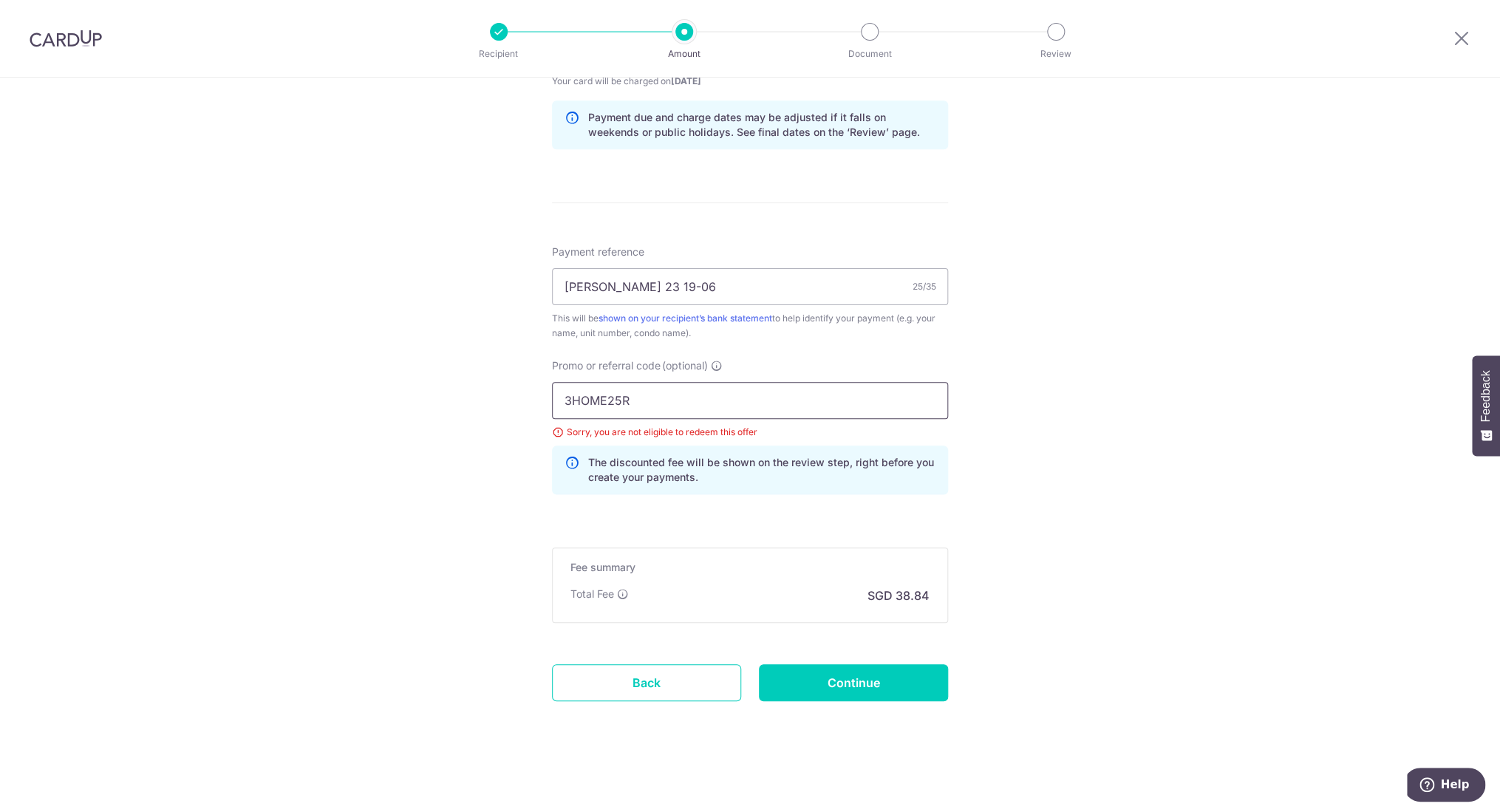
drag, startPoint x: 661, startPoint y: 408, endPoint x: 536, endPoint y: 394, distance: 125.8
click at [552, 394] on input "3HOME25R" at bounding box center [750, 400] width 396 height 37
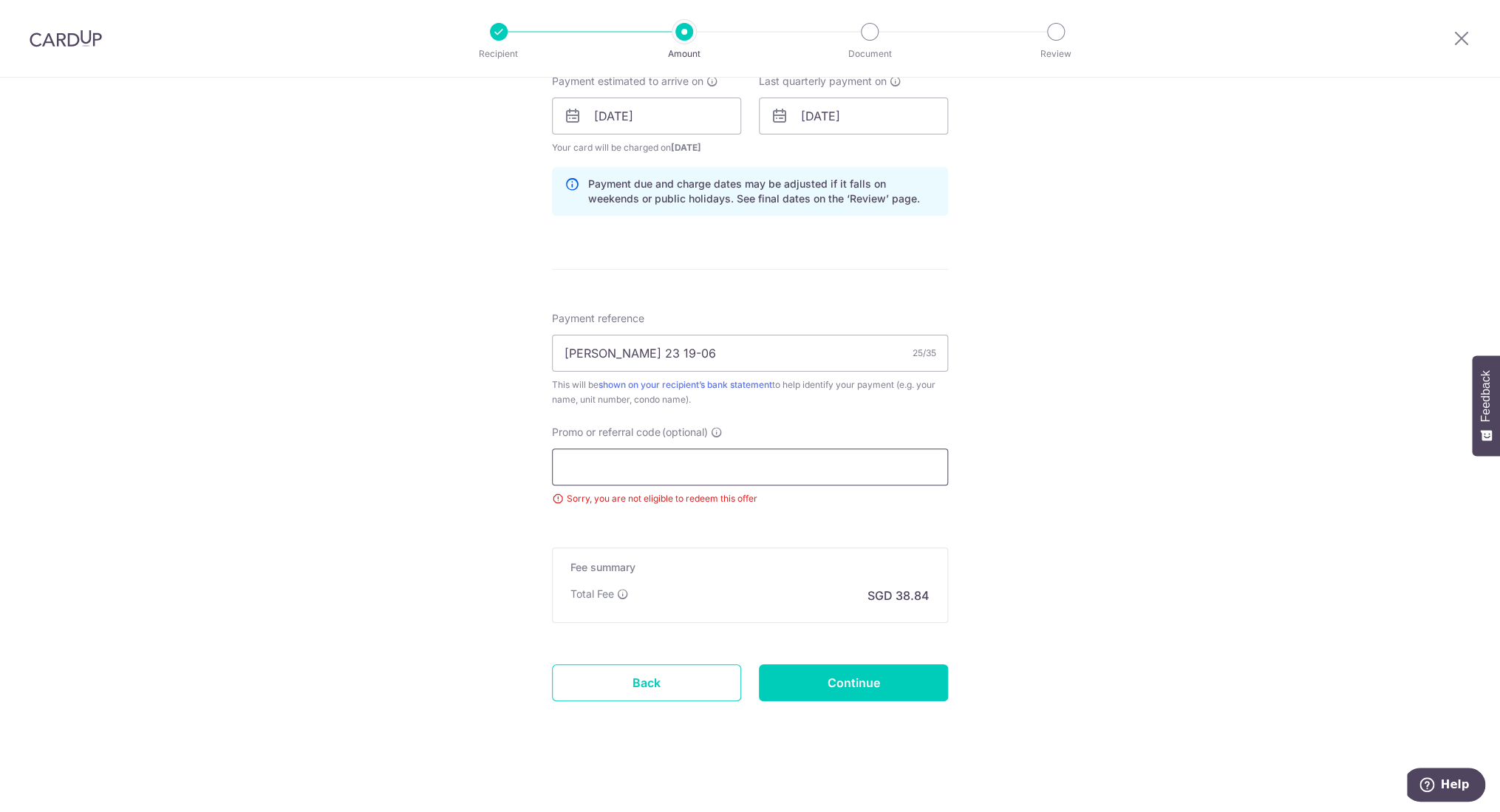
scroll to position [684, 0]
paste input "OCBC18"
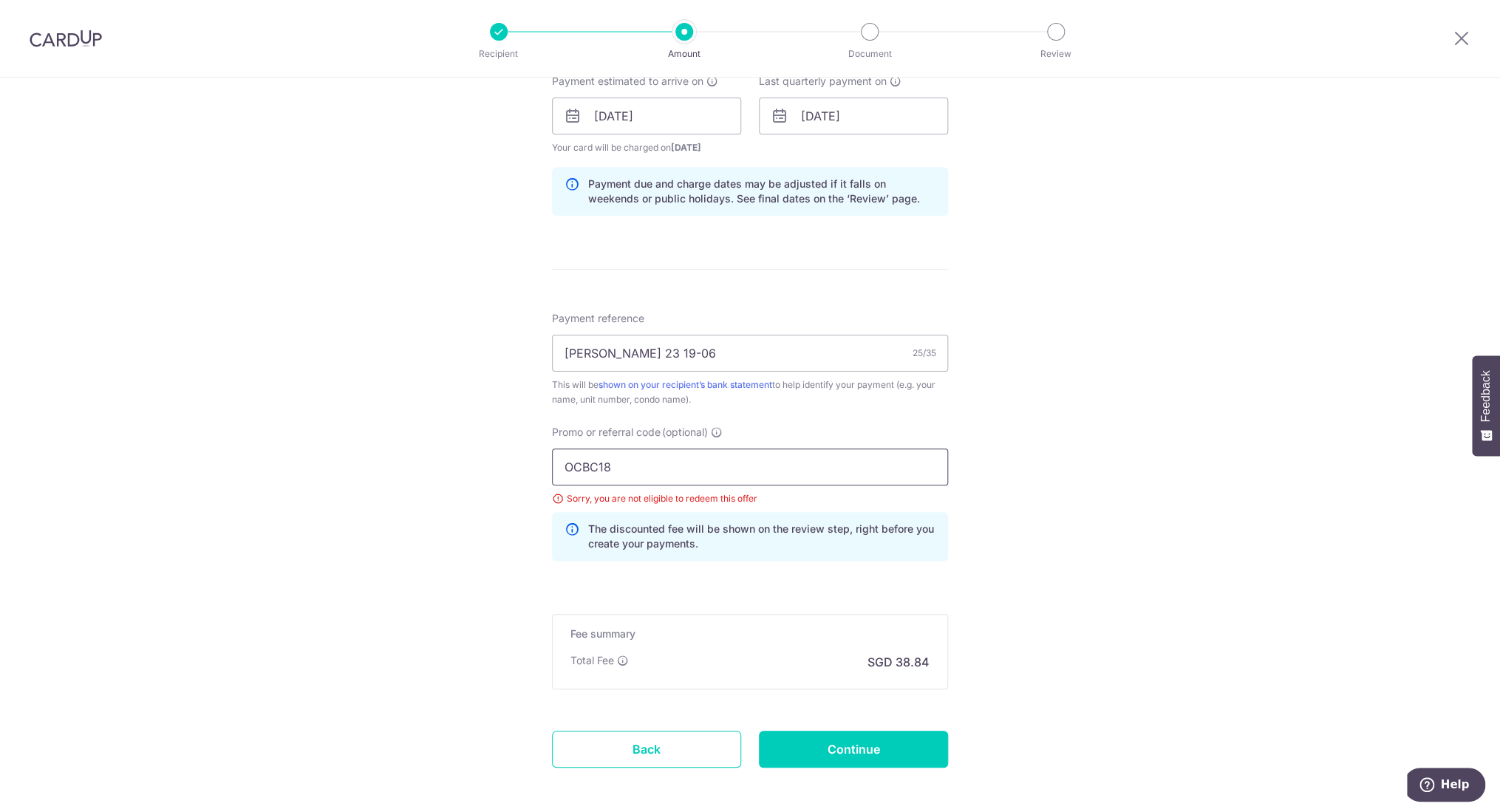
scroll to position [710, 0]
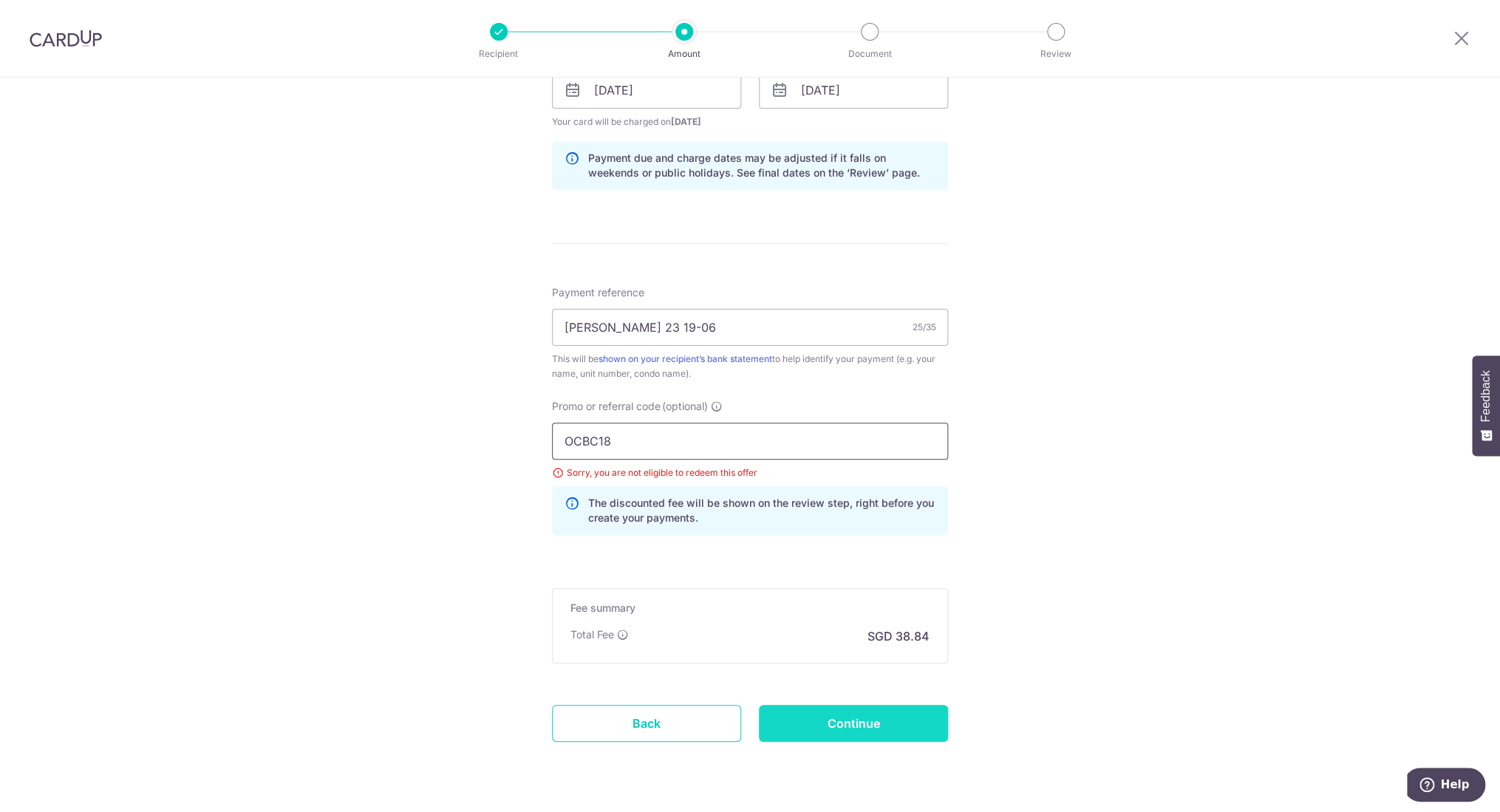
type input "OCBC18"
click at [870, 726] on input "Continue" at bounding box center [854, 723] width 189 height 37
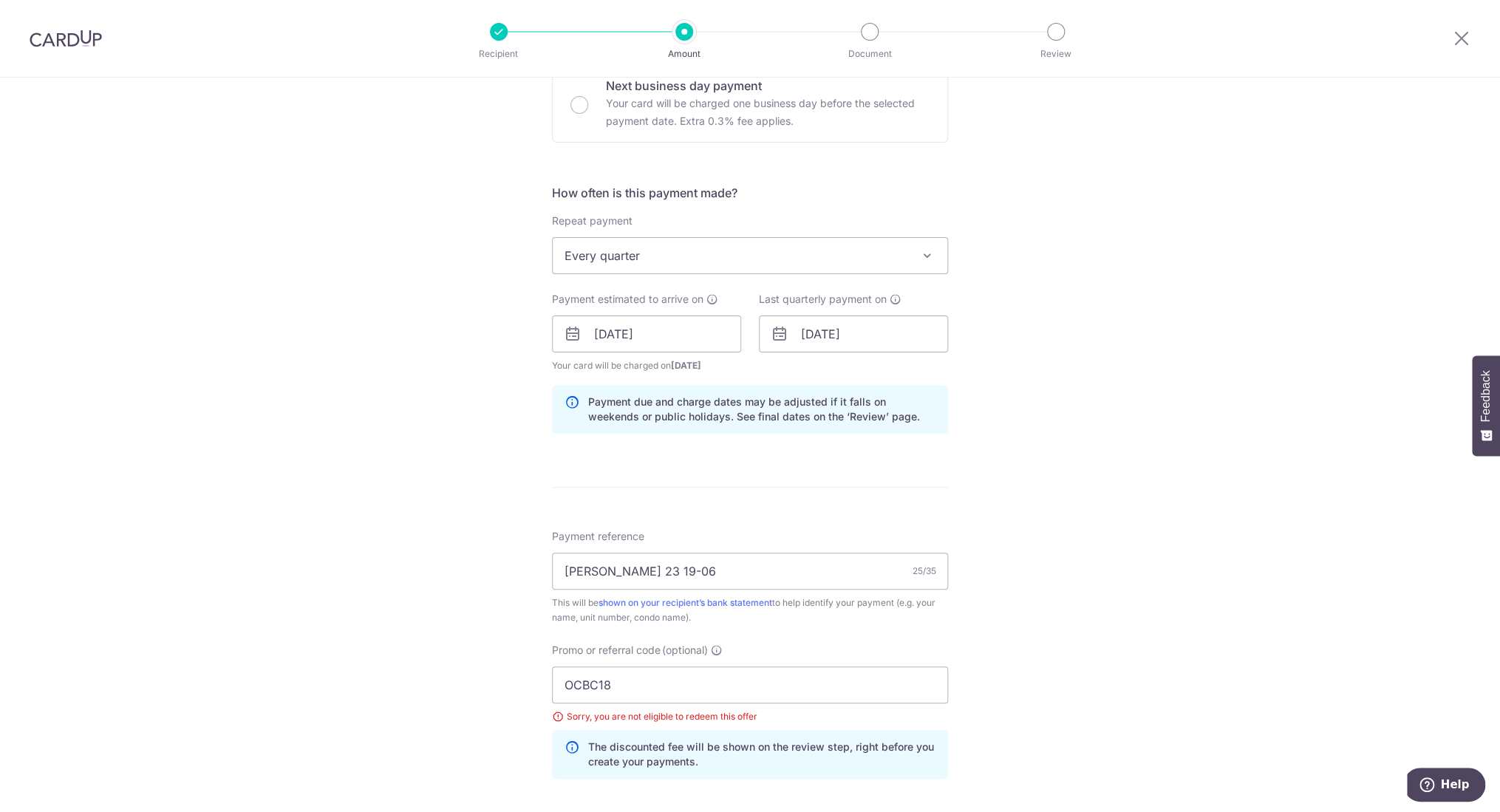
scroll to position [710, 0]
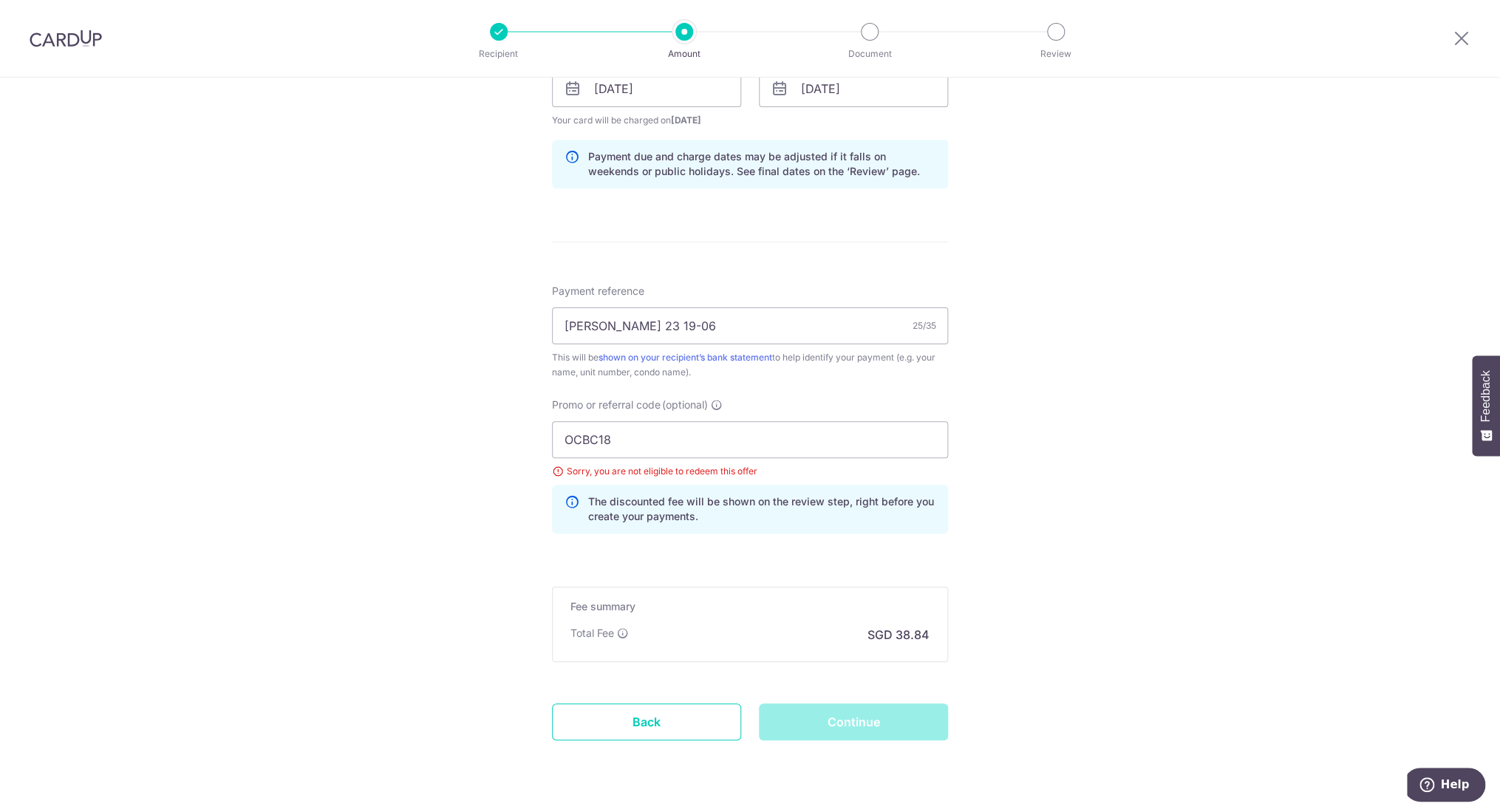
click at [552, 470] on div "Sorry, you are not eligible to redeem this offer" at bounding box center [750, 471] width 396 height 15
click at [565, 503] on icon at bounding box center [572, 509] width 15 height 30
click at [567, 504] on icon at bounding box center [572, 509] width 15 height 30
click at [637, 456] on input "OCBC18" at bounding box center [750, 439] width 396 height 37
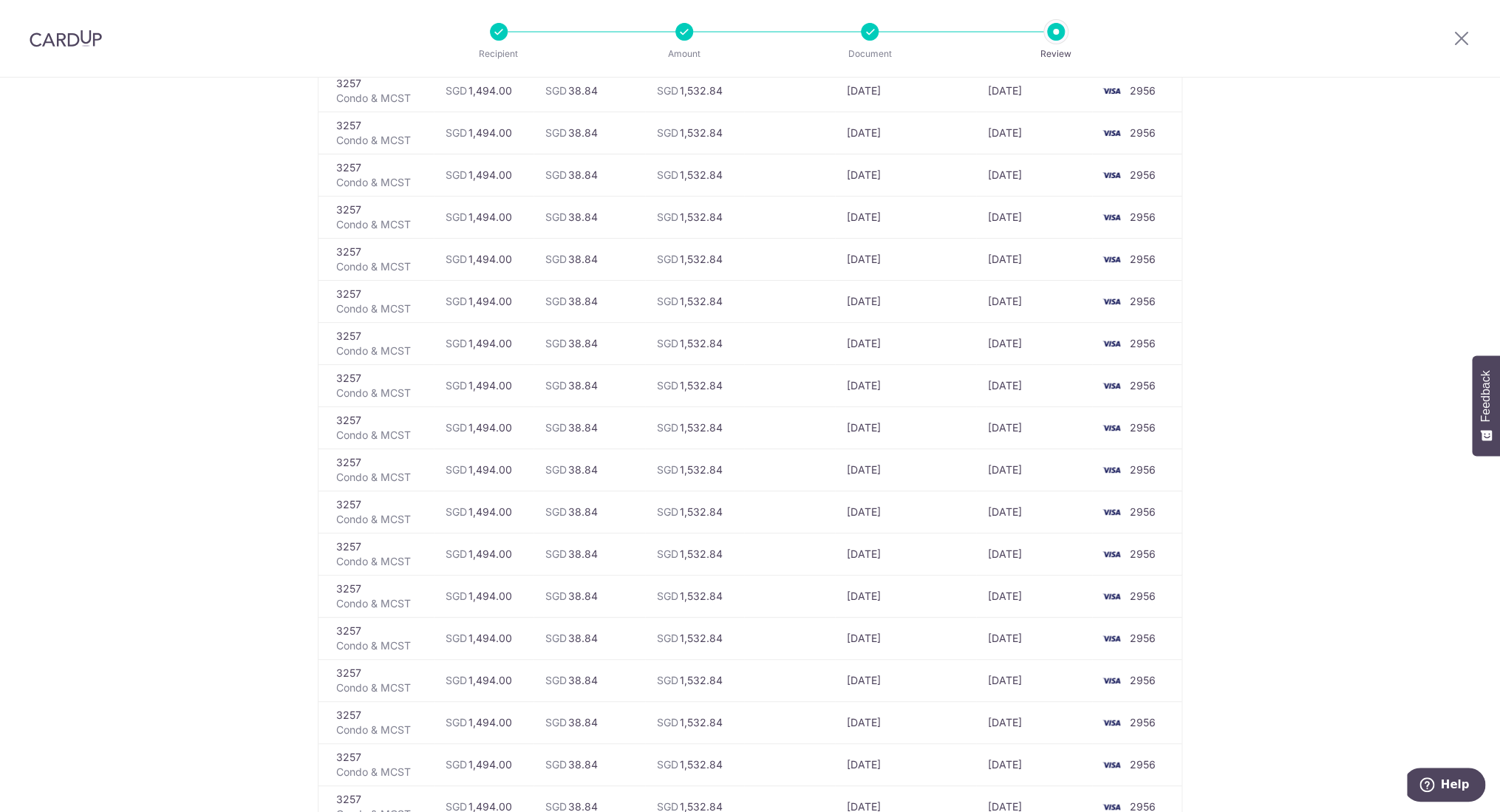
scroll to position [854, 0]
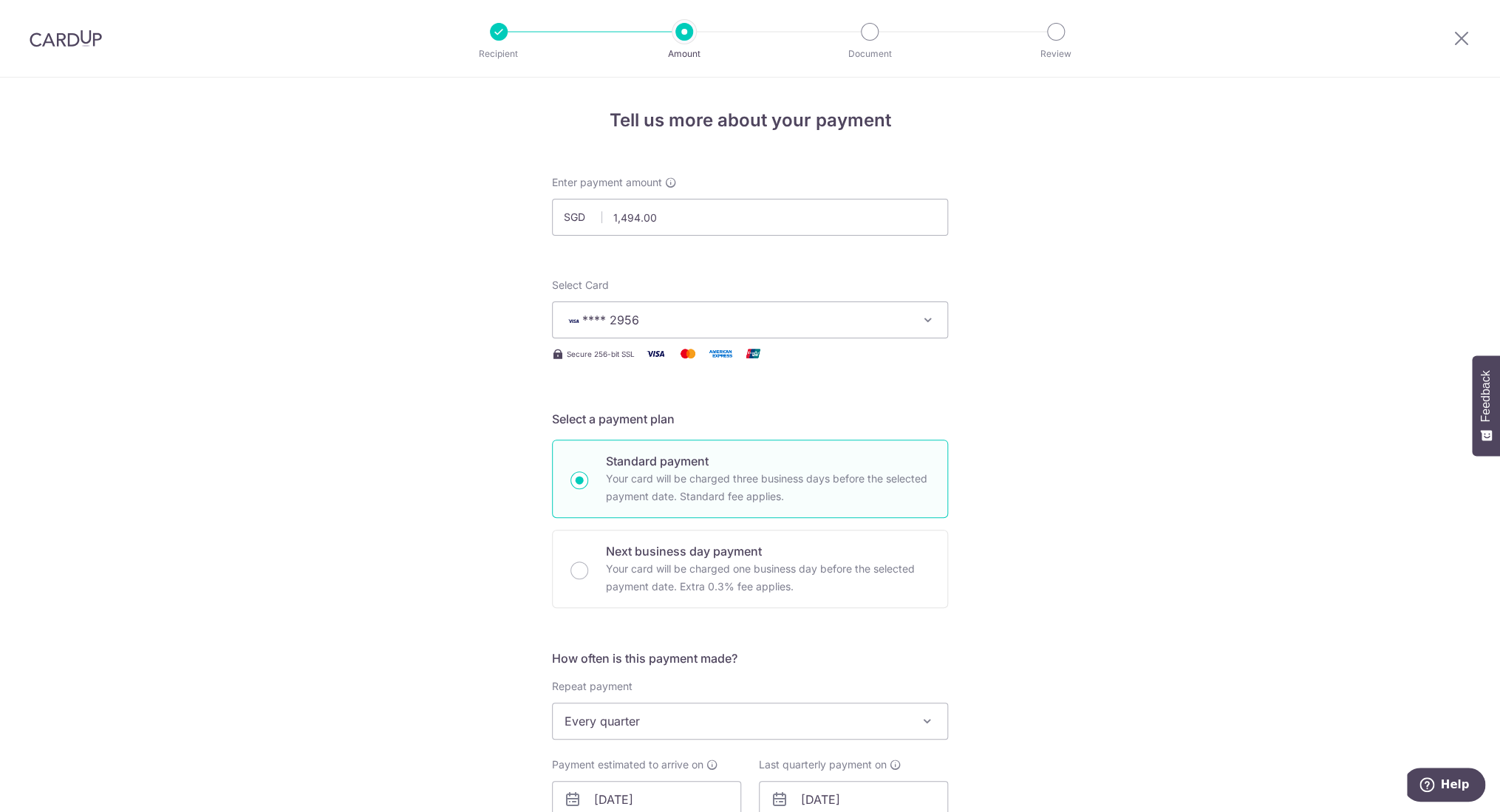
scroll to position [245, 0]
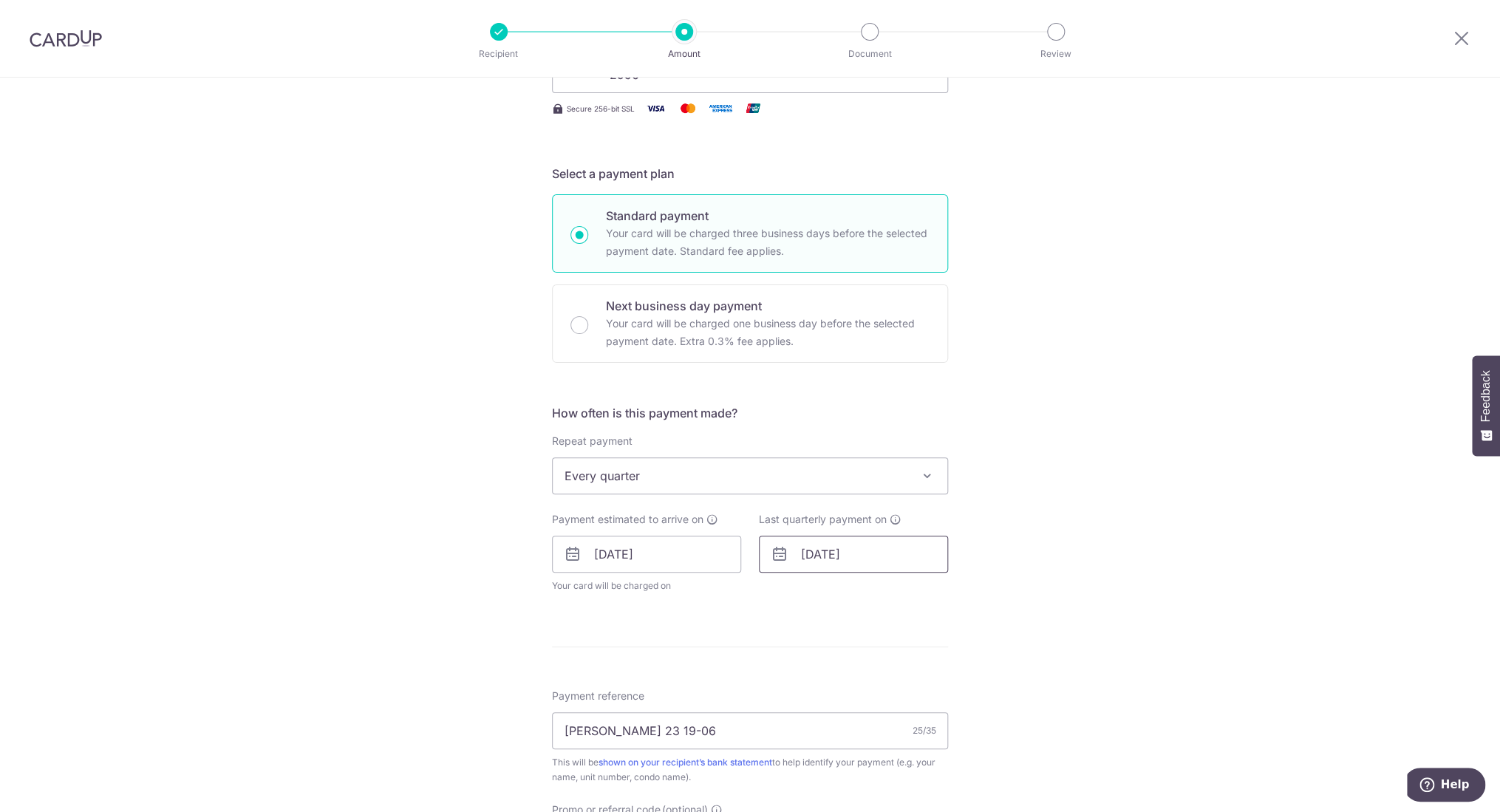
click at [891, 559] on input "[DATE]" at bounding box center [854, 554] width 189 height 37
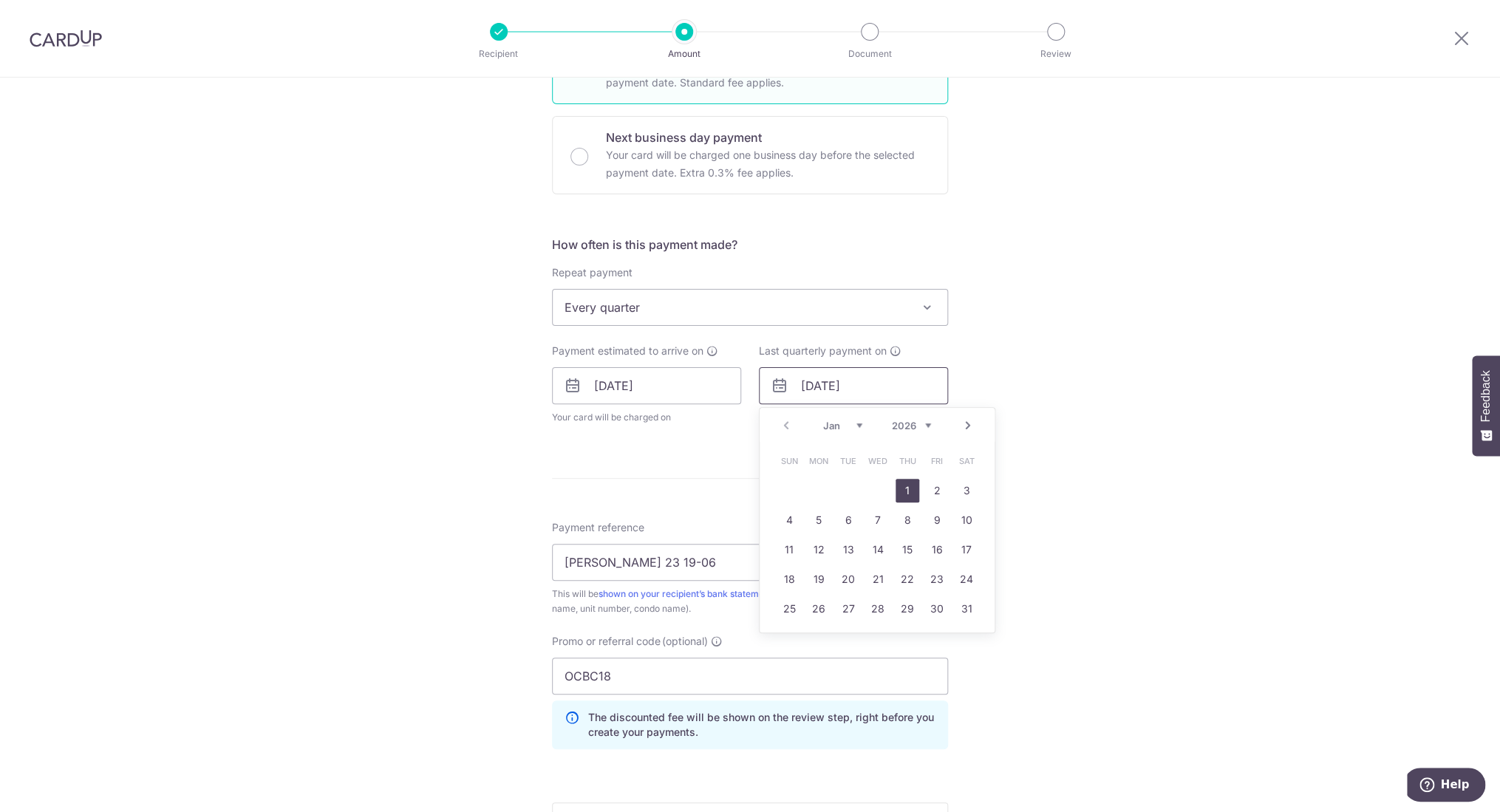
scroll to position [492, 0]
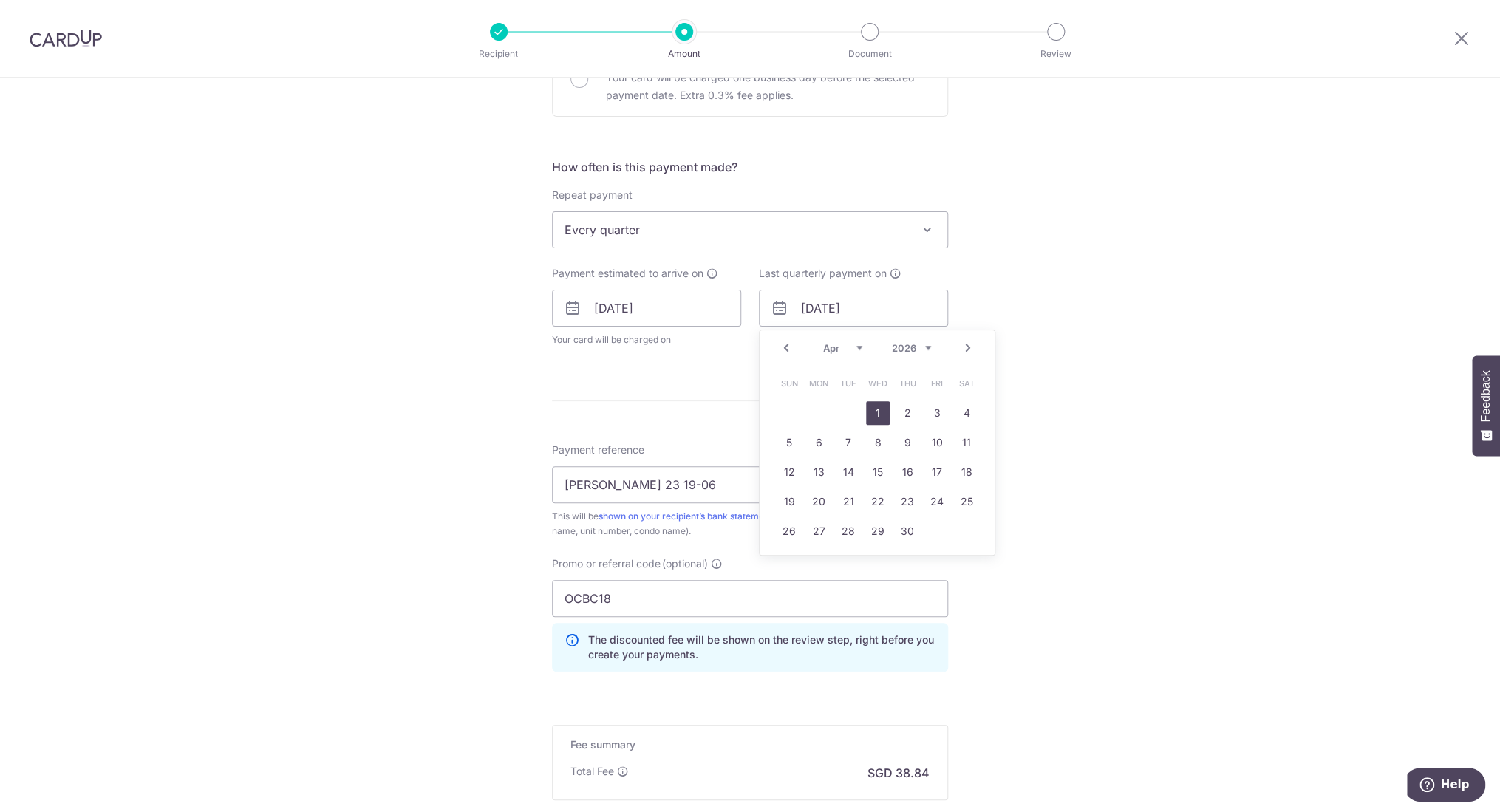
click at [879, 413] on link "1" at bounding box center [878, 413] width 24 height 24
type input "[DATE]"
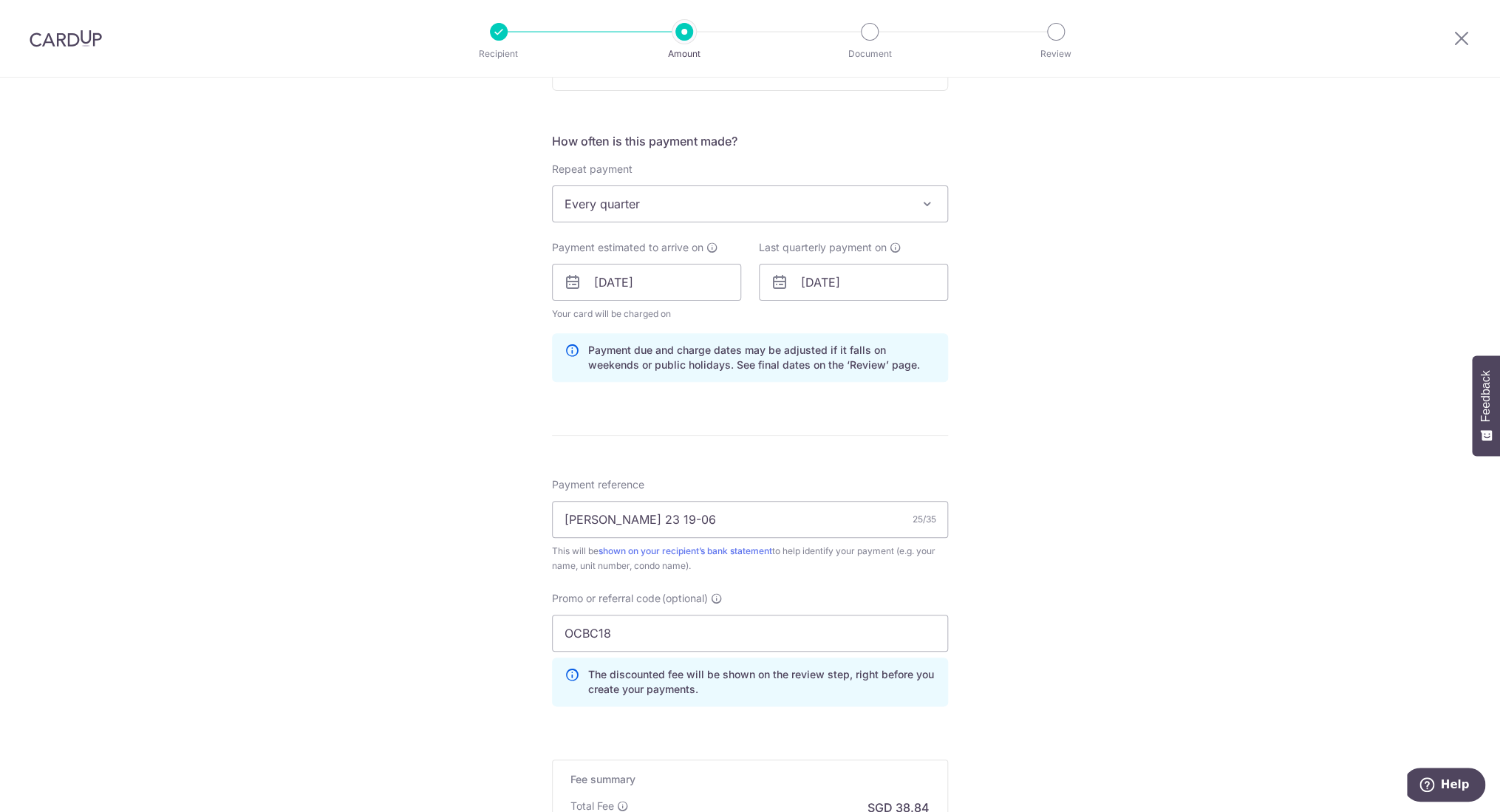
scroll to position [729, 0]
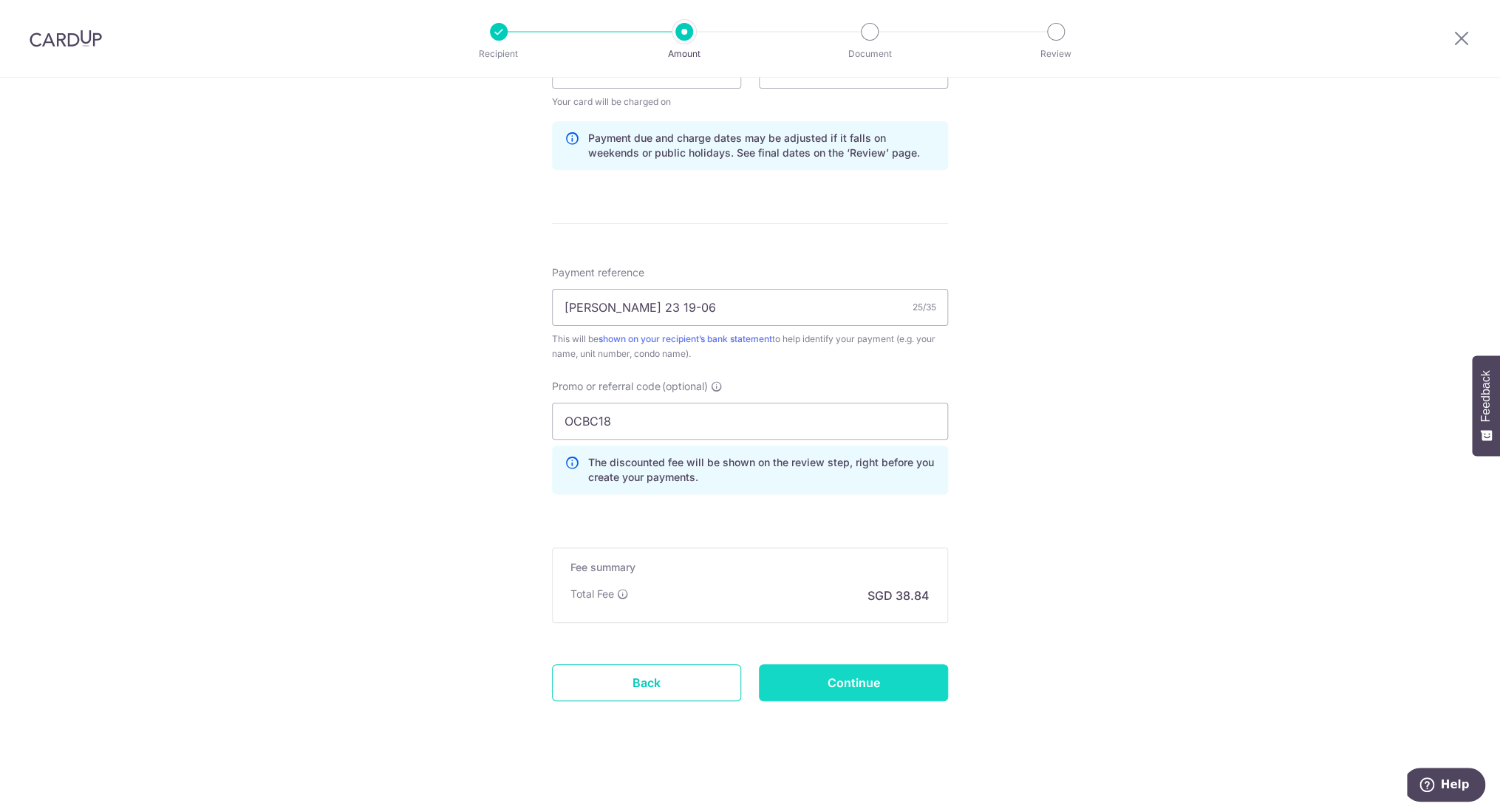
click at [855, 688] on input "Continue" at bounding box center [854, 682] width 189 height 37
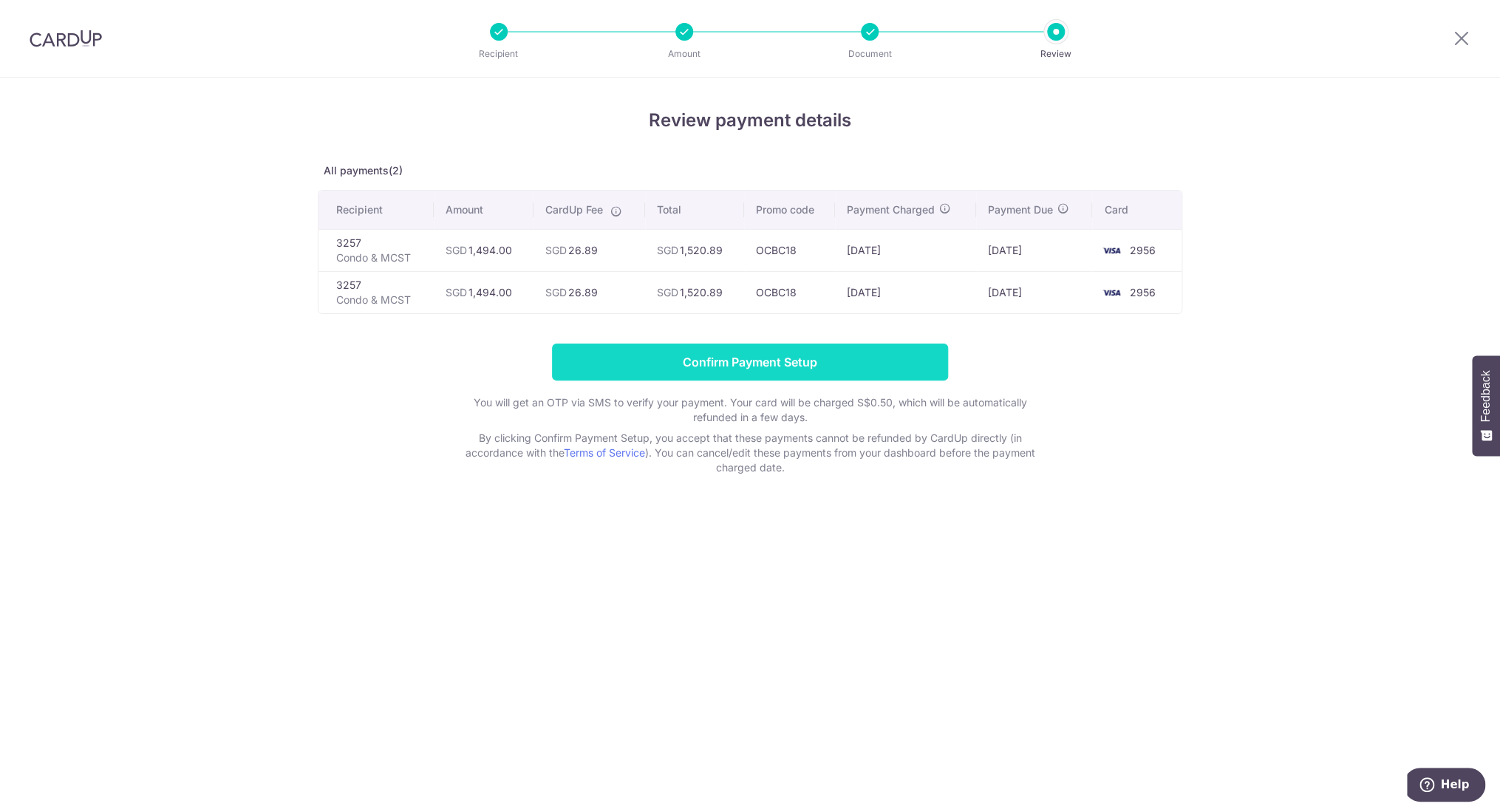
click at [809, 360] on input "Confirm Payment Setup" at bounding box center [750, 362] width 396 height 37
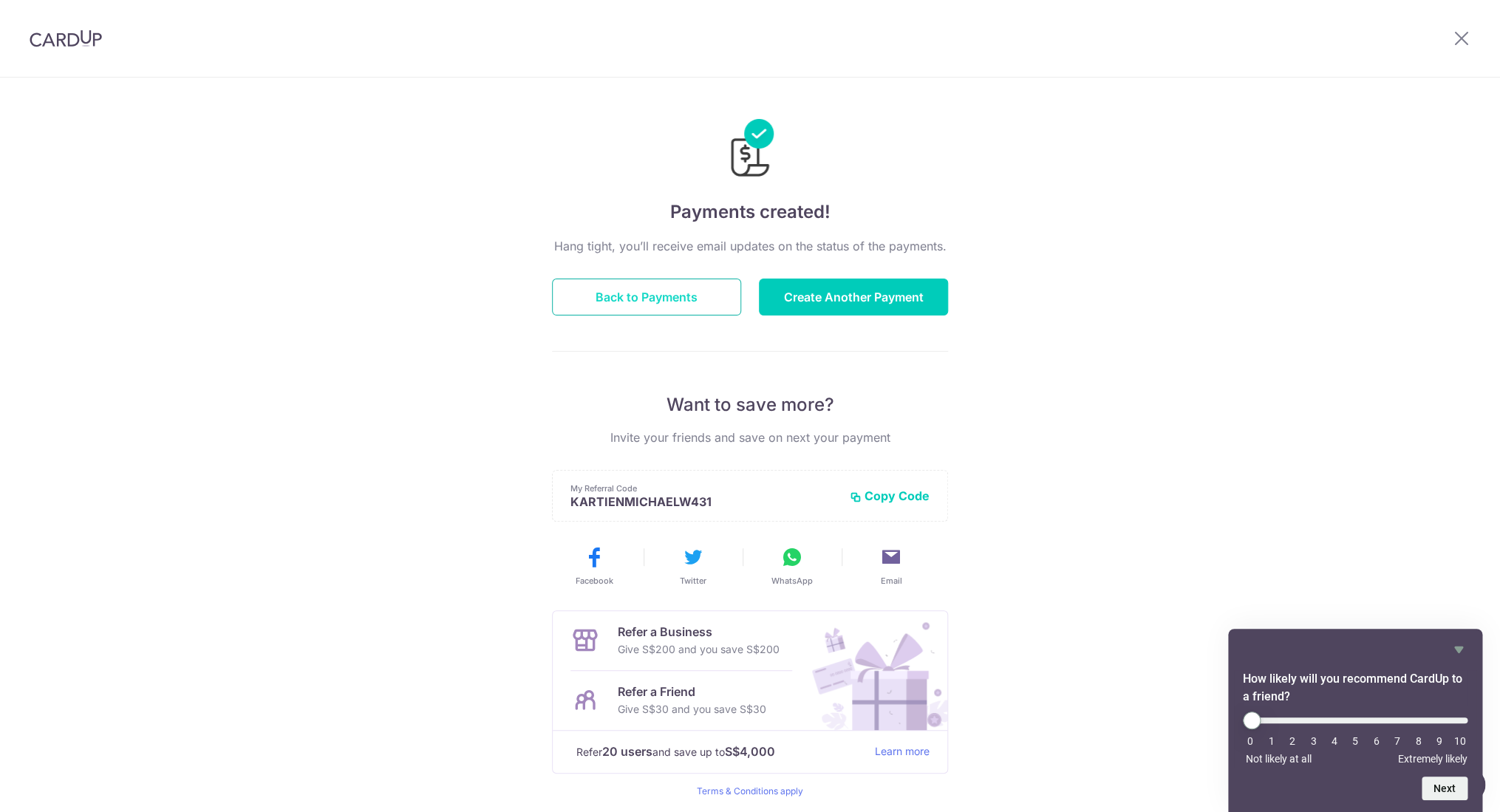
click at [670, 301] on button "Back to Payments" at bounding box center [647, 297] width 189 height 37
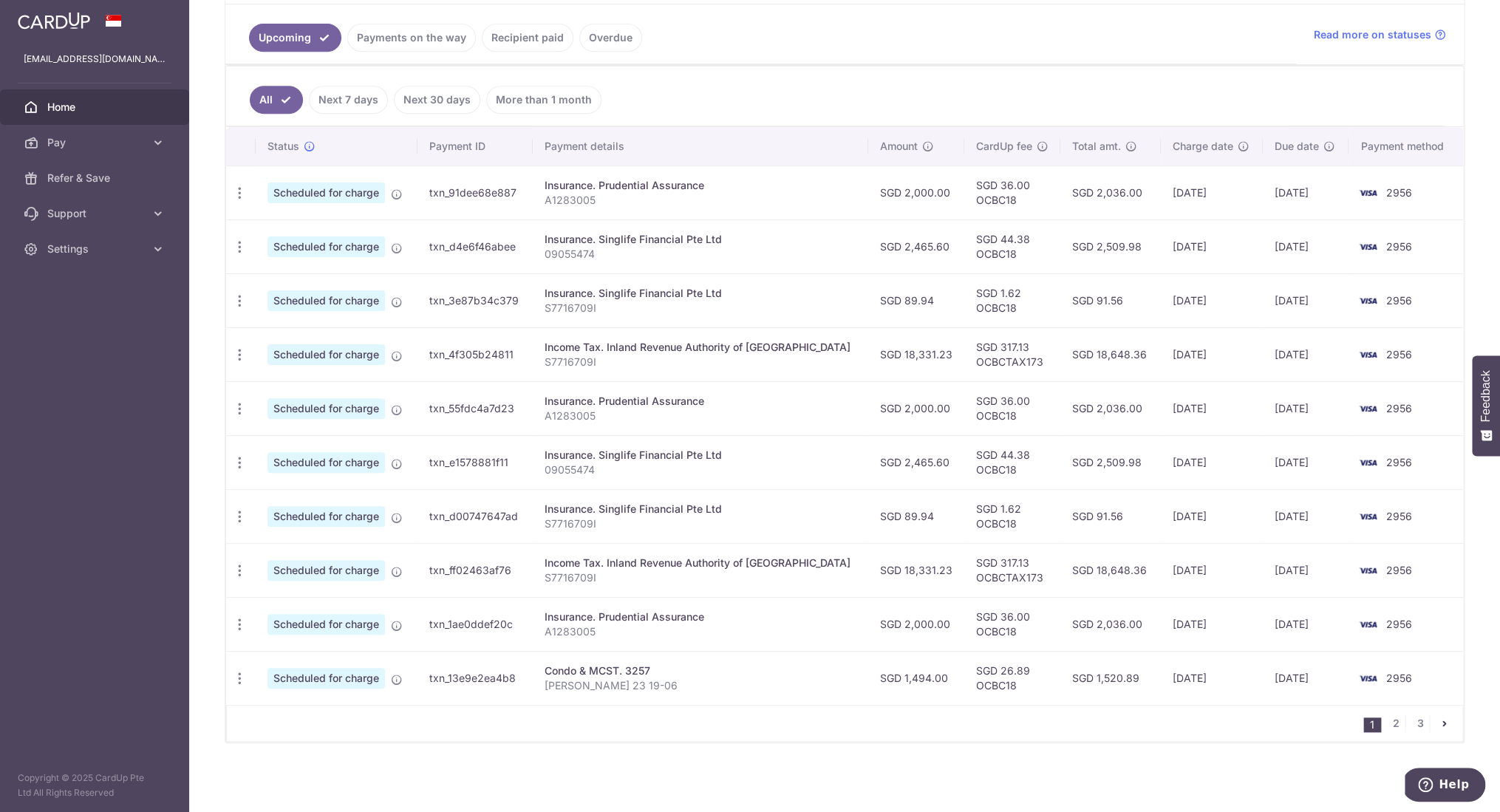
scroll to position [330, 0]
click at [1391, 722] on link "2" at bounding box center [1396, 722] width 18 height 18
click at [1413, 725] on link "3" at bounding box center [1421, 722] width 18 height 18
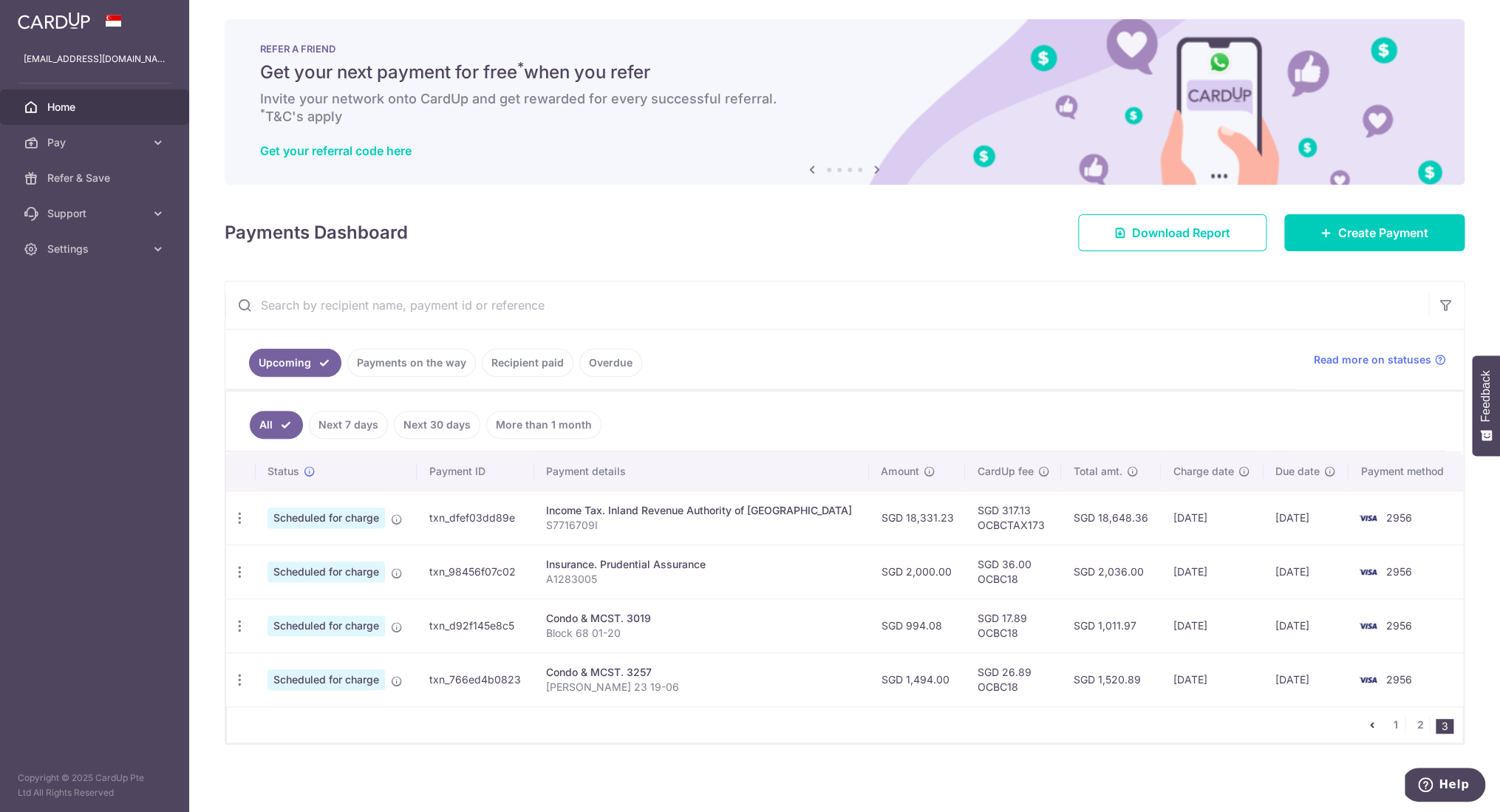
scroll to position [6, 0]
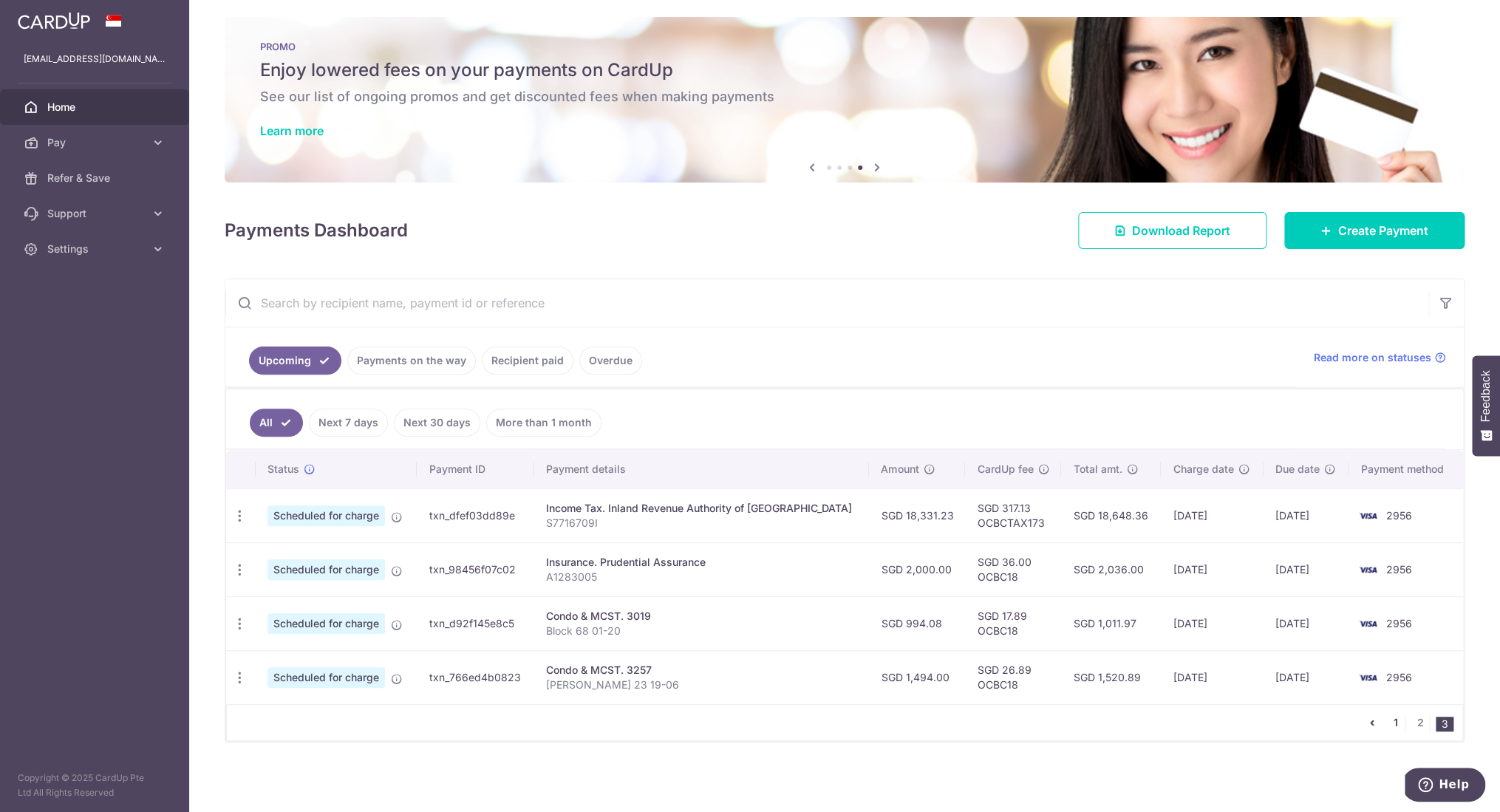
click at [1389, 722] on link "1" at bounding box center [1396, 722] width 18 height 18
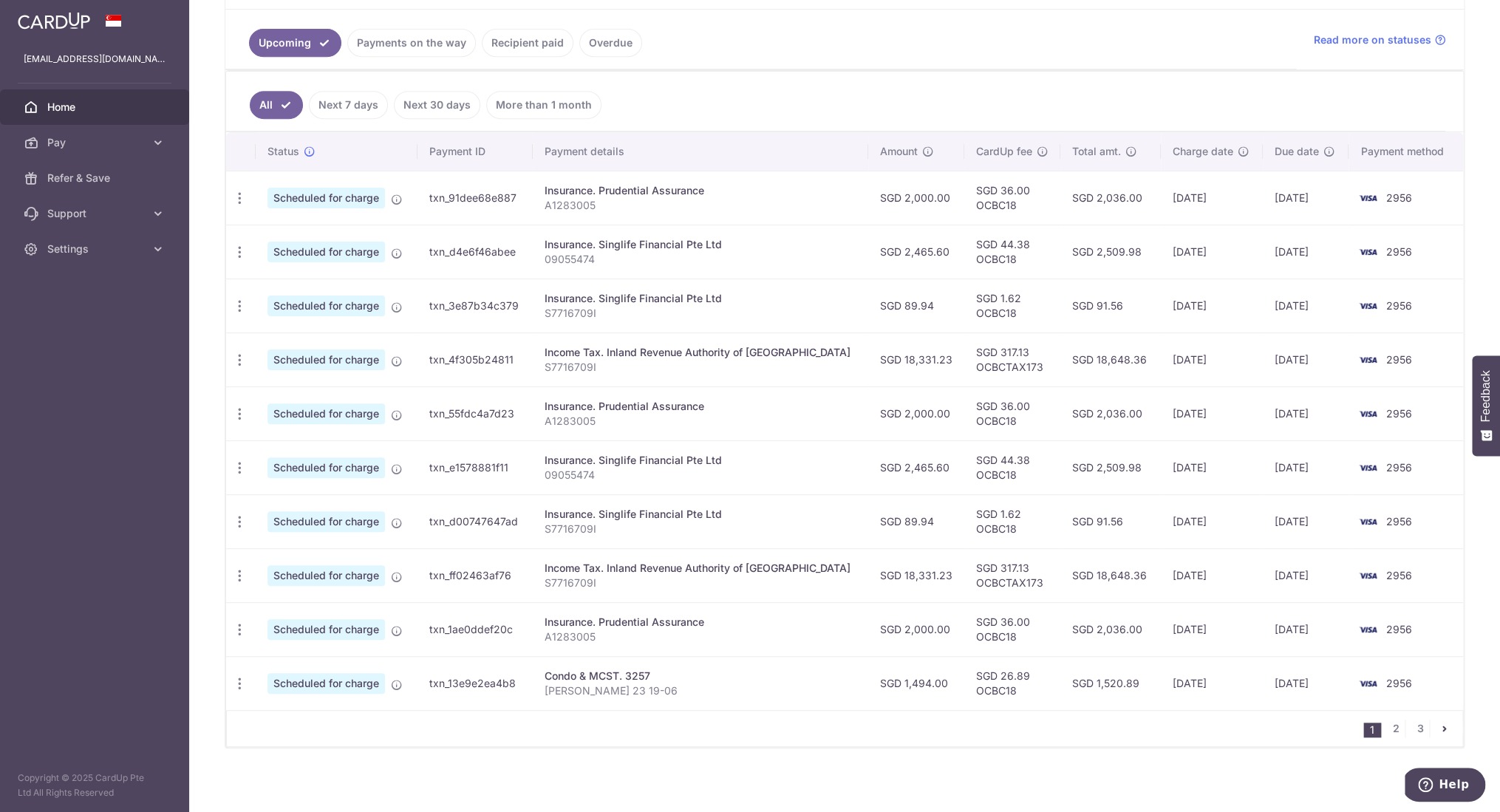
scroll to position [330, 0]
